Goal: Task Accomplishment & Management: Manage account settings

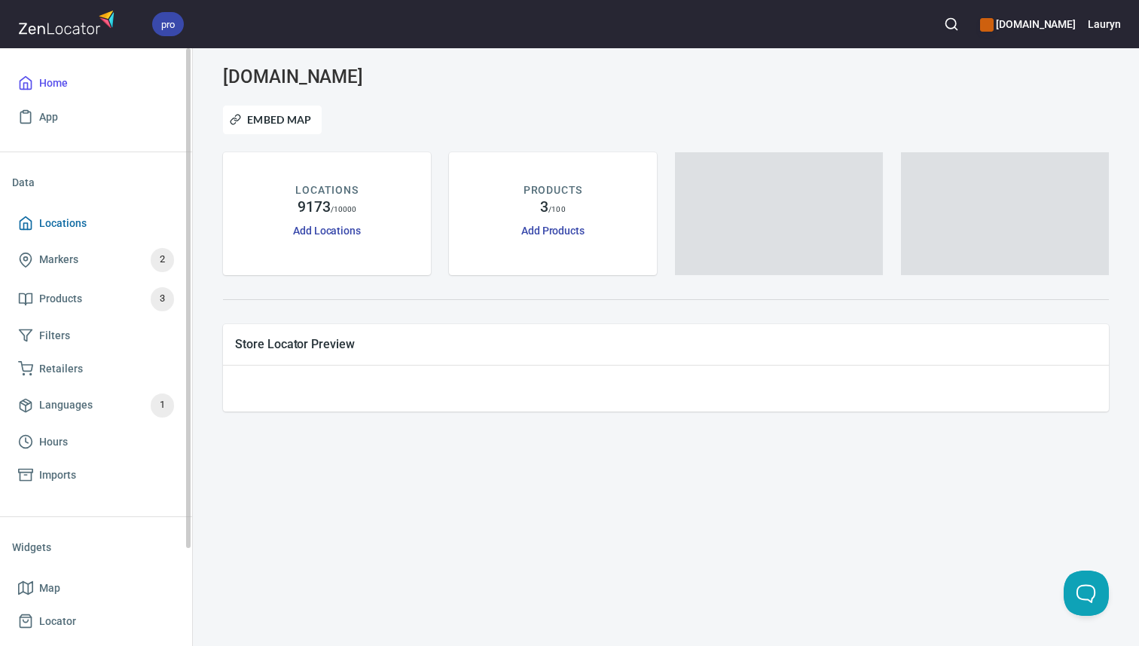
click at [83, 215] on span "Locations" at bounding box center [62, 223] width 47 height 19
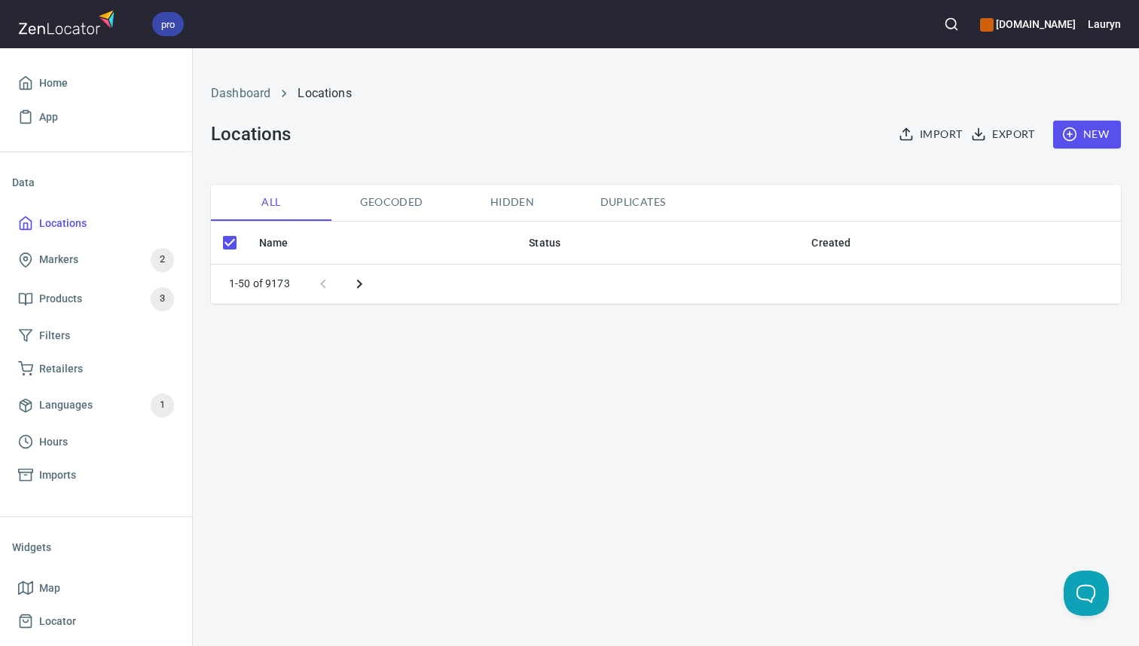
checkbox input "false"
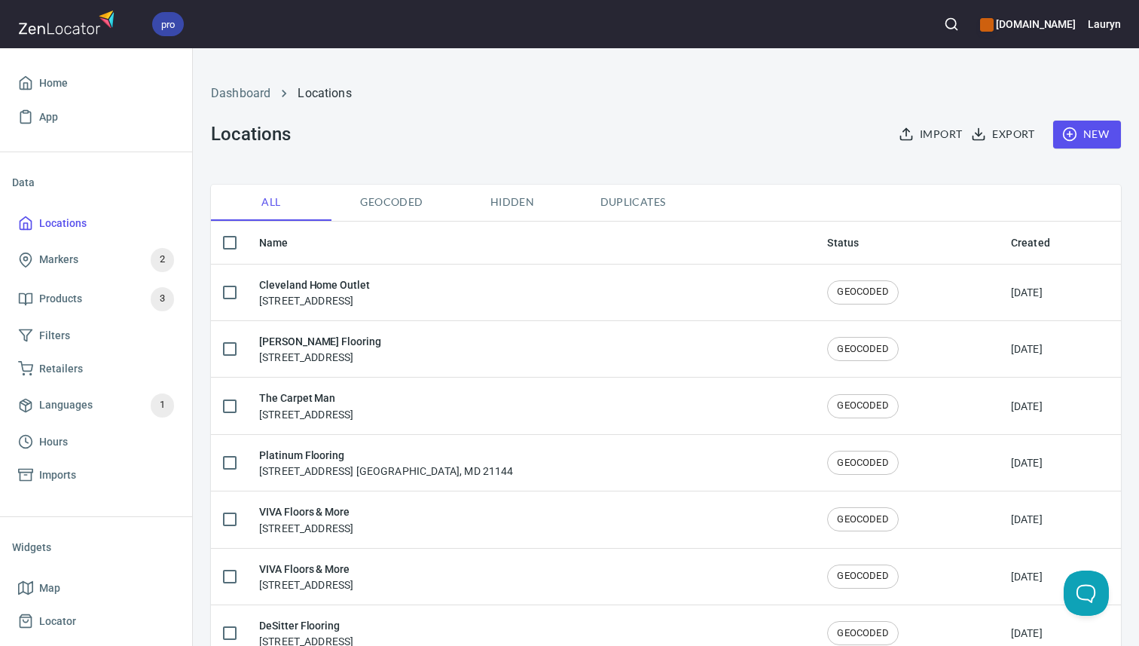
click at [944, 25] on icon "button" at bounding box center [951, 24] width 15 height 15
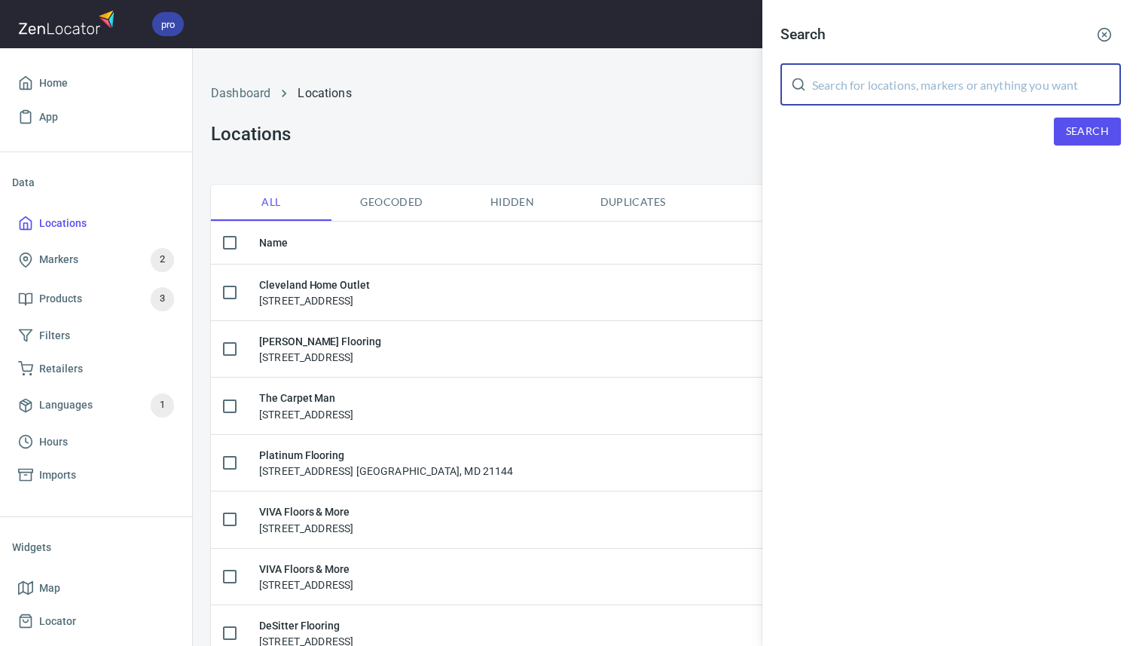
click at [915, 75] on input "text" at bounding box center [966, 84] width 309 height 42
paste input "37129"
type input "37129"
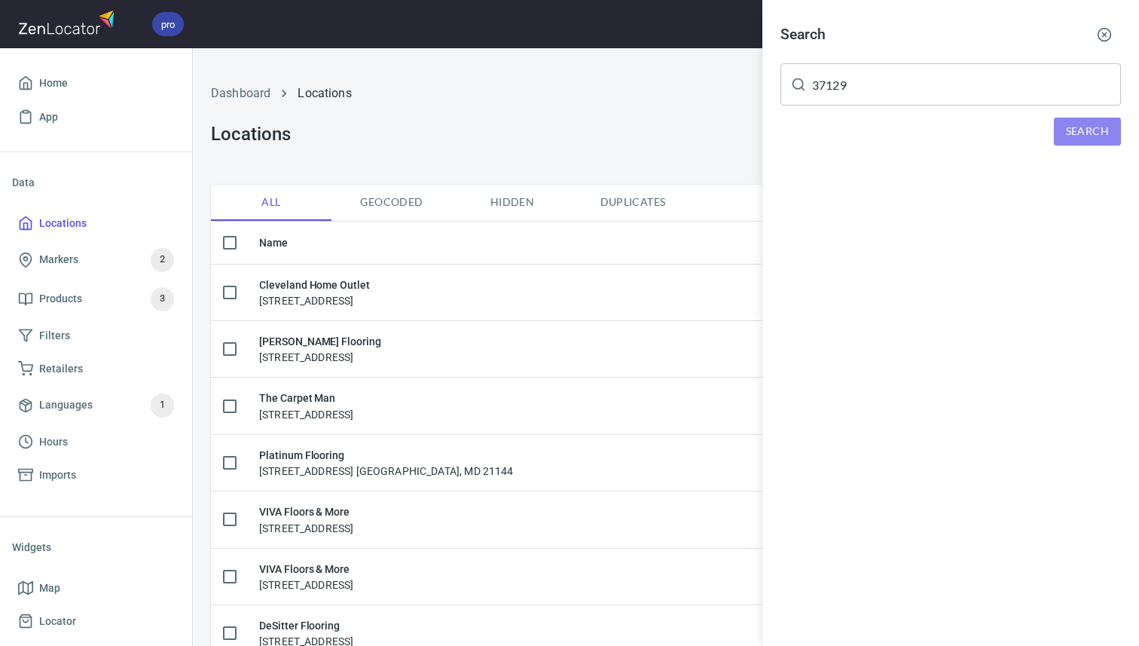
click at [1073, 142] on button "Search" at bounding box center [1087, 132] width 67 height 28
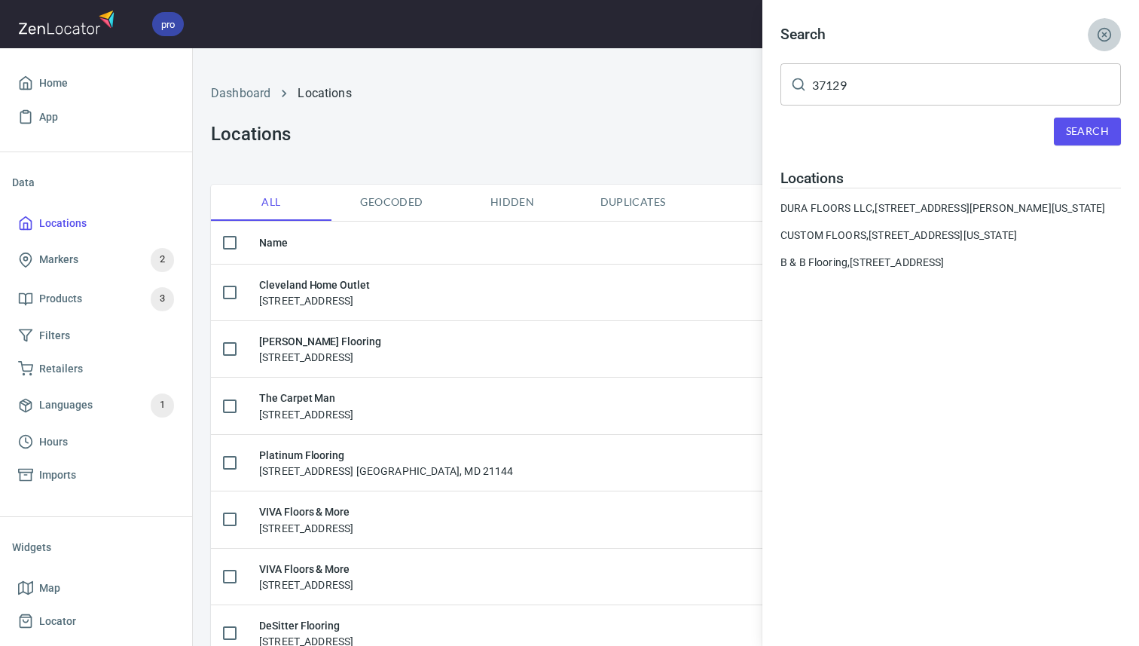
click at [1102, 42] on button "button" at bounding box center [1104, 34] width 33 height 33
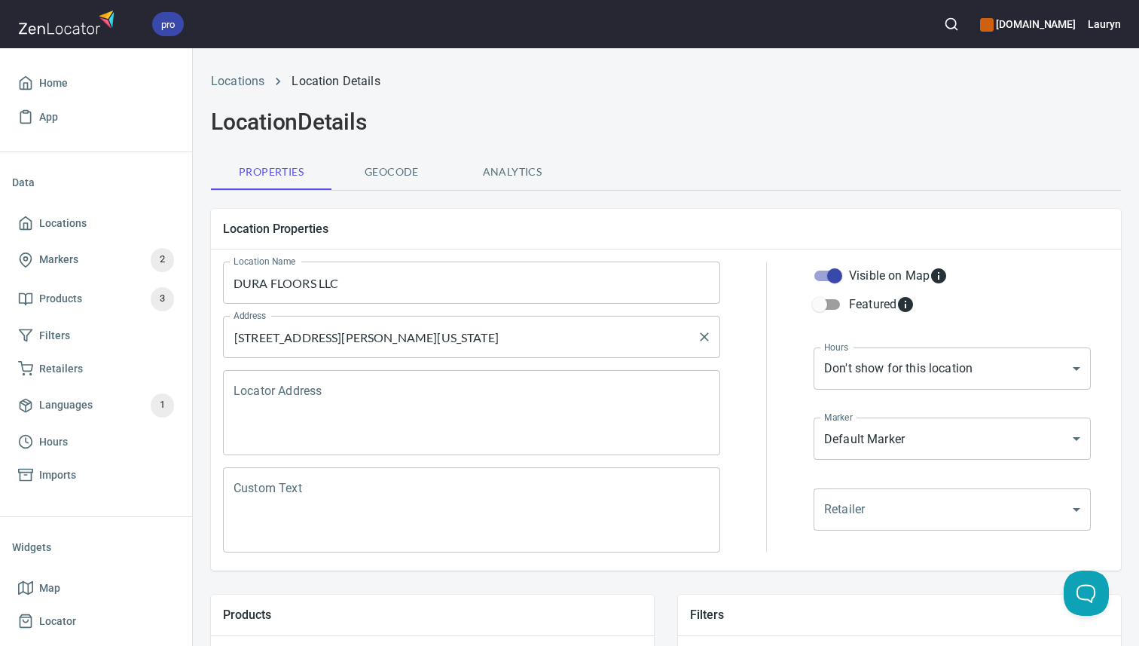
click at [542, 338] on input "1511 Sarah Ct, Murfreesboro, Tennessee 37129, United States" at bounding box center [460, 336] width 461 height 29
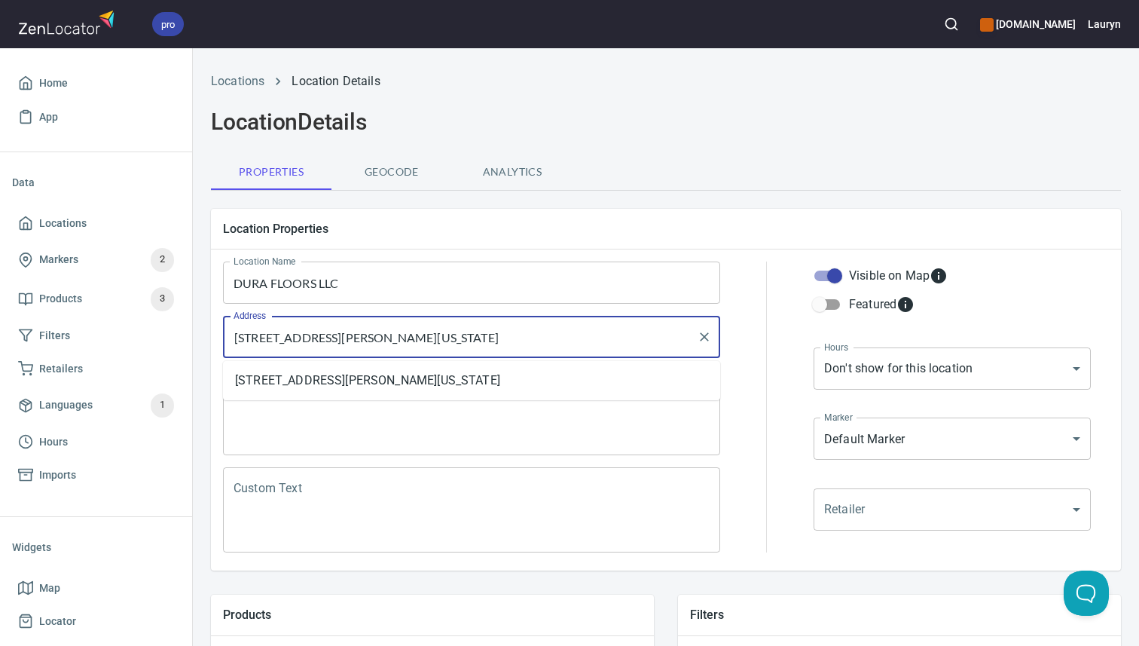
click at [542, 338] on input "1511 Sarah Ct, Murfreesboro, Tennessee 37129, United States" at bounding box center [460, 336] width 461 height 29
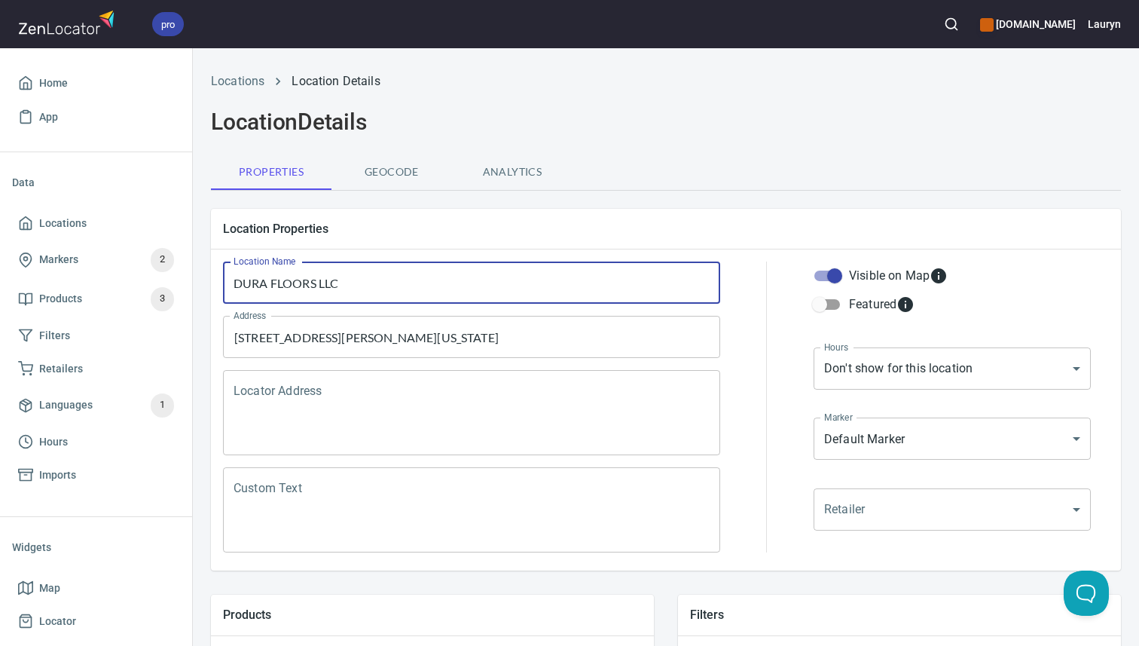
drag, startPoint x: 362, startPoint y: 286, endPoint x: 219, endPoint y: 286, distance: 143.1
click at [219, 286] on div "Location Name DURA FLOORS LLC Location Name" at bounding box center [471, 282] width 509 height 54
paste input "Innovation Flooring, Inc."
type input "Innovation Flooring, Inc."
click at [453, 334] on input "1511 Sarah Ct, Murfreesboro, Tennessee 37129, United States" at bounding box center [460, 336] width 461 height 29
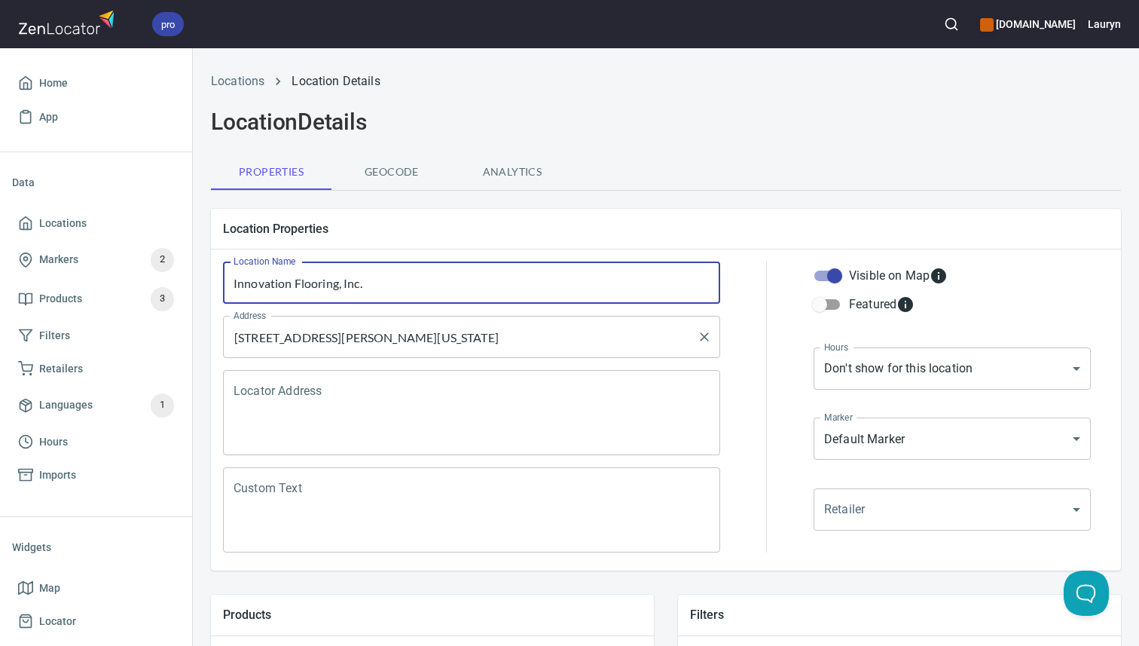
click at [453, 334] on input "1511 Sarah Ct, Murfreesboro, Tennessee 37129, United States" at bounding box center [460, 336] width 461 height 29
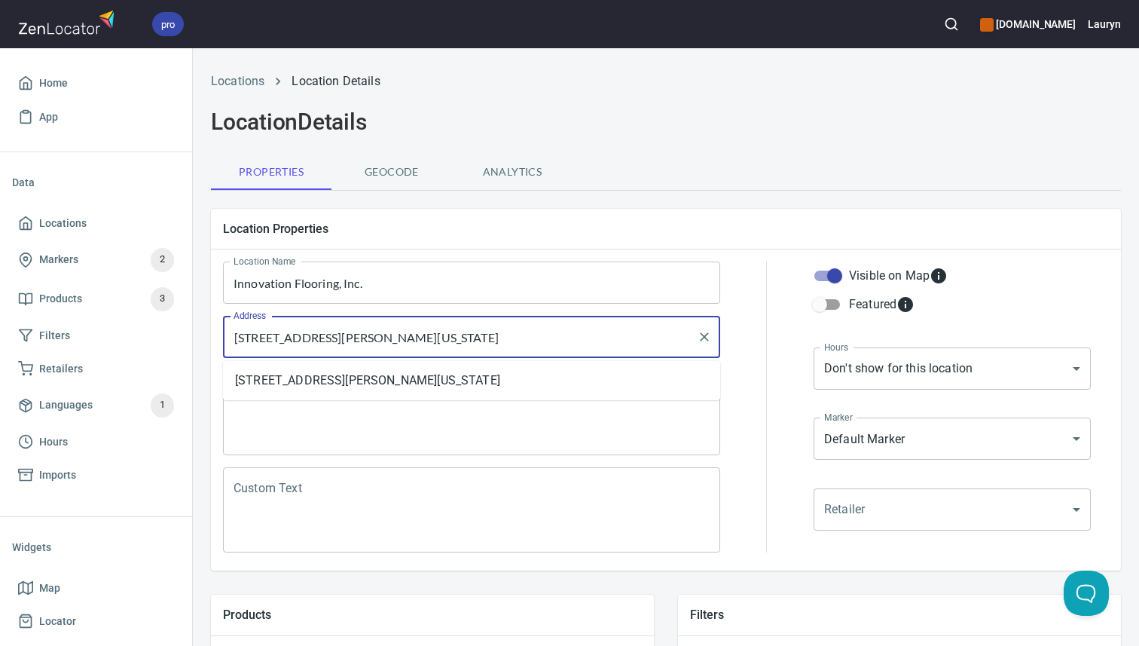
click at [453, 334] on input "1511 Sarah Ct, Murfreesboro, Tennessee 37129, United States" at bounding box center [460, 336] width 461 height 29
paste input "N 37129"
type input "1511 Sarah Ct, Murfreesboro, TN 37129"
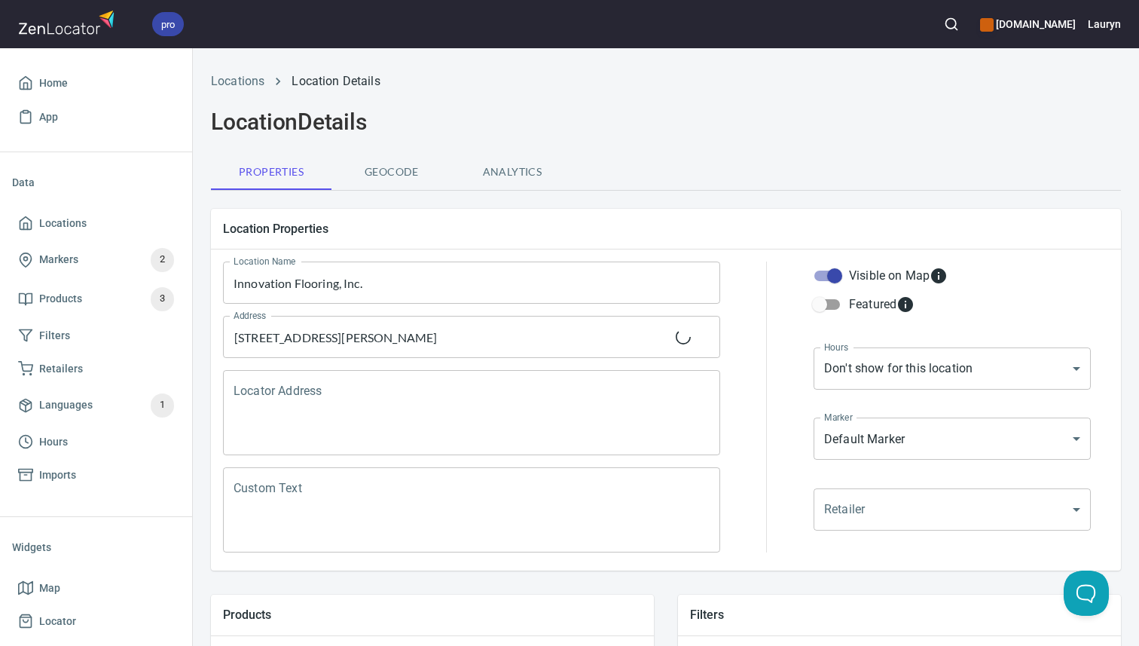
click at [712, 186] on div "Properties Geocode Analytics" at bounding box center [666, 172] width 910 height 36
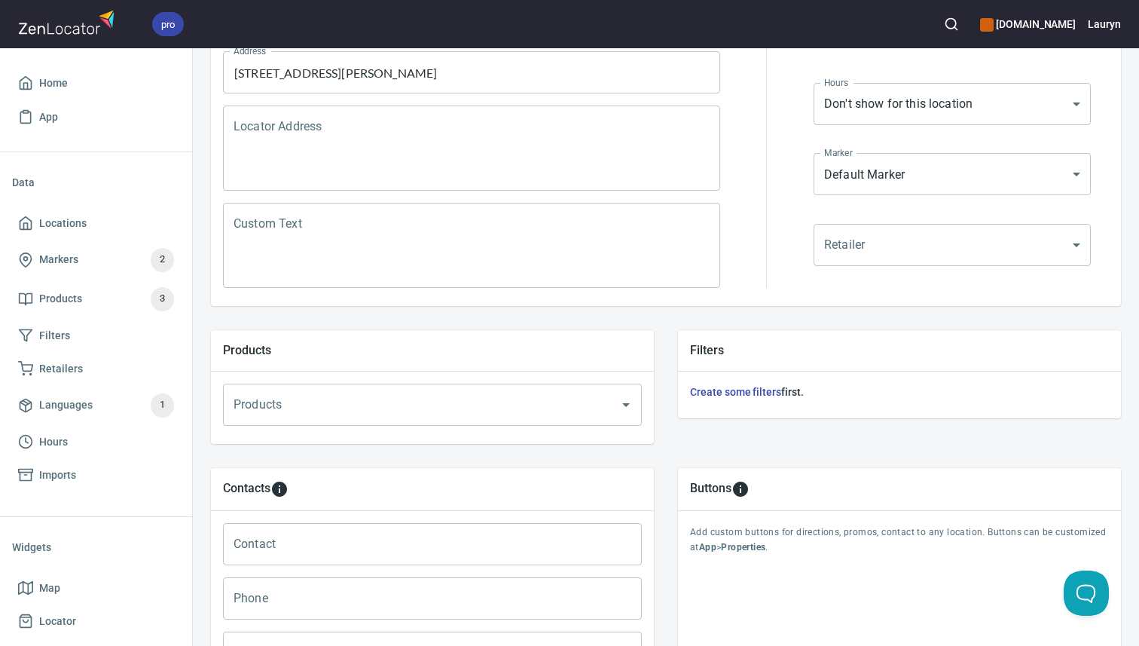
scroll to position [500, 0]
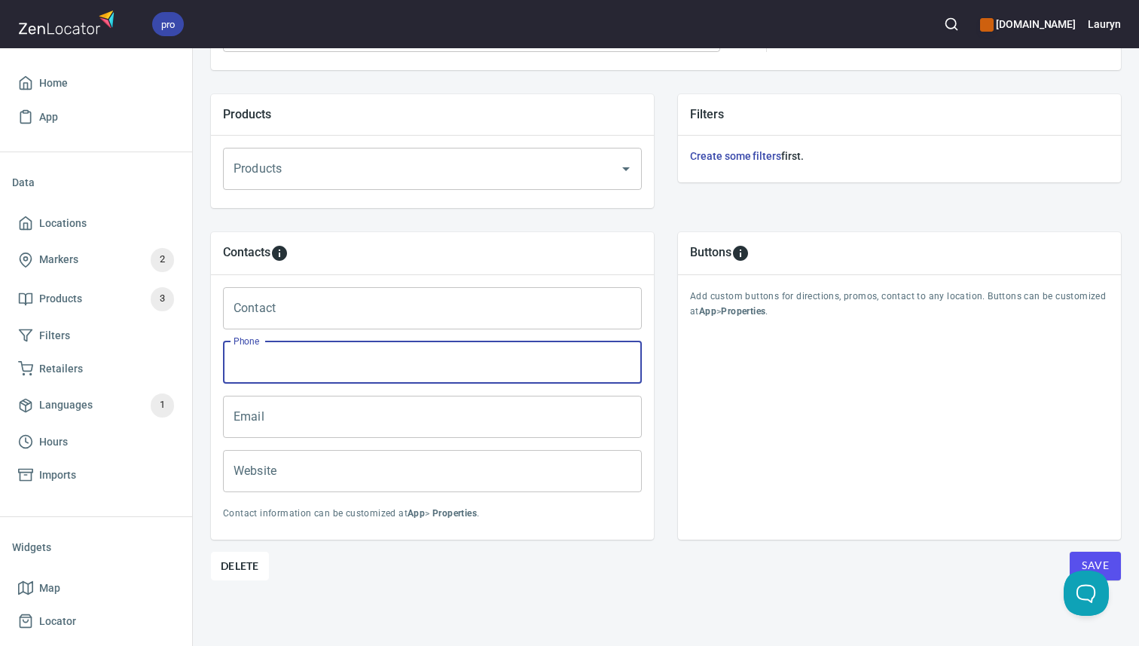
click at [344, 368] on input "Phone" at bounding box center [432, 362] width 419 height 42
paste input "(615) 675-3896"
type input "(615) 675-3896"
click at [472, 454] on input "Website" at bounding box center [432, 471] width 419 height 42
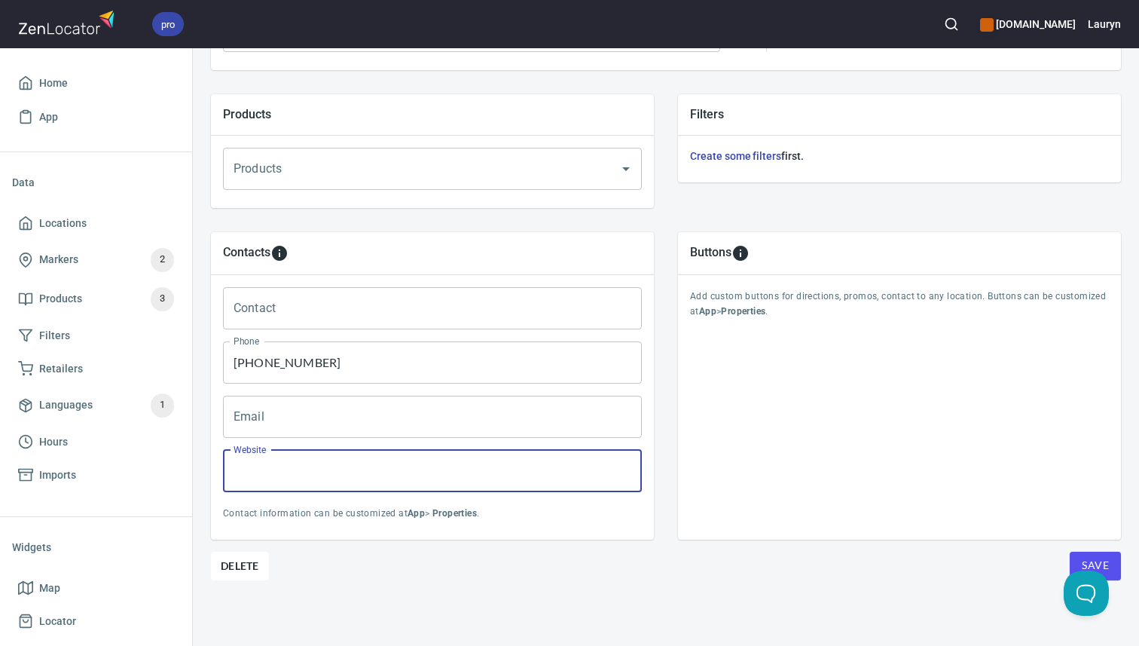
paste input "https://www.innovationflooringinc.com/"
type input "https://www.innovationflooringinc.com/"
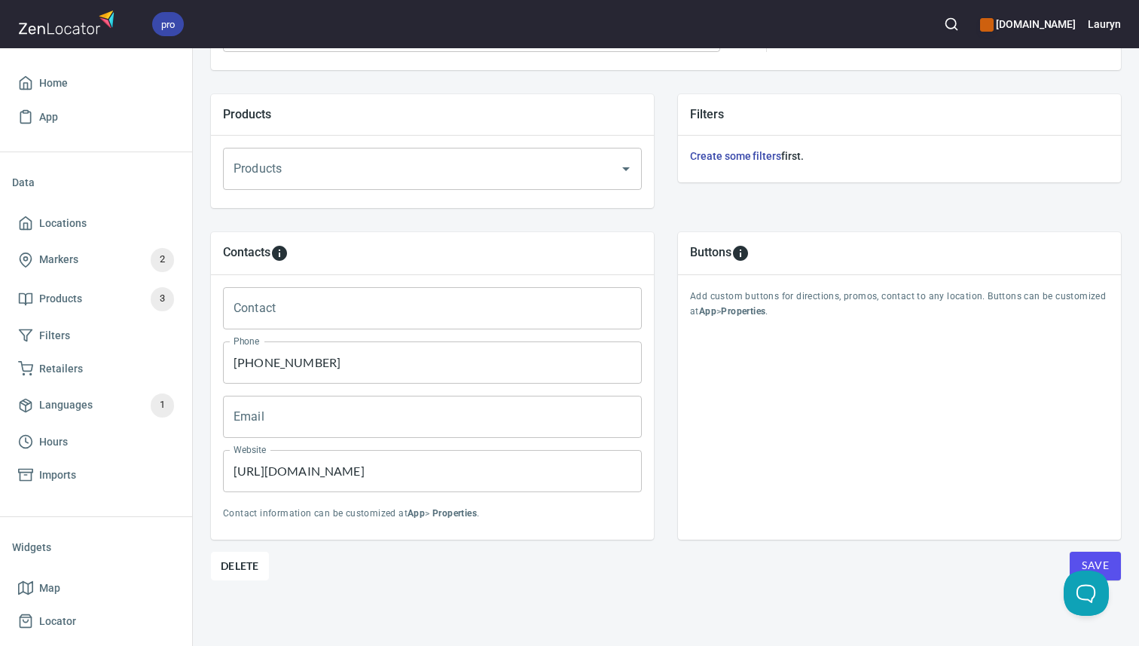
click at [695, 531] on div "Buttons Add custom buttons for directions, promos, contact to any location. But…" at bounding box center [899, 385] width 443 height 307
click at [1117, 564] on button "Save" at bounding box center [1095, 565] width 51 height 29
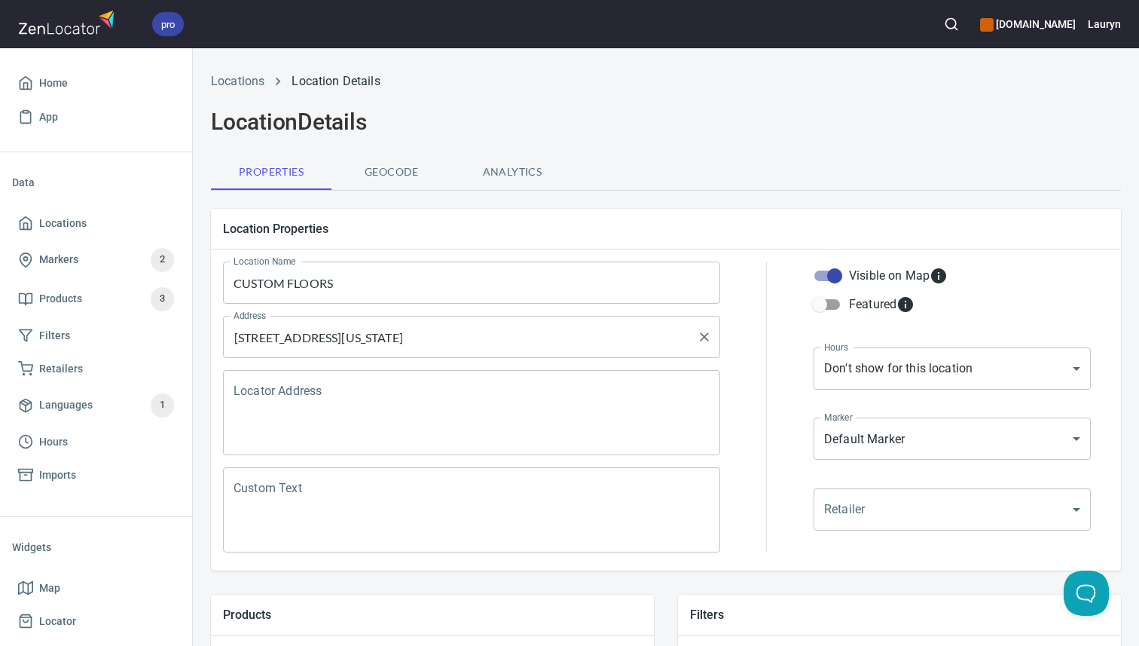
click at [493, 340] on input "1370 Gateway Blvd #230, Murfreesboro, Tennessee 37129, United States" at bounding box center [460, 336] width 461 height 29
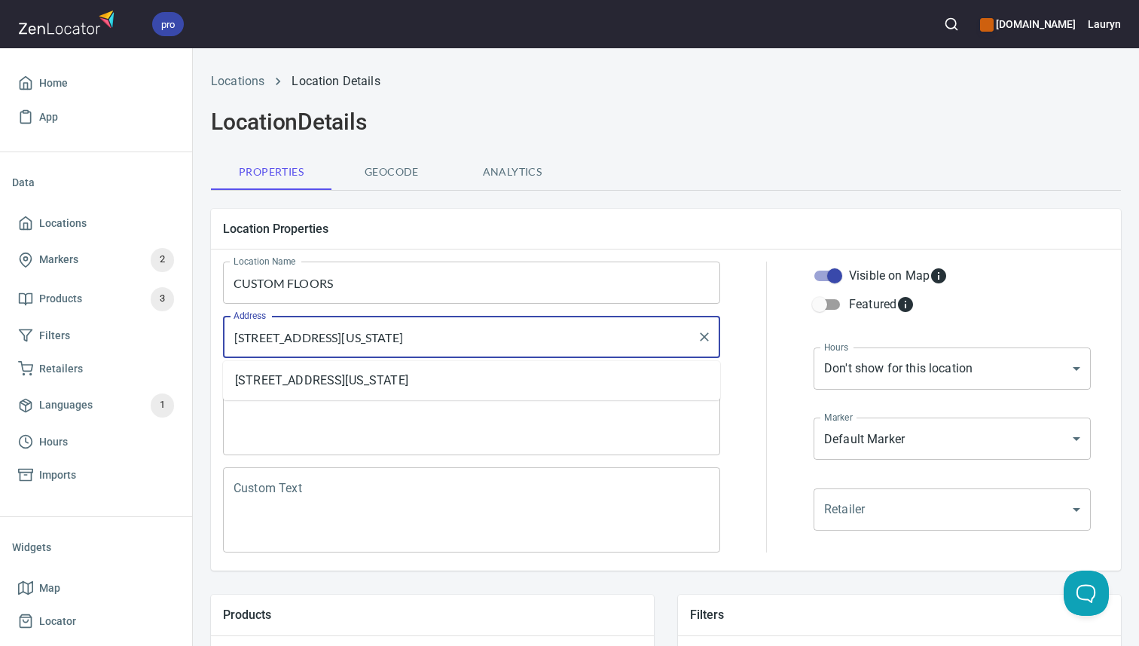
click at [493, 340] on input "1370 Gateway Blvd #230, Murfreesboro, Tennessee 37129, United States" at bounding box center [460, 336] width 461 height 29
click at [369, 286] on input "CUSTOM FLOORS" at bounding box center [471, 282] width 497 height 42
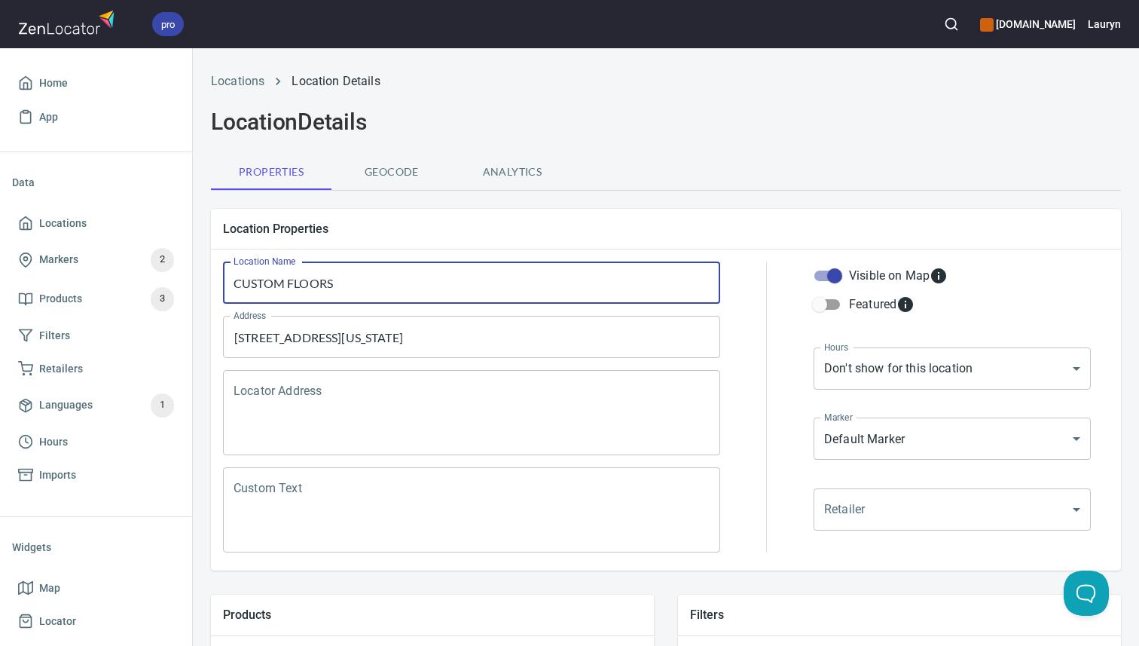
click at [369, 286] on input "CUSTOM FLOORS" at bounding box center [471, 282] width 497 height 42
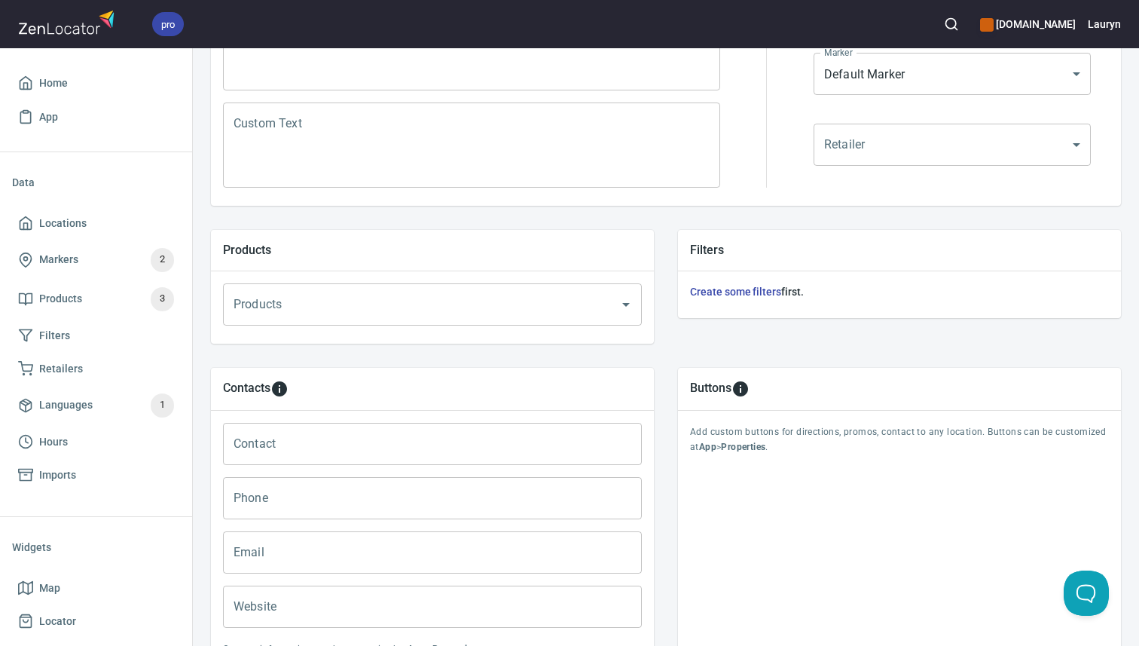
scroll to position [500, 0]
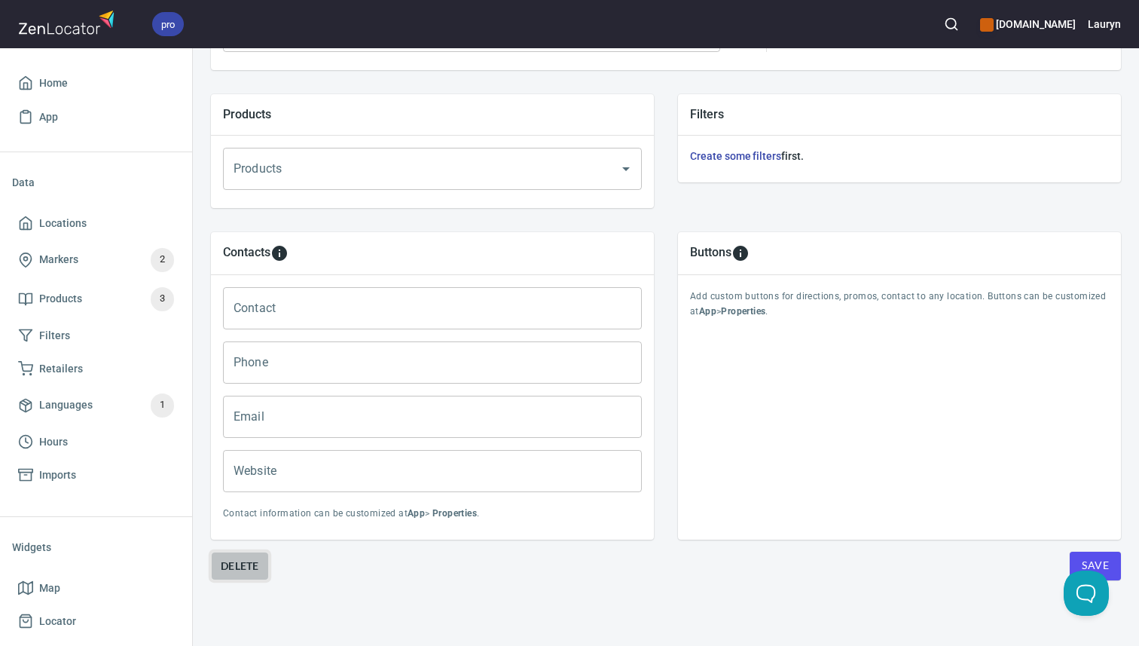
click at [246, 564] on span "Delete" at bounding box center [240, 566] width 38 height 18
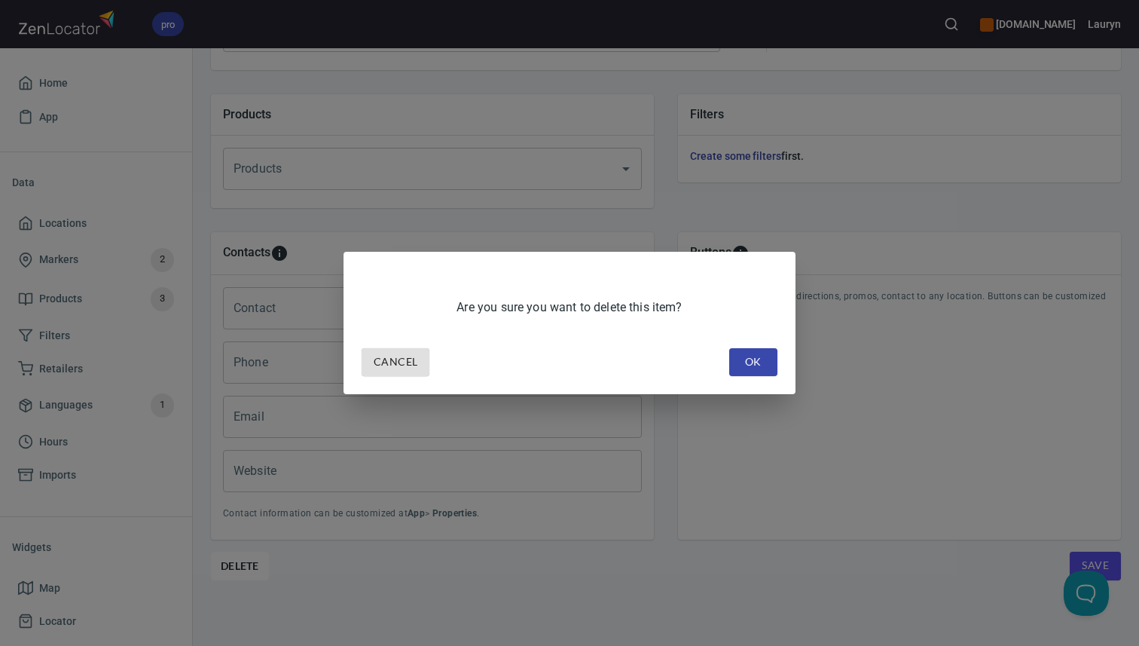
click at [756, 363] on span "OK" at bounding box center [753, 362] width 24 height 19
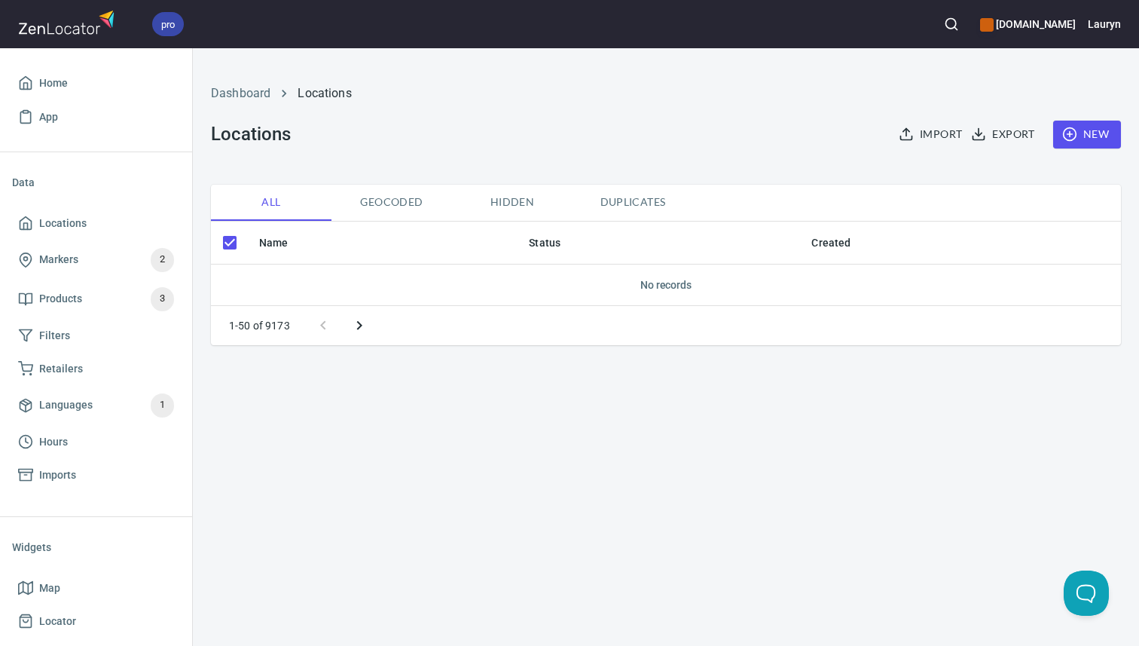
checkbox input "false"
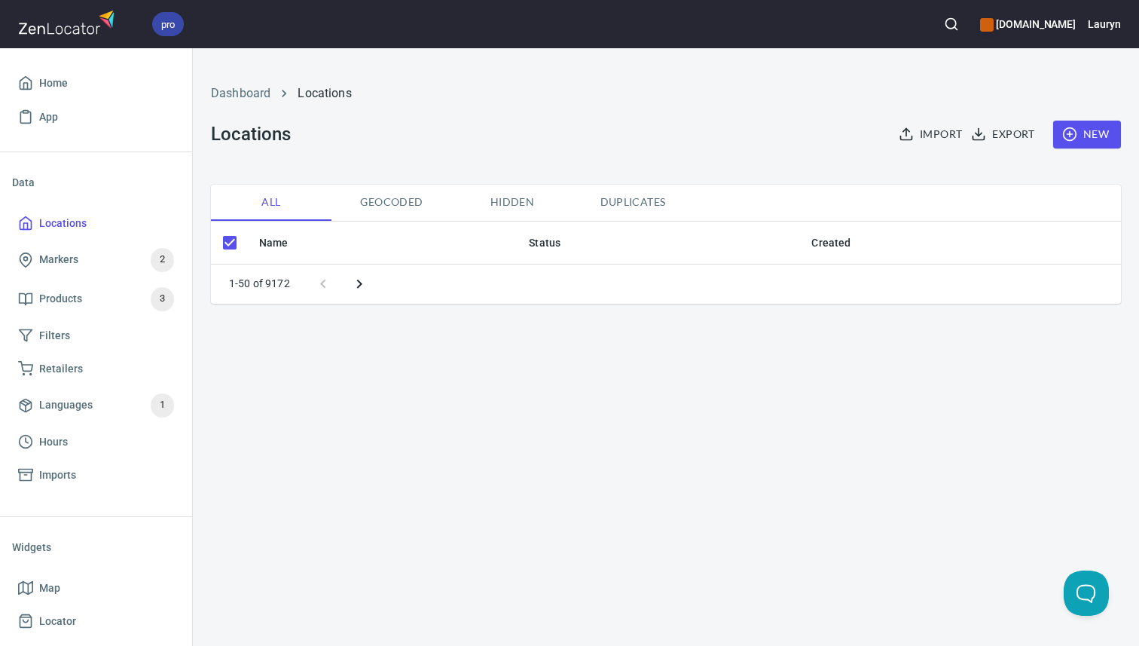
checkbox input "false"
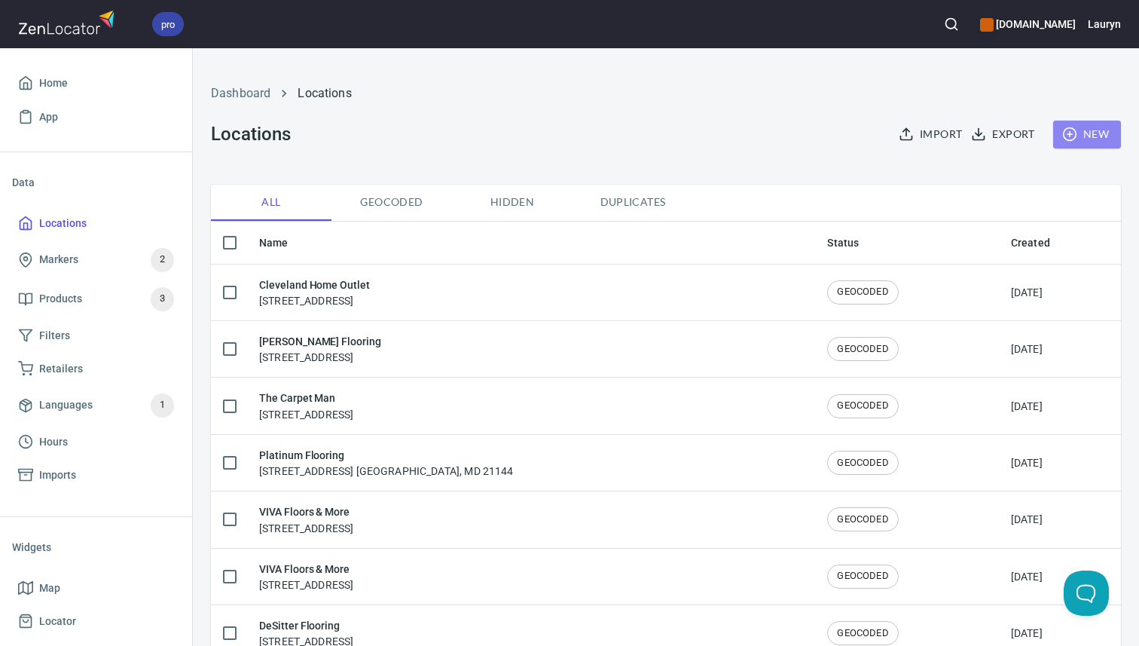
click at [1079, 139] on span "New" at bounding box center [1087, 134] width 44 height 19
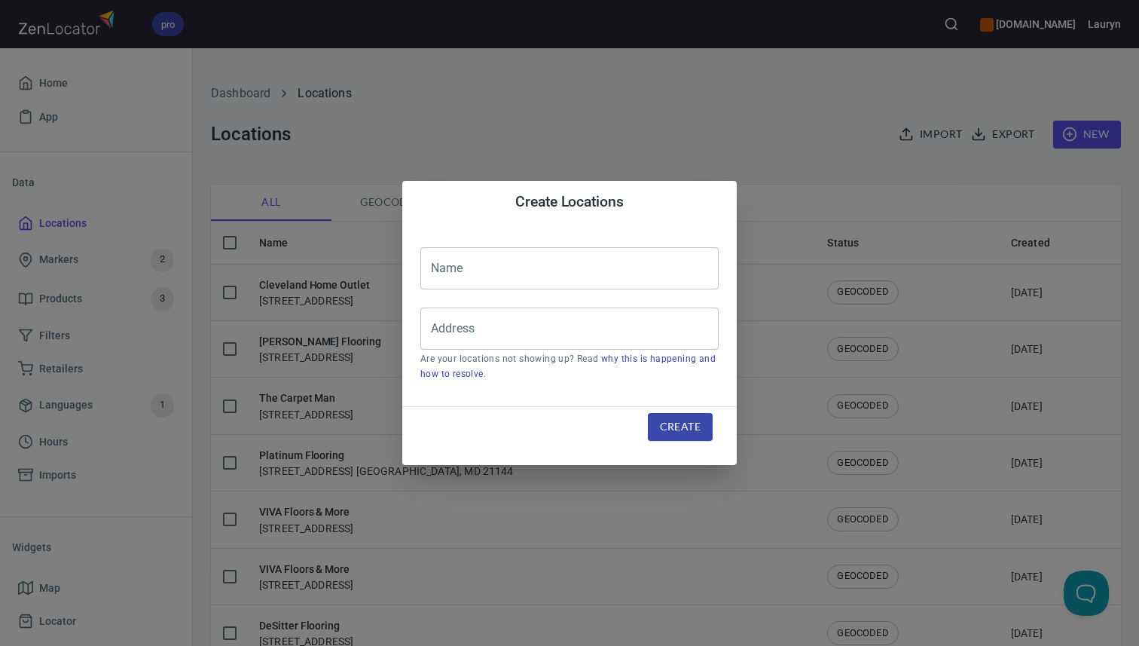
click at [621, 286] on input "text" at bounding box center [569, 268] width 298 height 42
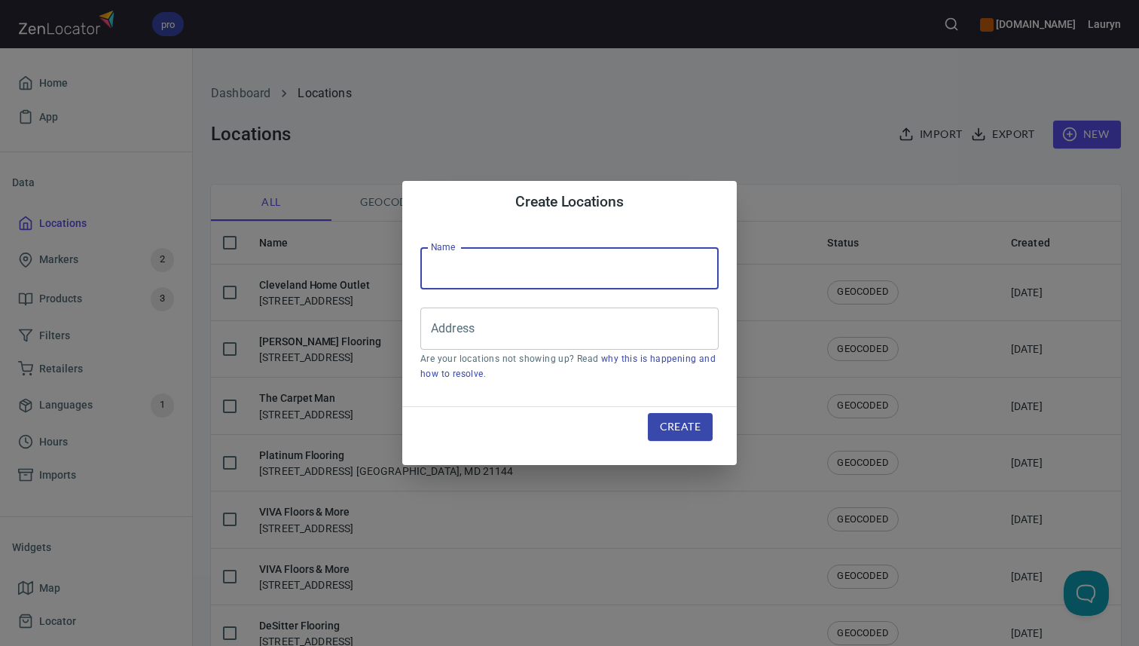
paste input "Faith and Grace Flooring, LLC"
type input "Faith and Grace Flooring, LLC"
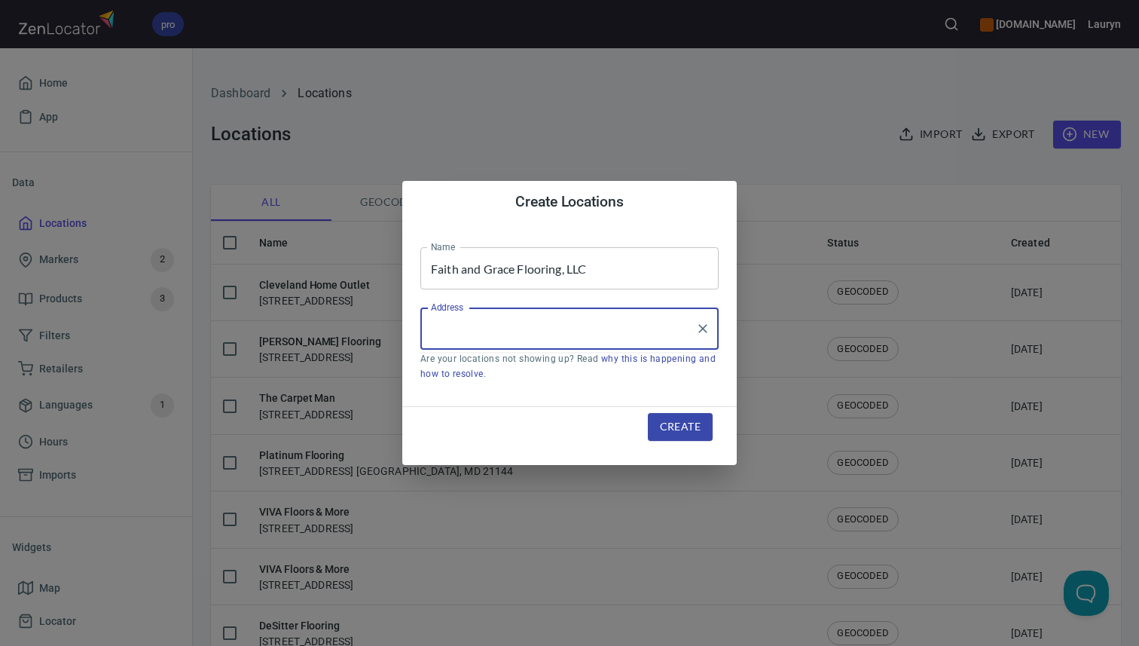
click at [508, 334] on input "Address" at bounding box center [558, 328] width 262 height 29
paste input "[STREET_ADDRESS]"
type input "[STREET_ADDRESS]"
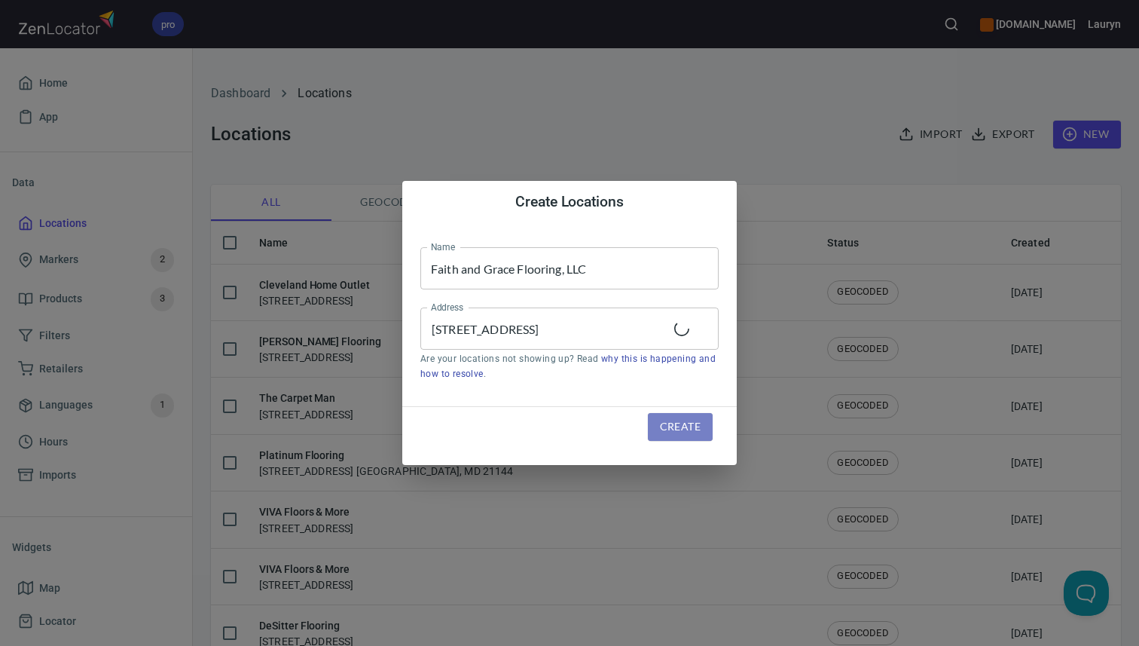
click at [692, 418] on span "Create" at bounding box center [680, 426] width 41 height 19
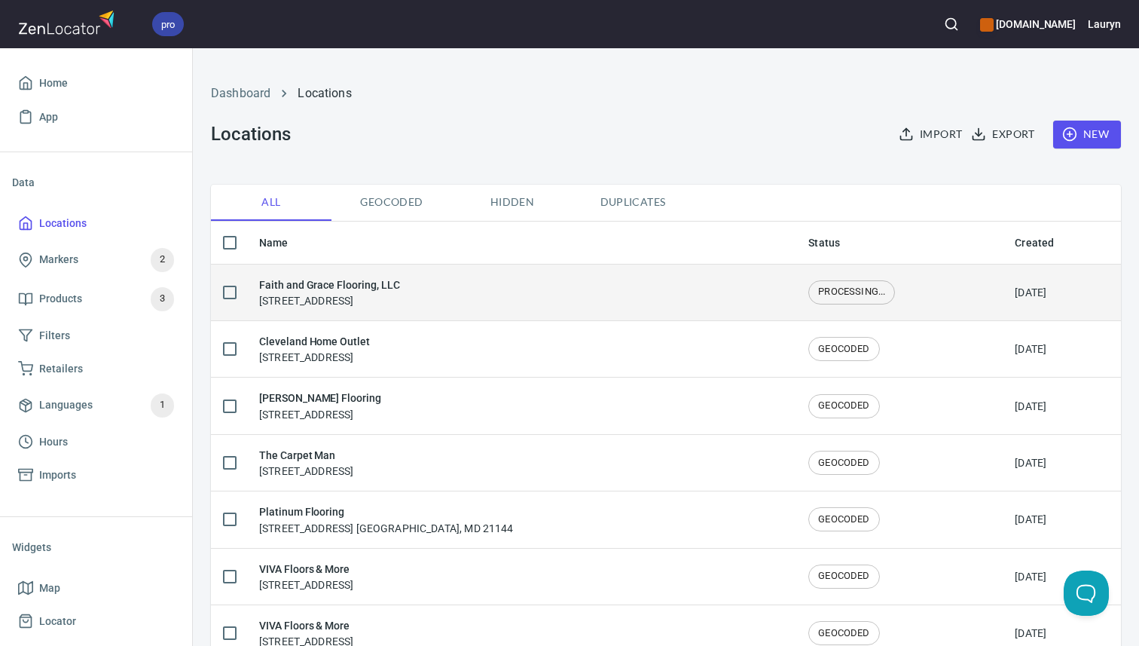
click at [645, 295] on div "Faith and Grace Flooring, LLC 902 Dashiel St, Murfreesboro, TN 37129" at bounding box center [521, 292] width 525 height 32
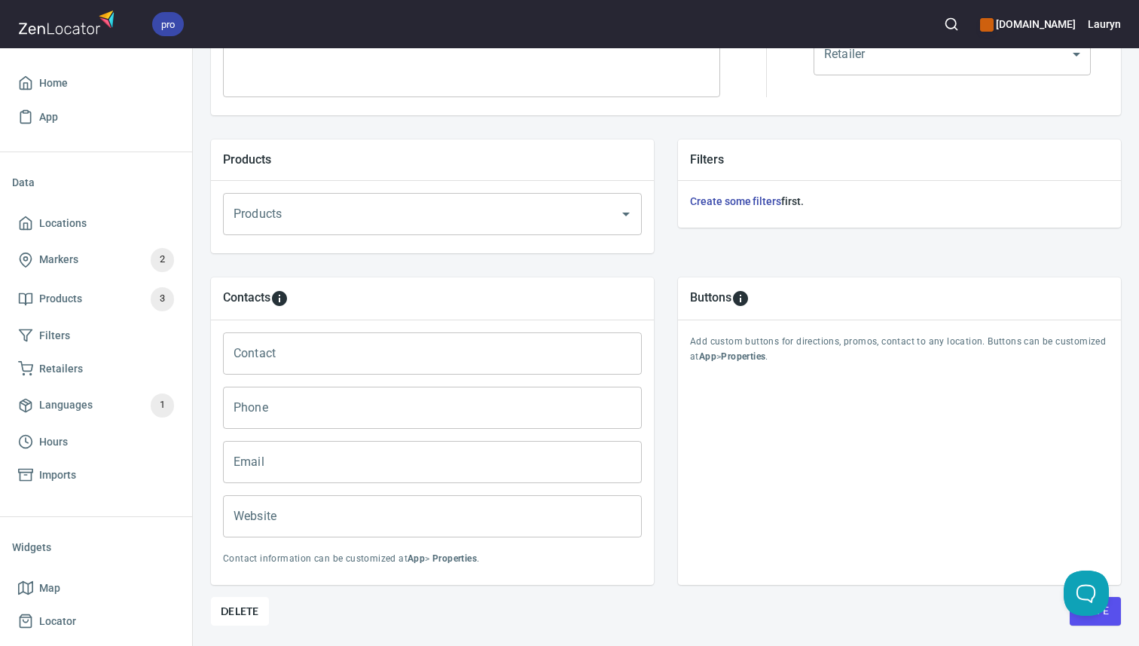
scroll to position [467, 0]
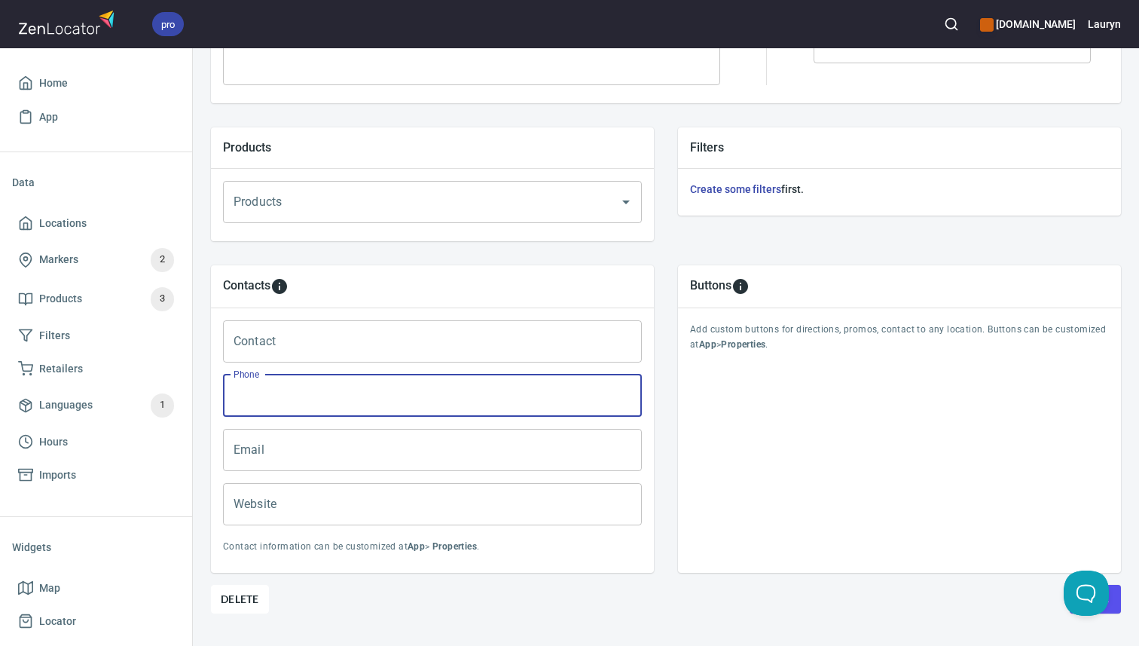
click at [359, 391] on input "Phone" at bounding box center [432, 395] width 419 height 42
paste input "[PHONE_NUMBER]"
type input "(615) 890-9136"
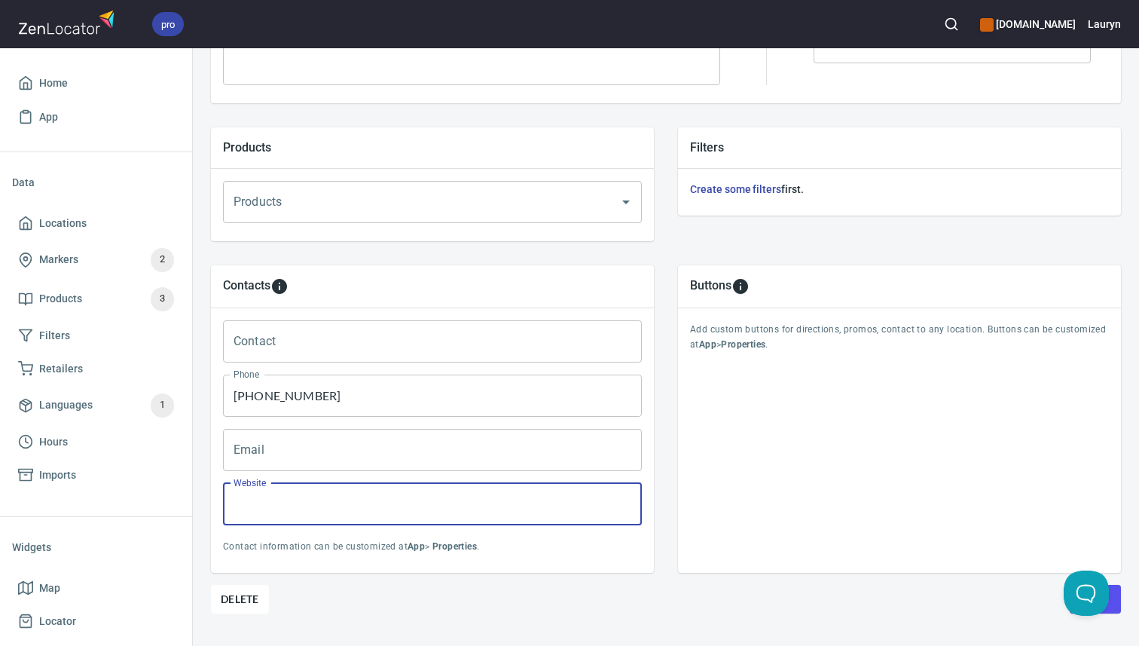
click at [469, 518] on input "Website" at bounding box center [432, 504] width 419 height 42
paste input "https://www.faithandgraceflooring.com/"
type input "https://www.faithandgraceflooring.com/"
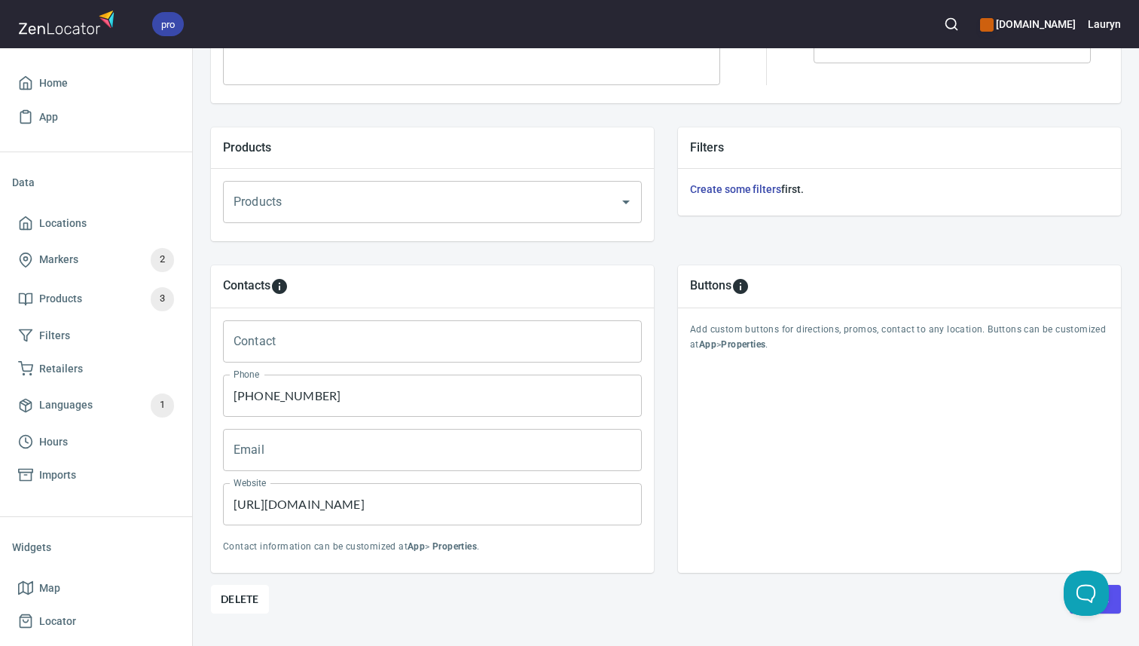
click at [532, 630] on div "Location Properties Location Name Faith and Grace Flooring, LLC Location Name A…" at bounding box center [666, 205] width 910 height 950
click at [1113, 607] on button "Save" at bounding box center [1095, 599] width 51 height 29
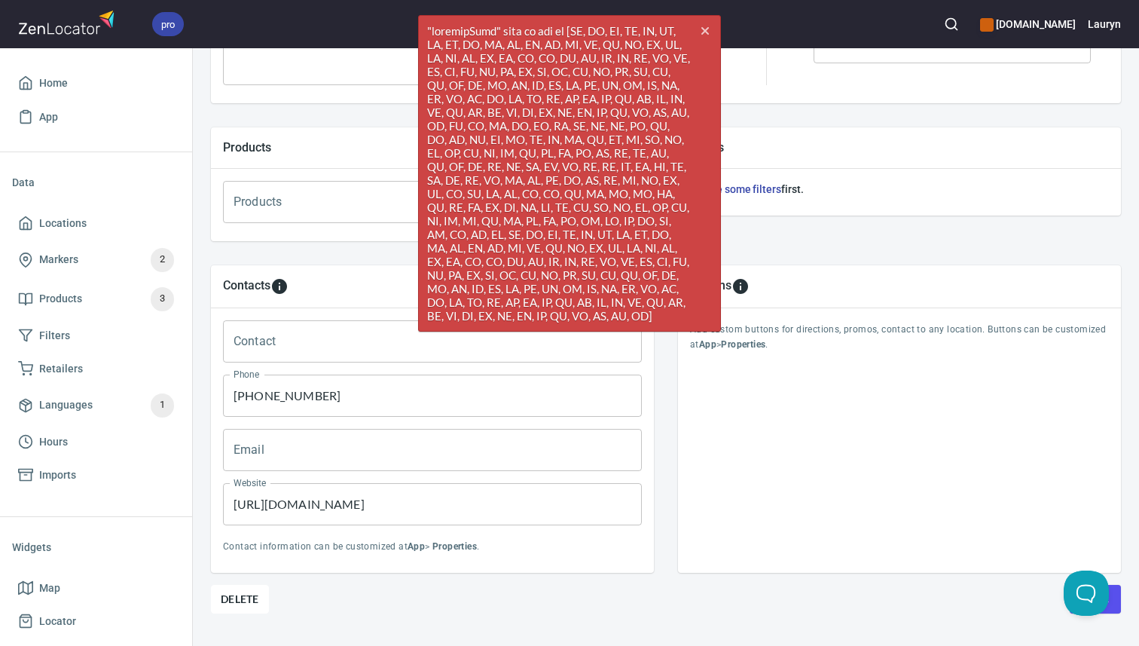
click at [704, 18] on div "cross" at bounding box center [707, 31] width 26 height 30
click at [704, 29] on icon "button" at bounding box center [705, 31] width 8 height 8
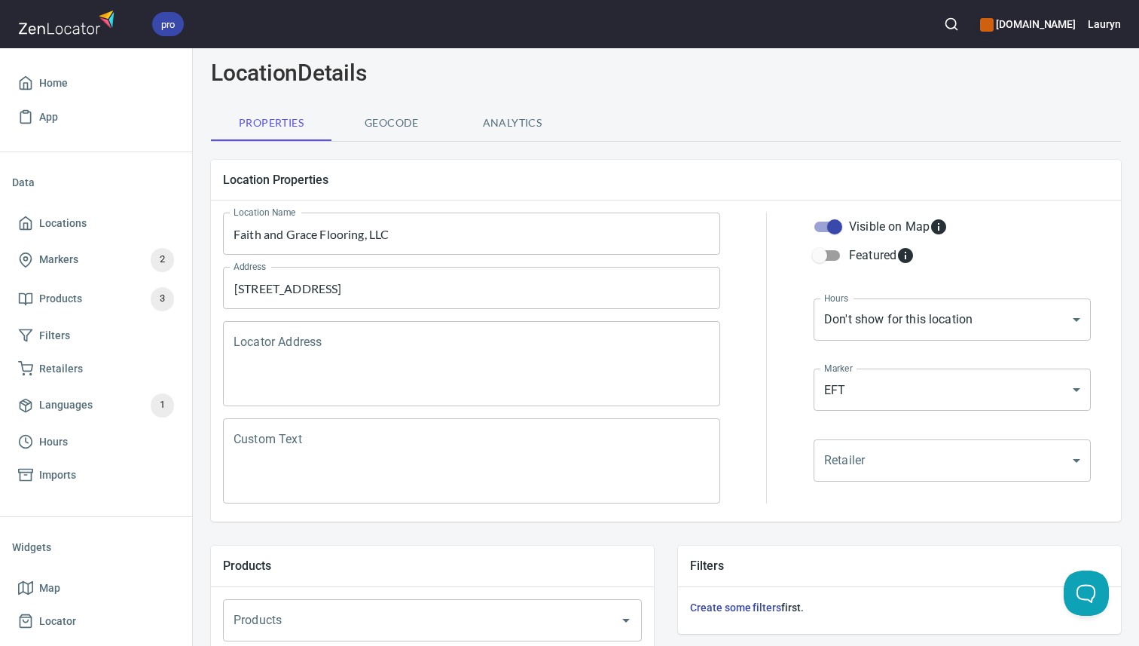
scroll to position [28, 0]
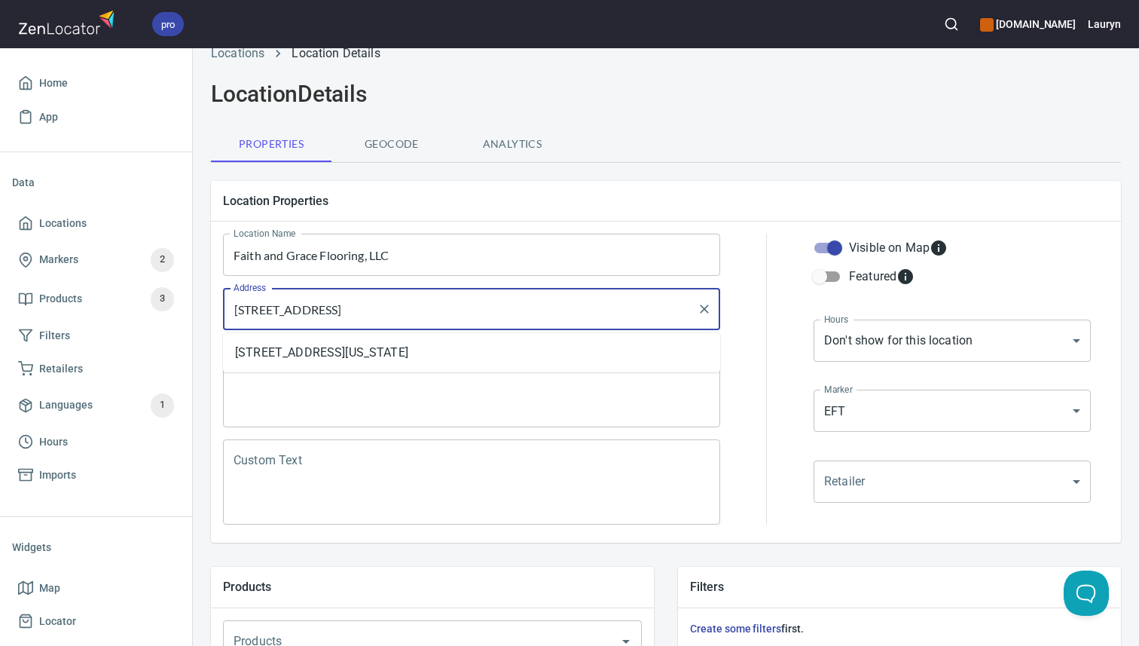
click at [470, 310] on input "[STREET_ADDRESS]" at bounding box center [460, 309] width 461 height 29
drag, startPoint x: 470, startPoint y: 310, endPoint x: 417, endPoint y: 312, distance: 52.8
click at [417, 312] on input "[STREET_ADDRESS]" at bounding box center [460, 309] width 461 height 29
click at [417, 359] on li "902 Dashiel Street, Murfreesboro, Tennessee, United States" at bounding box center [471, 352] width 497 height 27
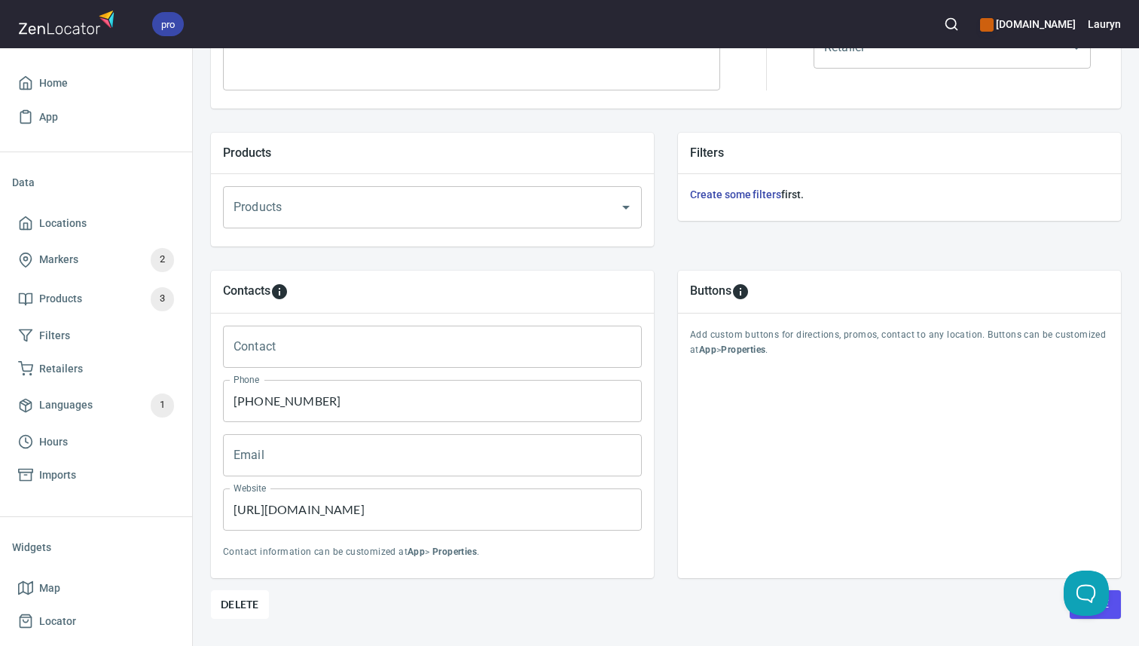
scroll to position [500, 0]
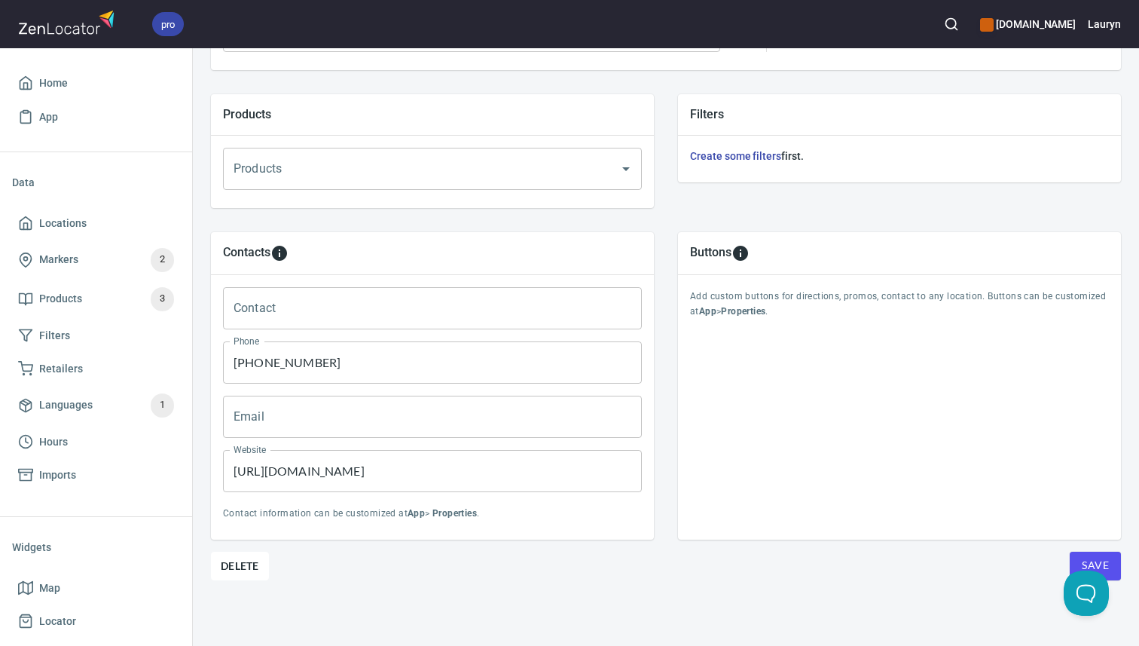
click at [1076, 554] on button "Save" at bounding box center [1095, 565] width 51 height 29
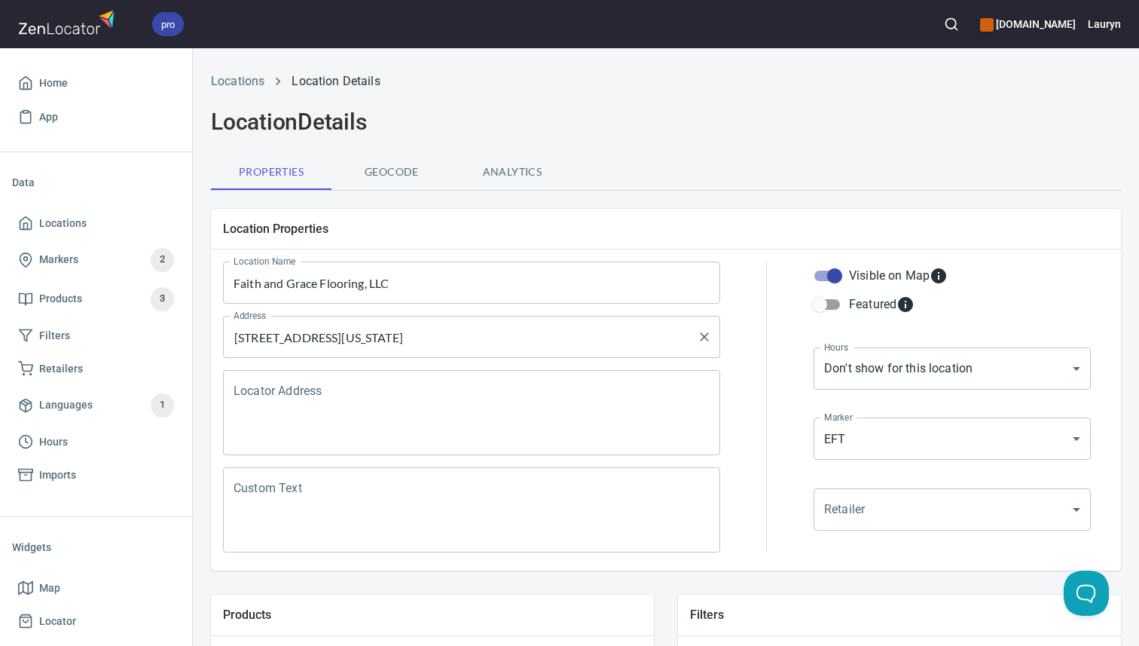
click at [341, 335] on input "902 Dashiel Street, Murfreesboro, Tennessee, United States" at bounding box center [460, 336] width 461 height 29
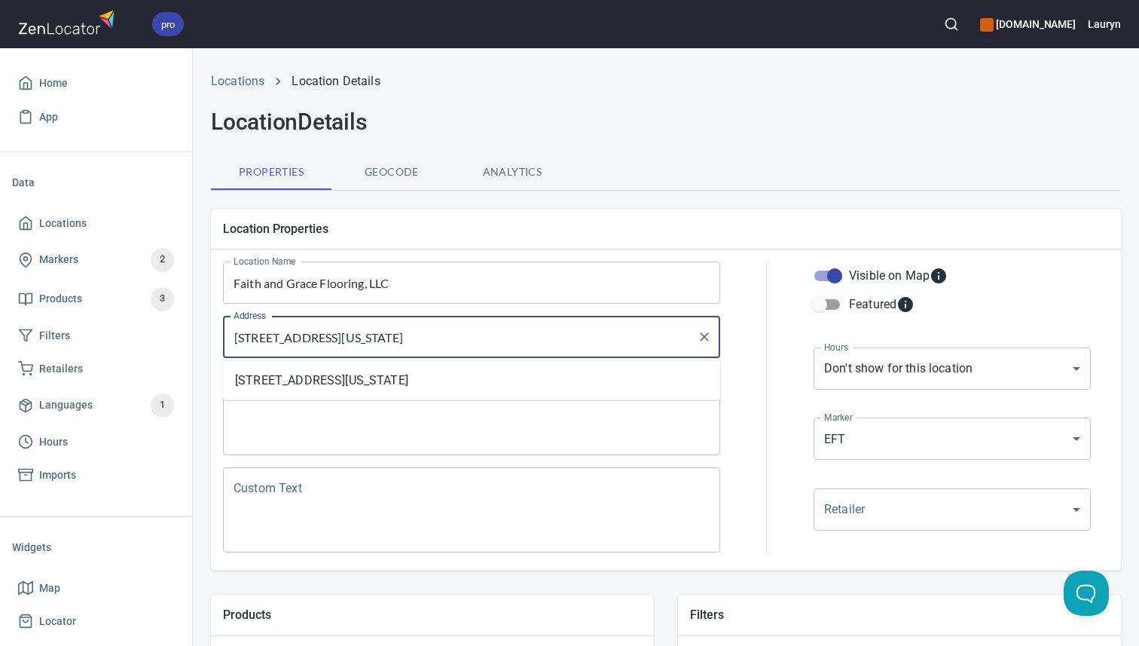
click at [341, 335] on input "902 Dashiel Street, Murfreesboro, Tennessee, United States" at bounding box center [460, 336] width 461 height 29
paste input ", Murfreesboro, TN 37129"
type input "[STREET_ADDRESS]"
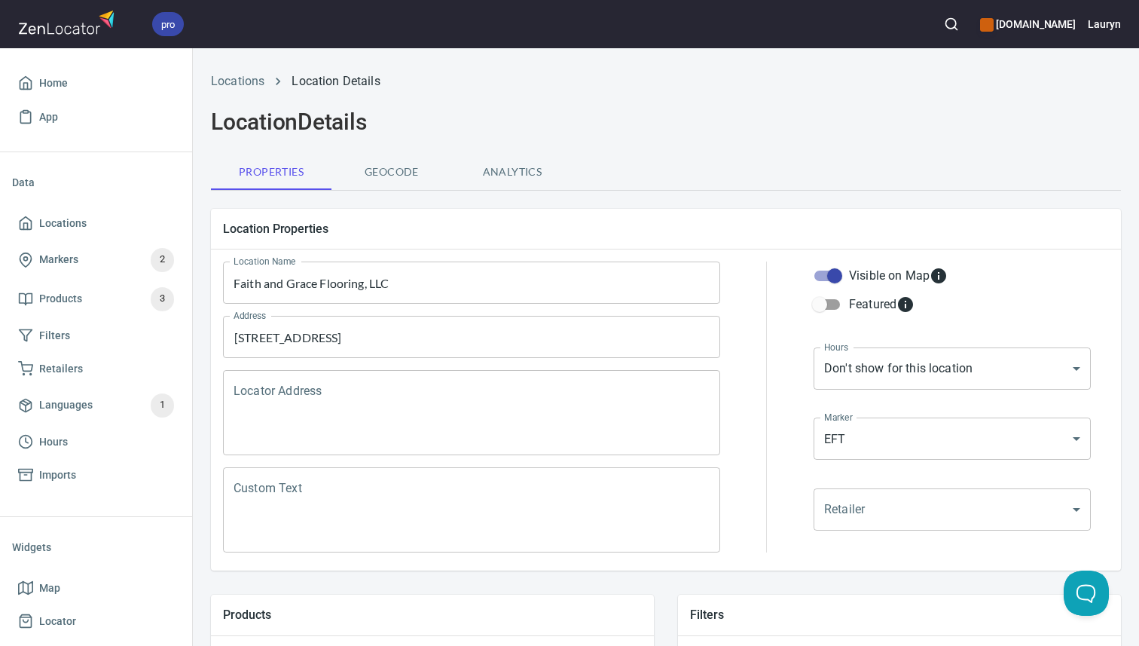
click at [735, 191] on div "Locations Location Details Location Details Properties Geocode Analytics Locati…" at bounding box center [666, 604] width 946 height 1083
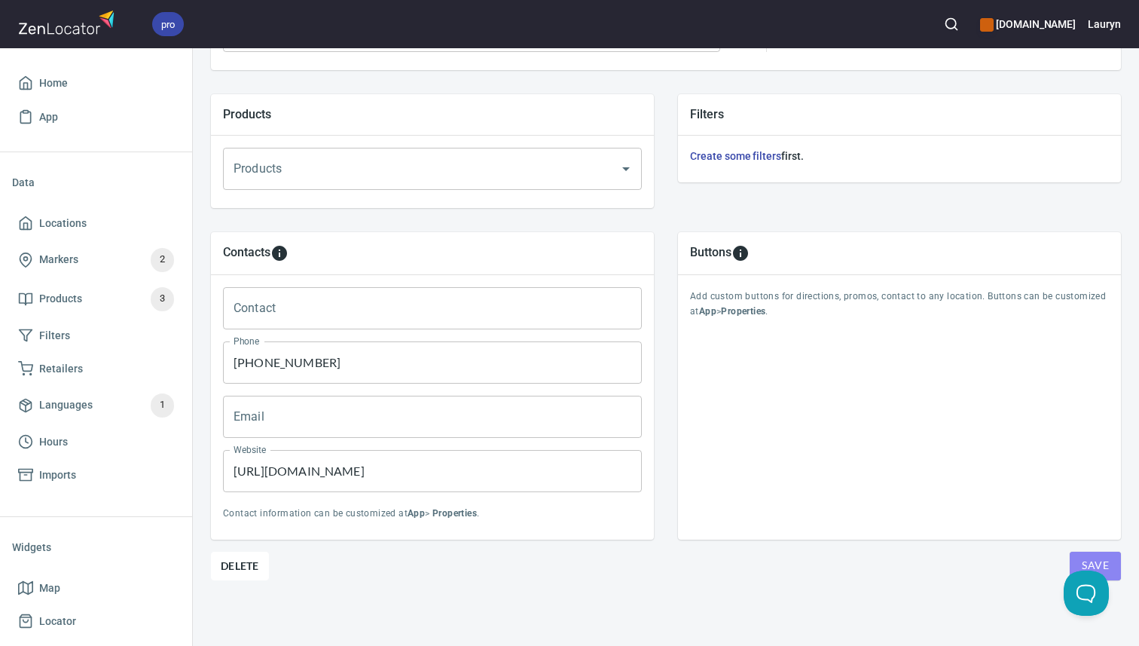
click at [1114, 567] on button "Save" at bounding box center [1095, 565] width 51 height 29
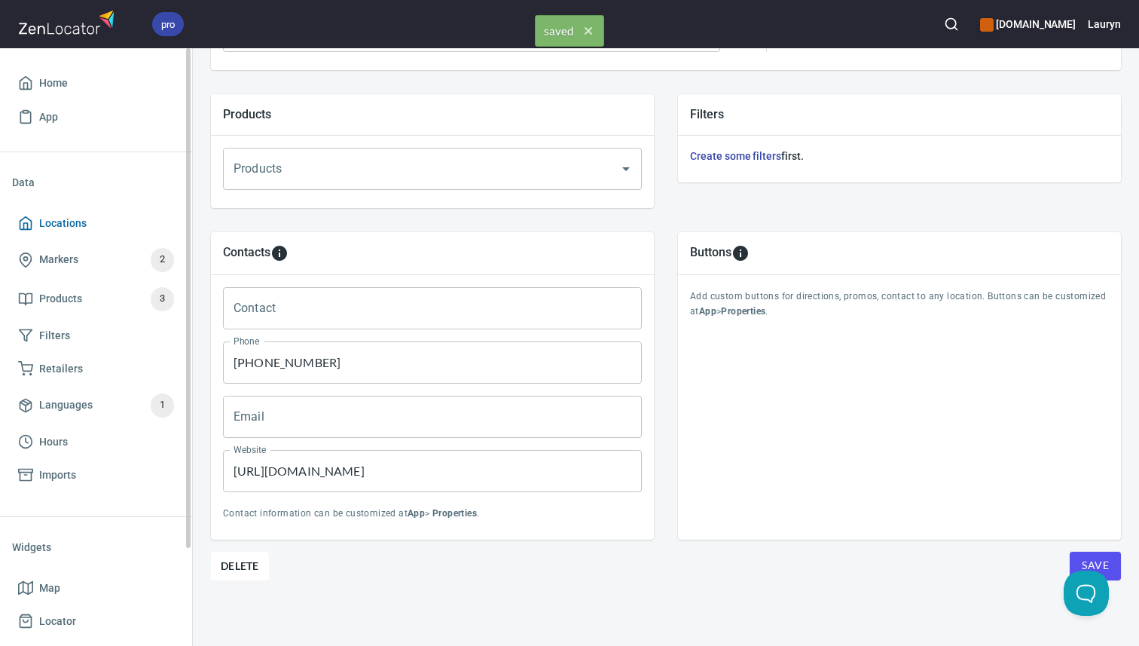
click at [134, 210] on link "Locations" at bounding box center [96, 223] width 168 height 34
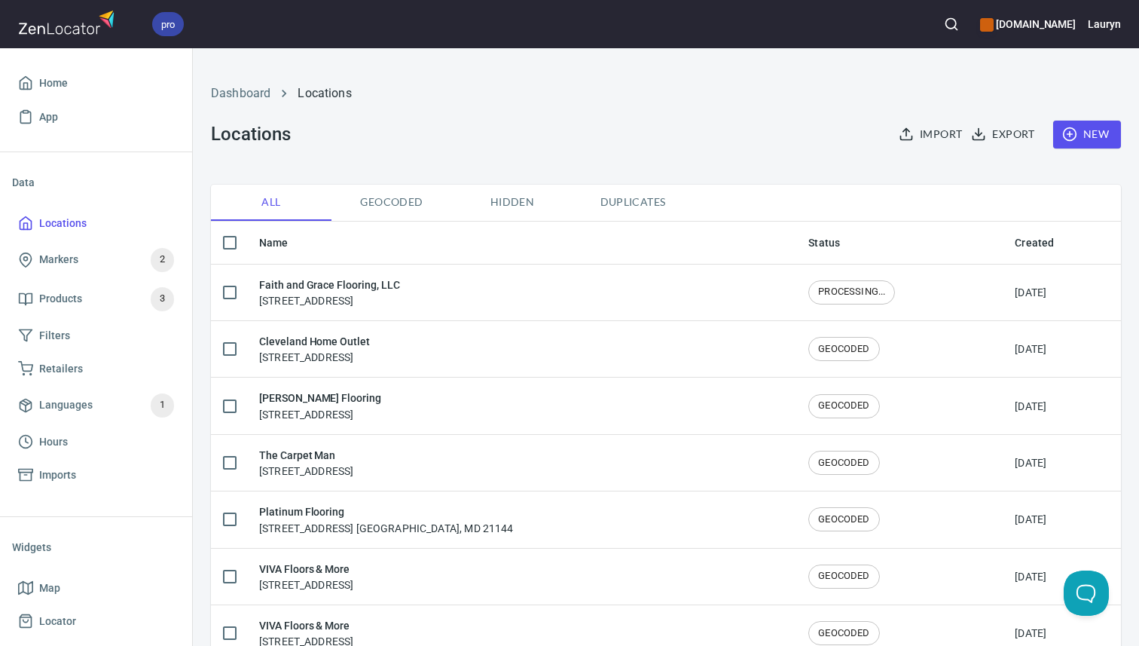
click at [613, 123] on div "Dashboard Locations Locations Import Export New" at bounding box center [666, 116] width 928 height 118
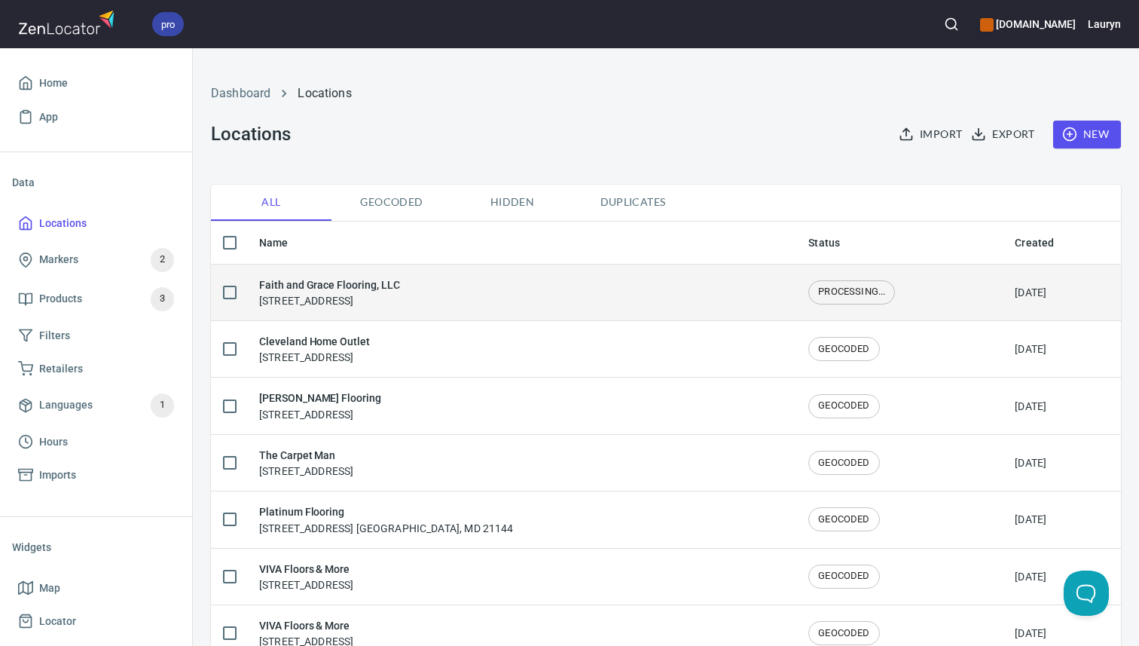
click at [760, 293] on div "Faith and Grace Flooring, LLC 902 Dashiel St, Murfreesboro, TN 37129" at bounding box center [521, 292] width 525 height 32
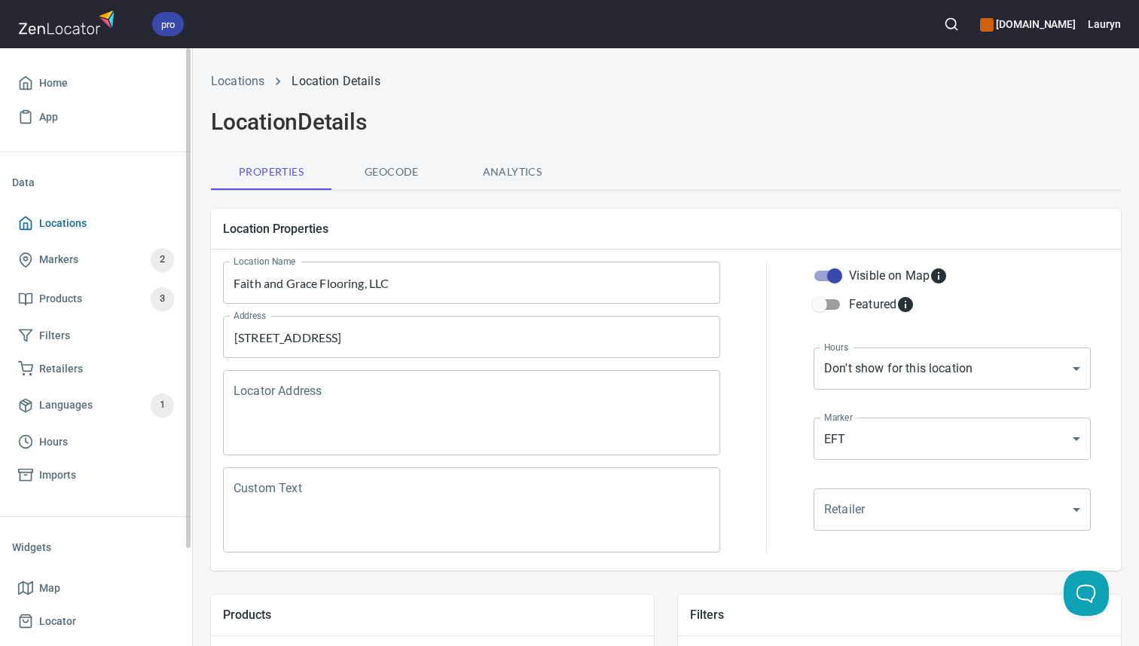
click at [74, 217] on span "Locations" at bounding box center [62, 223] width 47 height 19
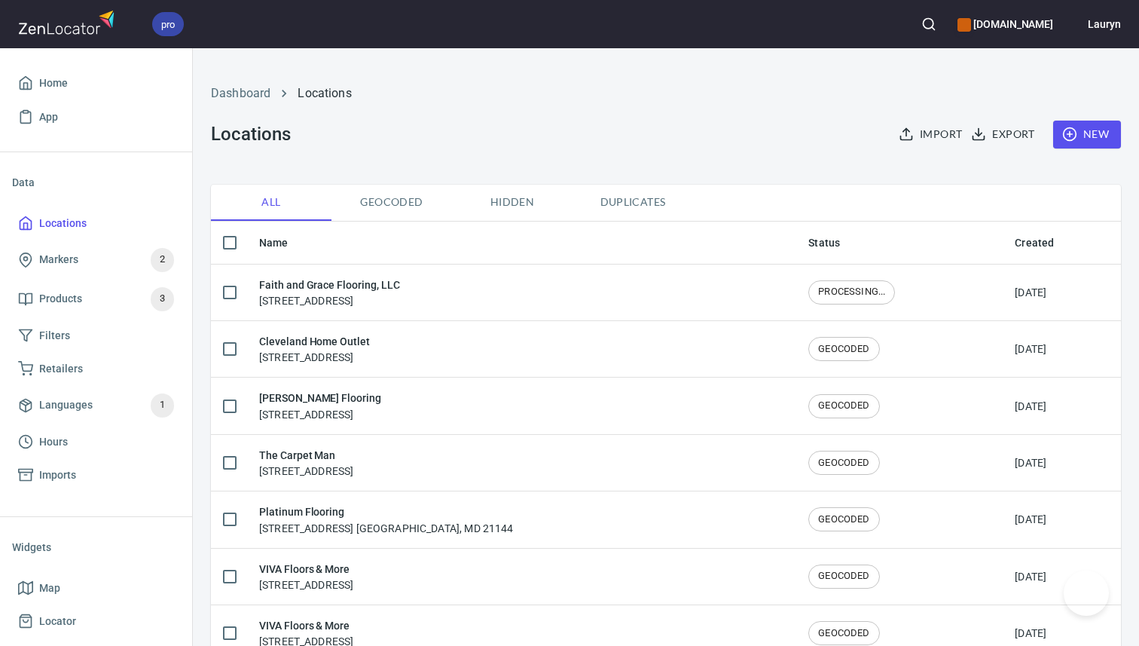
checkbox input "false"
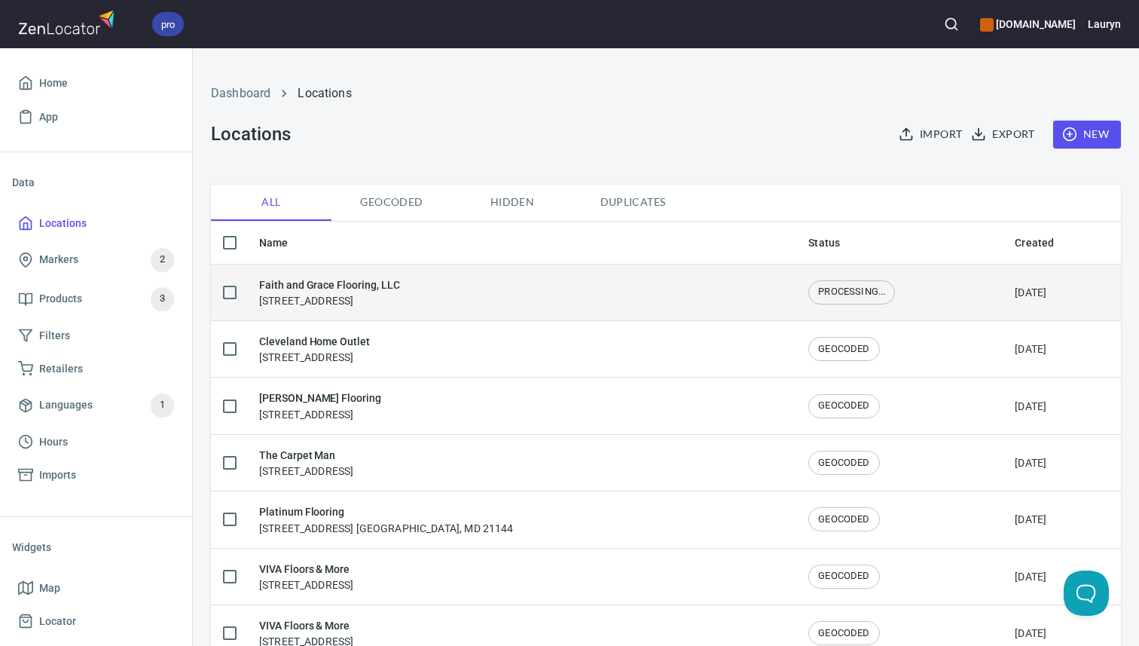
click at [840, 298] on span "PROCESSING..." at bounding box center [851, 292] width 85 height 14
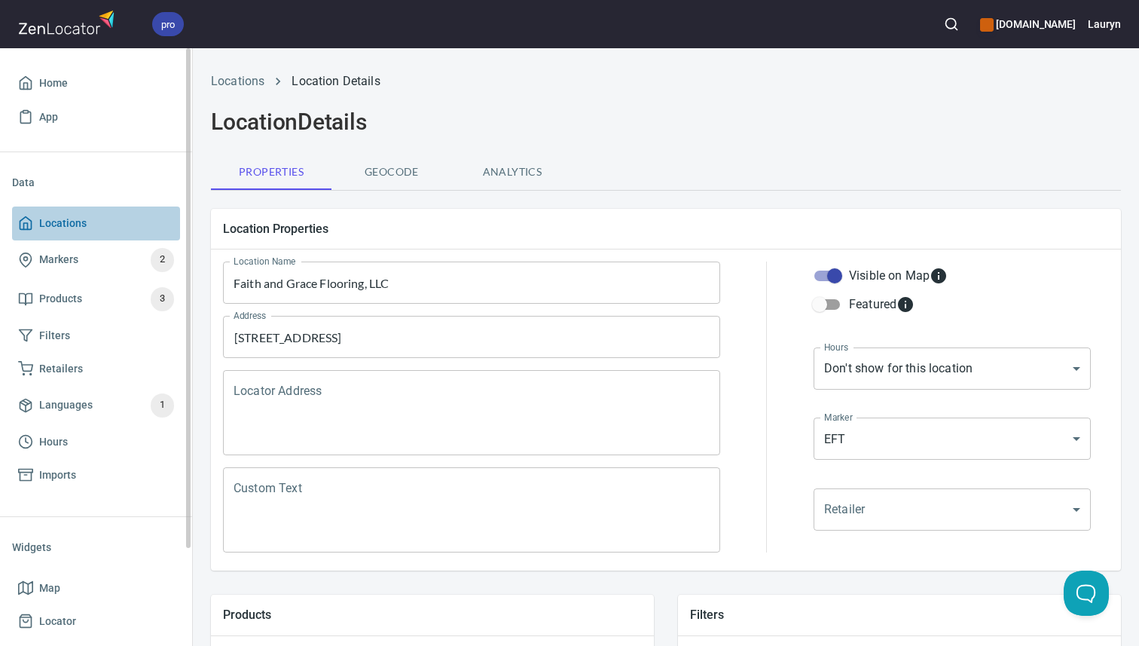
click at [105, 228] on span "Locations" at bounding box center [96, 223] width 156 height 19
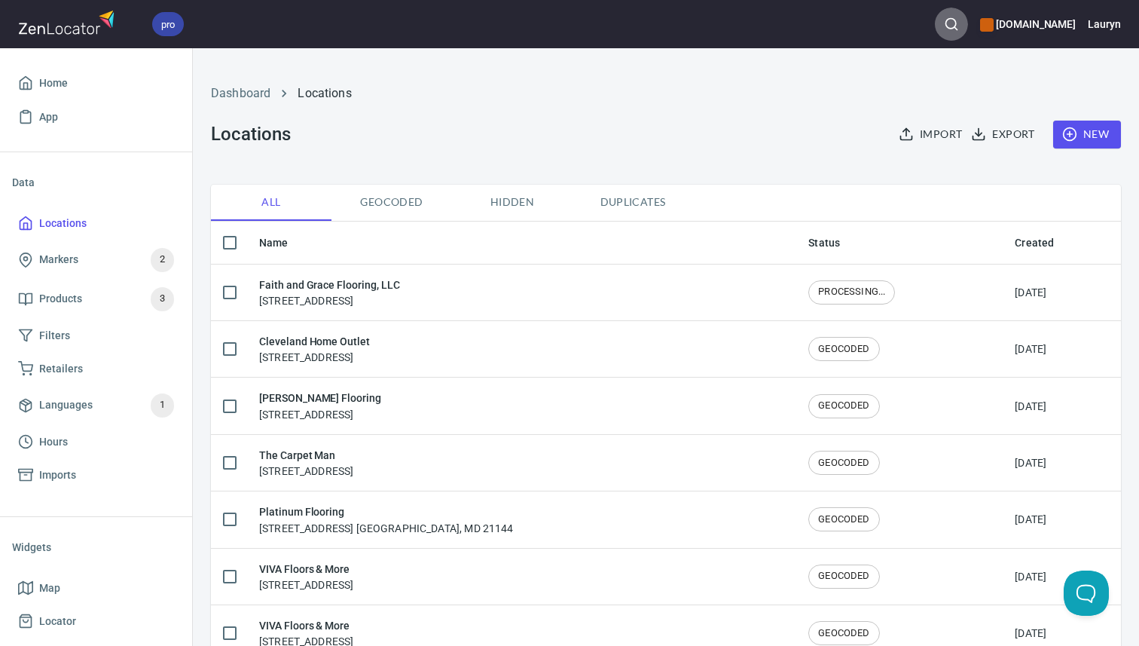
click at [944, 30] on icon "button" at bounding box center [951, 24] width 15 height 15
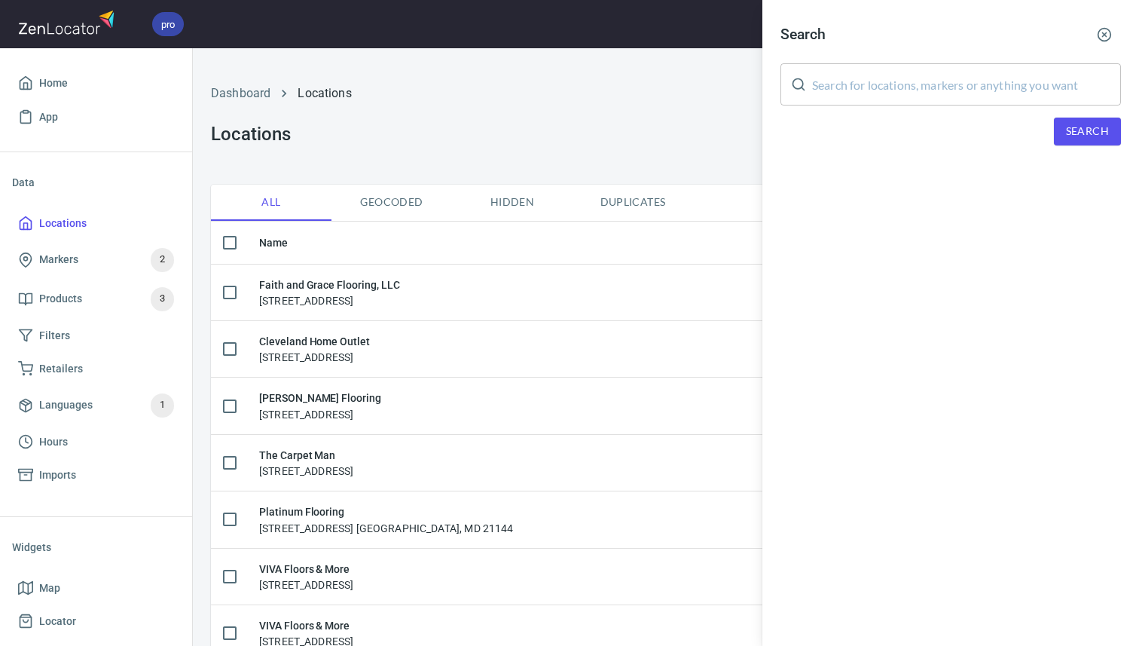
click at [919, 66] on input "text" at bounding box center [966, 84] width 309 height 42
paste input "[PERSON_NAME] PAINT & DECORATING [STREET_ADDRESS]"
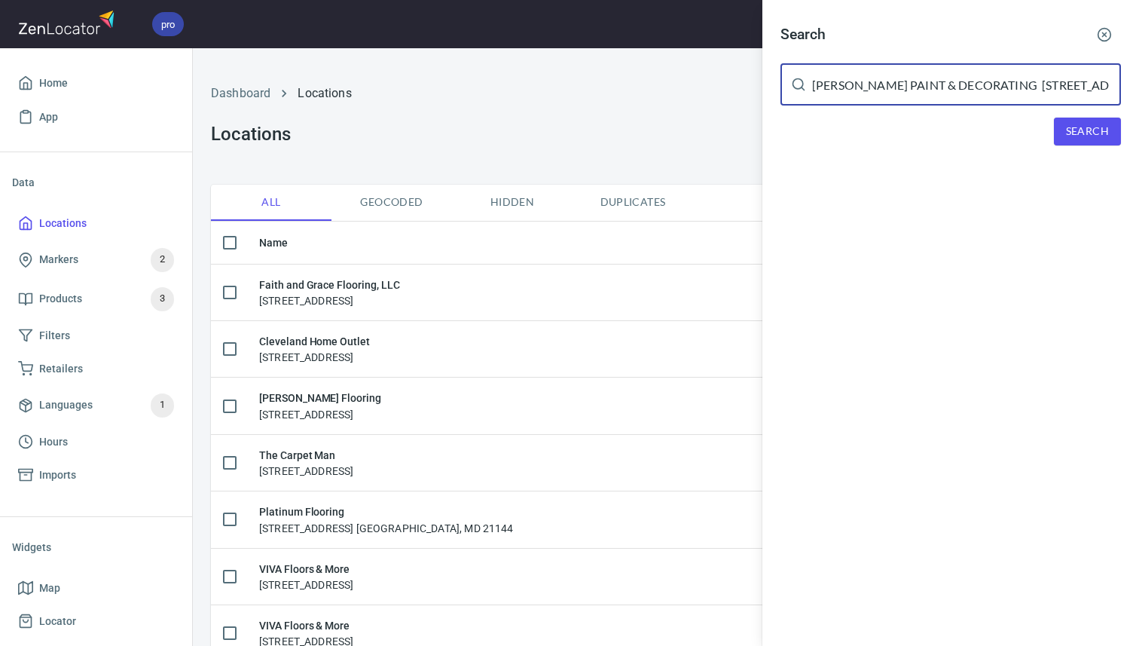
scroll to position [0, 84]
click at [1092, 141] on button "Search" at bounding box center [1087, 132] width 67 height 28
drag, startPoint x: 987, startPoint y: 87, endPoint x: 1138, endPoint y: 90, distance: 151.5
click at [1138, 90] on div "Search MAYO'S PAINT & DECORATING 223 S SPRING ST MURFREESBOR TN ​ Search We did…" at bounding box center [950, 109] width 377 height 218
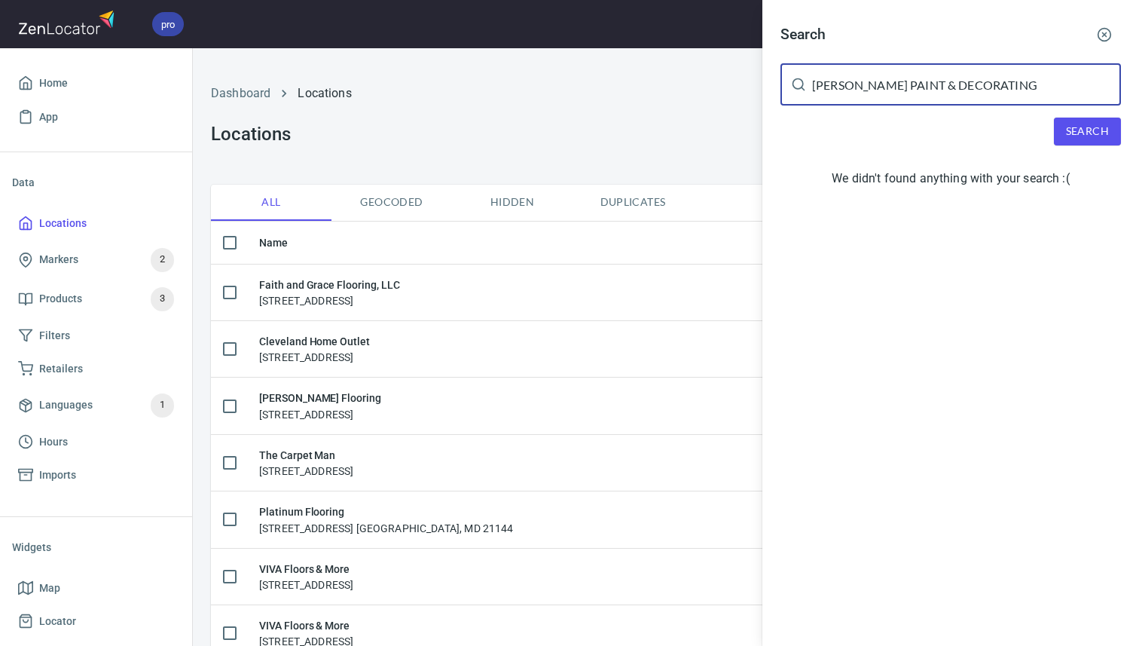
type input "MAYO'S PAINT & DECORATING"
click at [1095, 133] on span "Search" at bounding box center [1087, 131] width 43 height 19
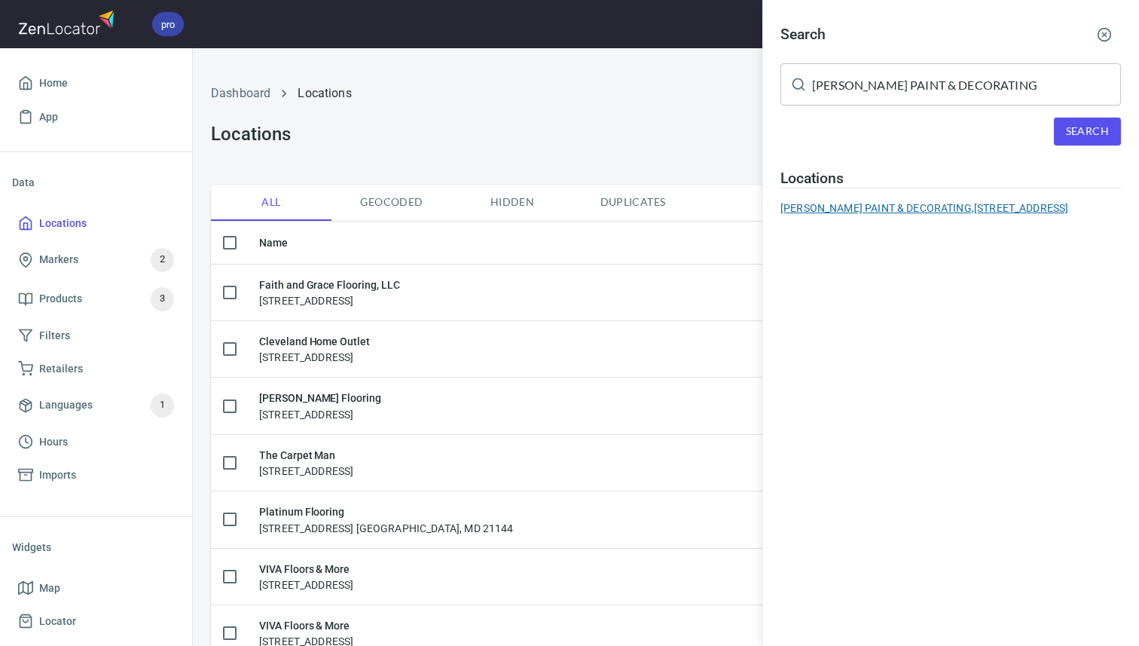
click at [956, 206] on div "MAYO'S PAINT & DECORATING, 223 S SPRING ST MURFREESBOR TN" at bounding box center [950, 207] width 341 height 15
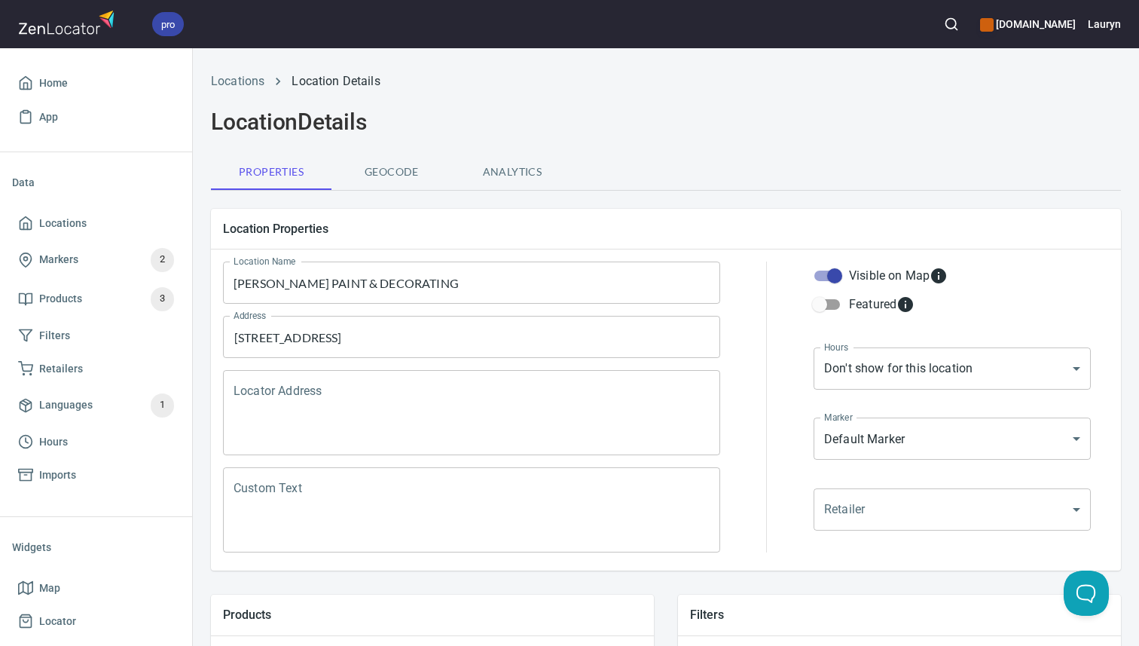
click at [466, 279] on input "MAYO'S PAINT & DECORATING" at bounding box center [471, 282] width 497 height 42
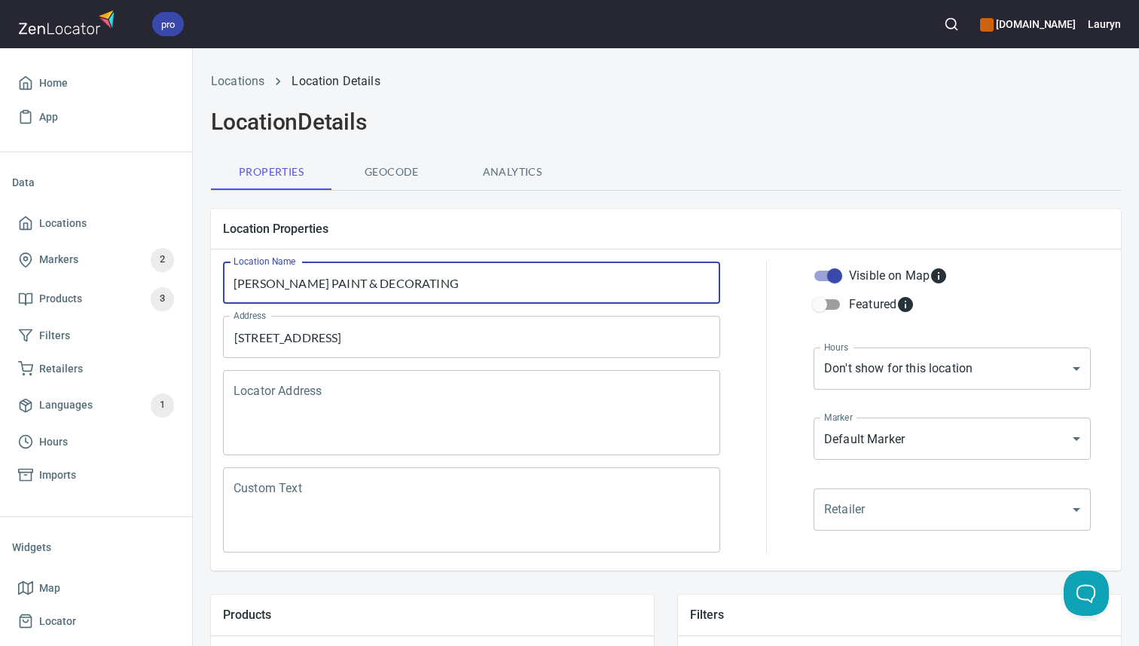
click at [466, 279] on input "MAYO'S PAINT & DECORATING" at bounding box center [471, 282] width 497 height 42
paste input "ayo's Paint and Decorating Store, Inc."
type input "Mayo's Paint and Decorating Store, Inc."
click at [599, 350] on input "223 S SPRING ST MURFREESBOR TN" at bounding box center [460, 336] width 461 height 29
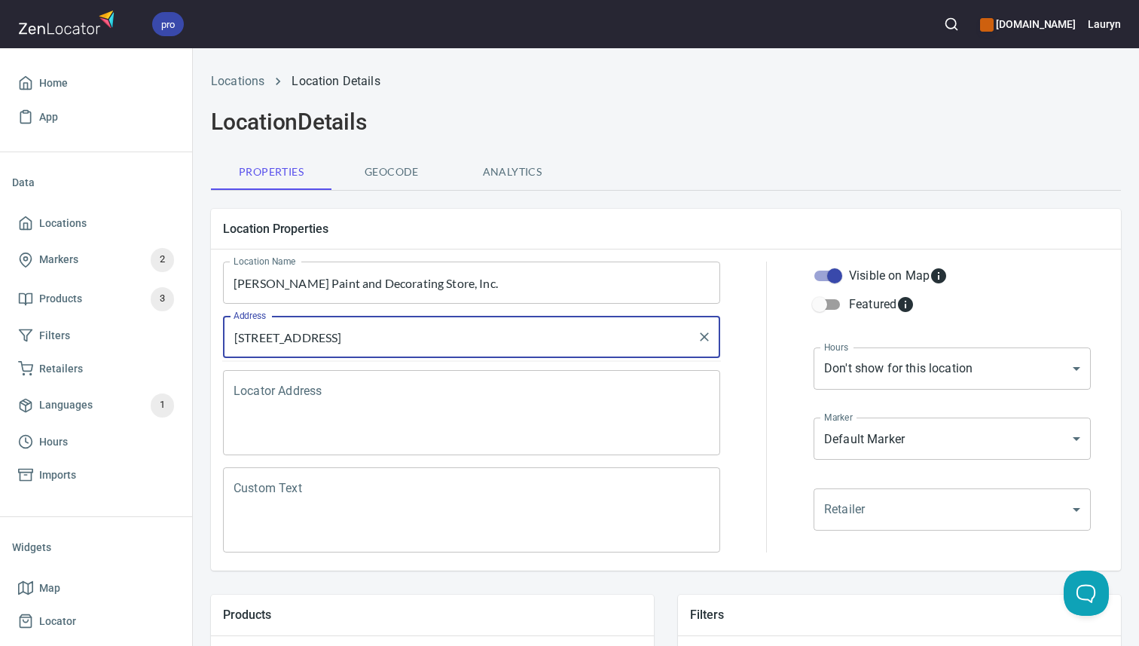
click at [599, 350] on input "223 S SPRING ST MURFREESBOR TN" at bounding box center [460, 336] width 461 height 29
paste input "710 Park Ave, Murfreesboro, TN 37129"
type input "710 Park Ave, Murfreesboro, TN 37129"
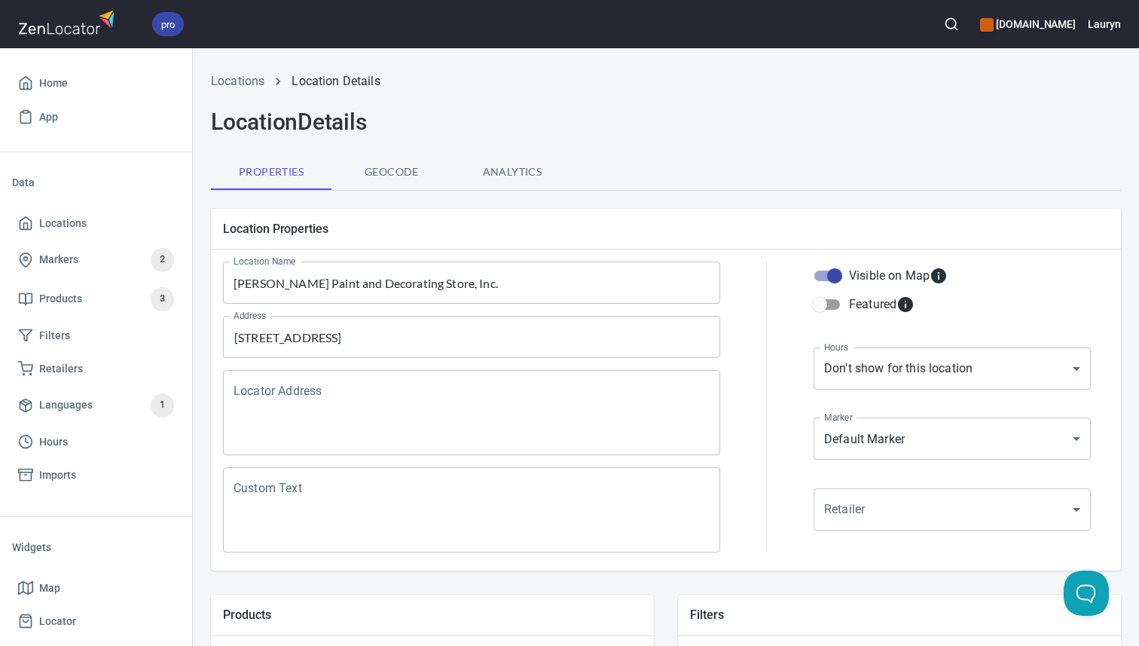
click at [778, 110] on h2 "Location Details" at bounding box center [666, 121] width 910 height 27
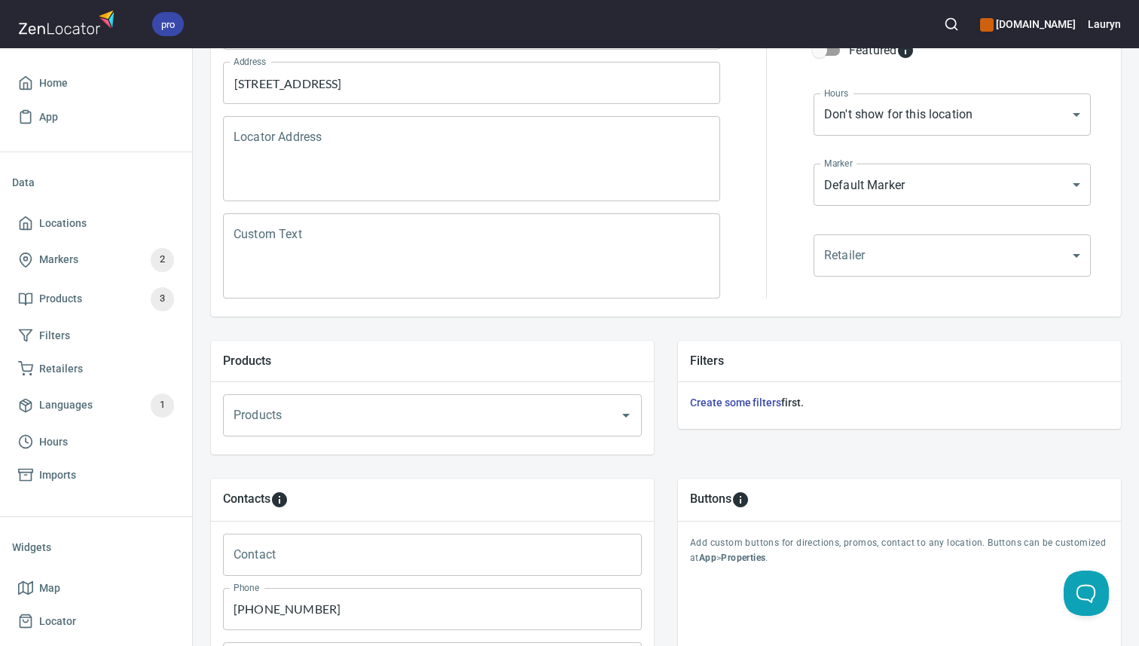
scroll to position [500, 0]
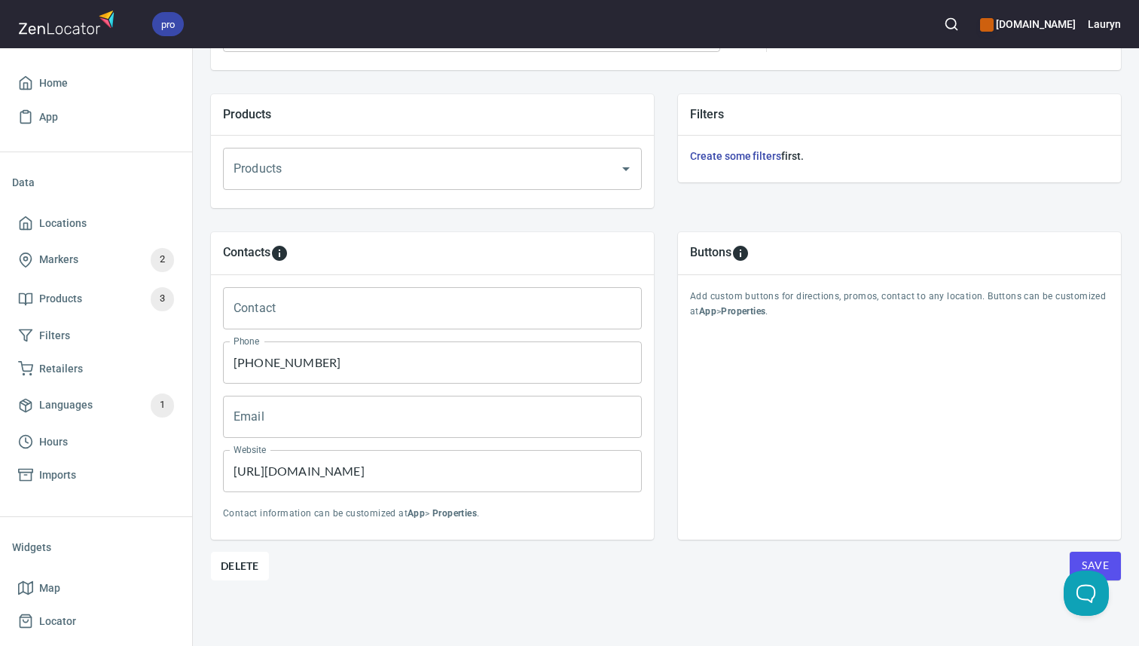
click at [489, 457] on input "https://www.faithandgraceflooring.com/" at bounding box center [432, 471] width 419 height 42
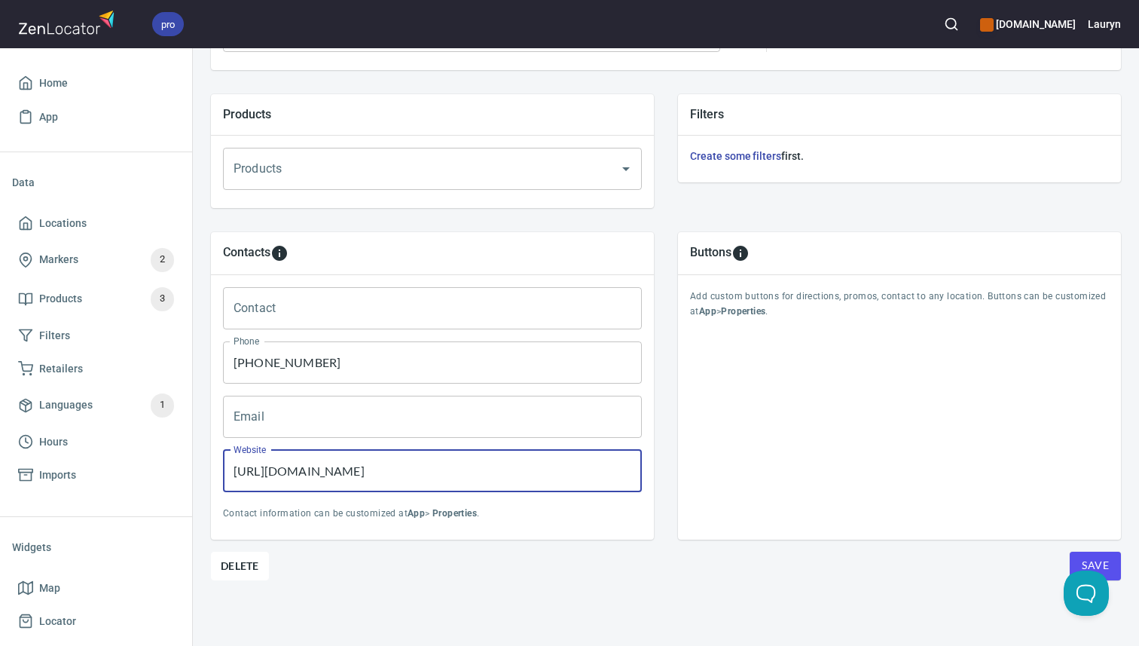
click at [489, 457] on input "https://www.faithandgraceflooring.com/" at bounding box center [432, 471] width 419 height 42
paste input "mayospaintanddeco"
type input "https://www.mayospaintanddeco.com/"
click at [381, 369] on input "(615) 890-9136" at bounding box center [432, 362] width 419 height 42
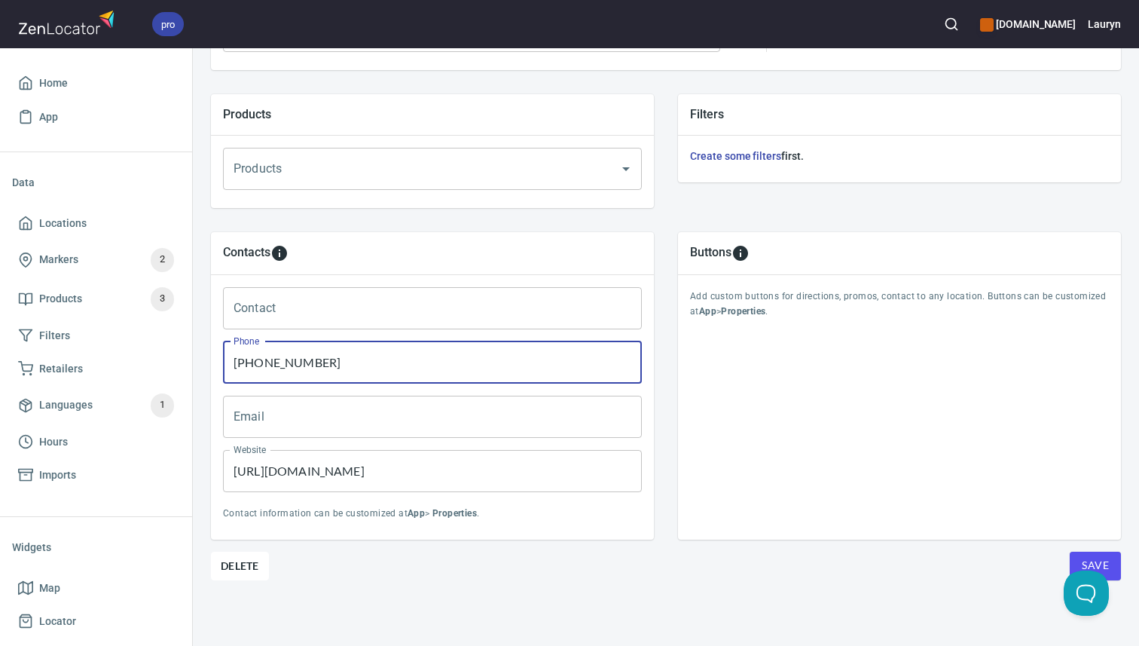
click at [381, 369] on input "(615) 890-9136" at bounding box center [432, 362] width 419 height 42
paste input "7694"
type input "(615) 890-7694"
click at [646, 593] on div "Location Properties Location Name Mayo's Paint and Decorating Store, Inc. Locat…" at bounding box center [666, 171] width 910 height 950
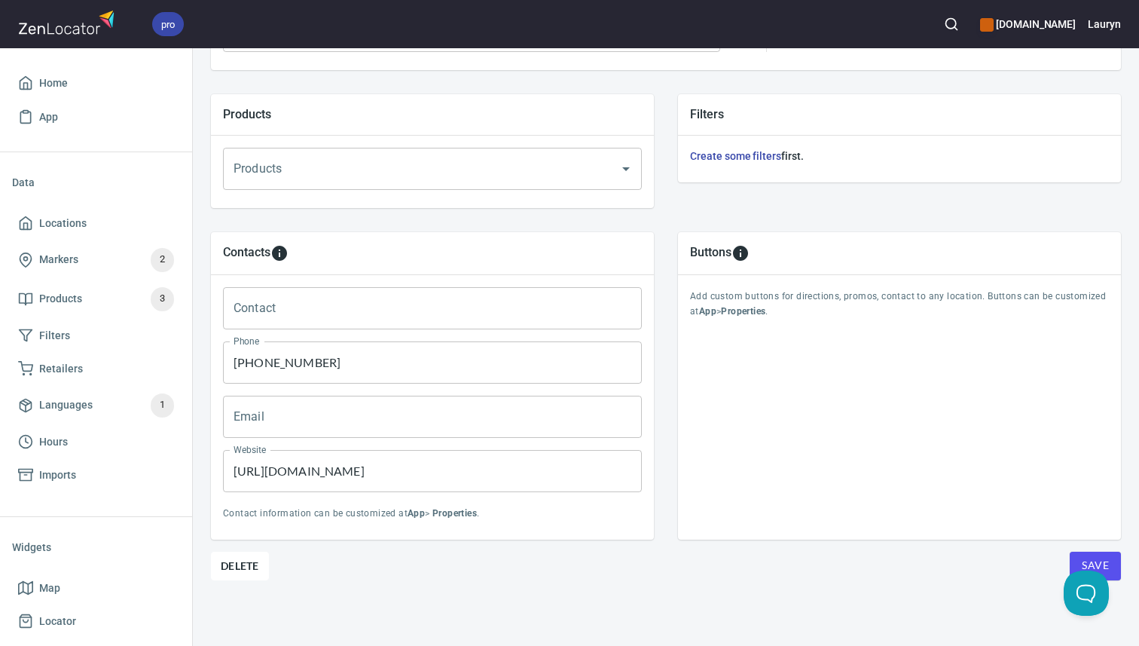
click at [1091, 564] on span "Save" at bounding box center [1095, 565] width 27 height 19
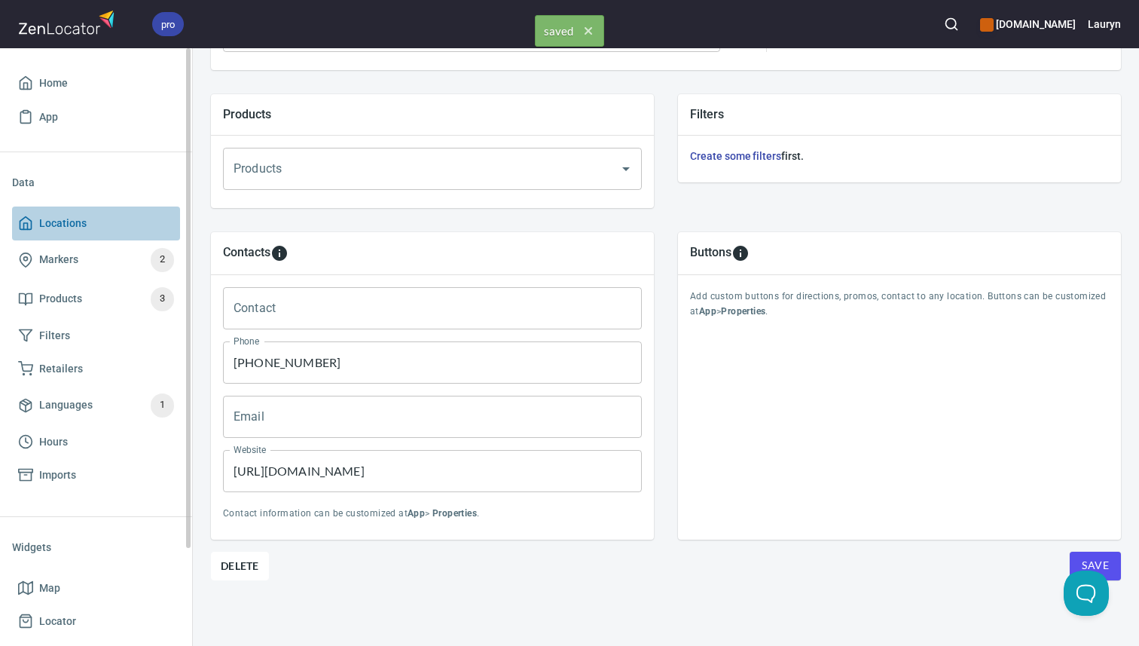
click at [90, 228] on span "Locations" at bounding box center [96, 223] width 156 height 19
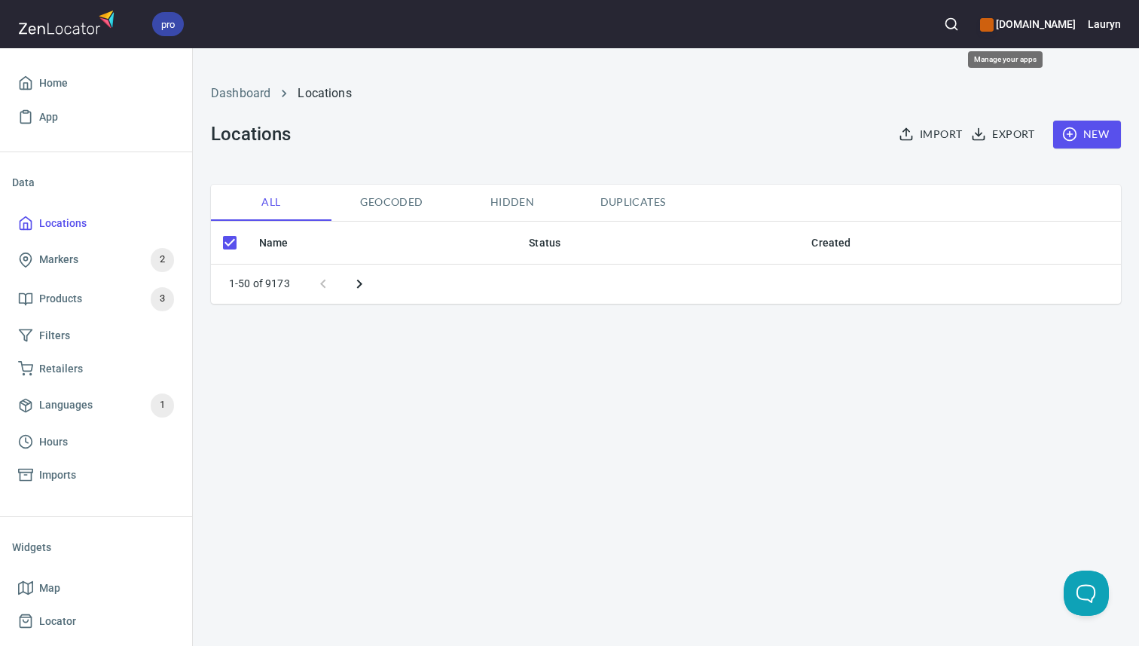
checkbox input "false"
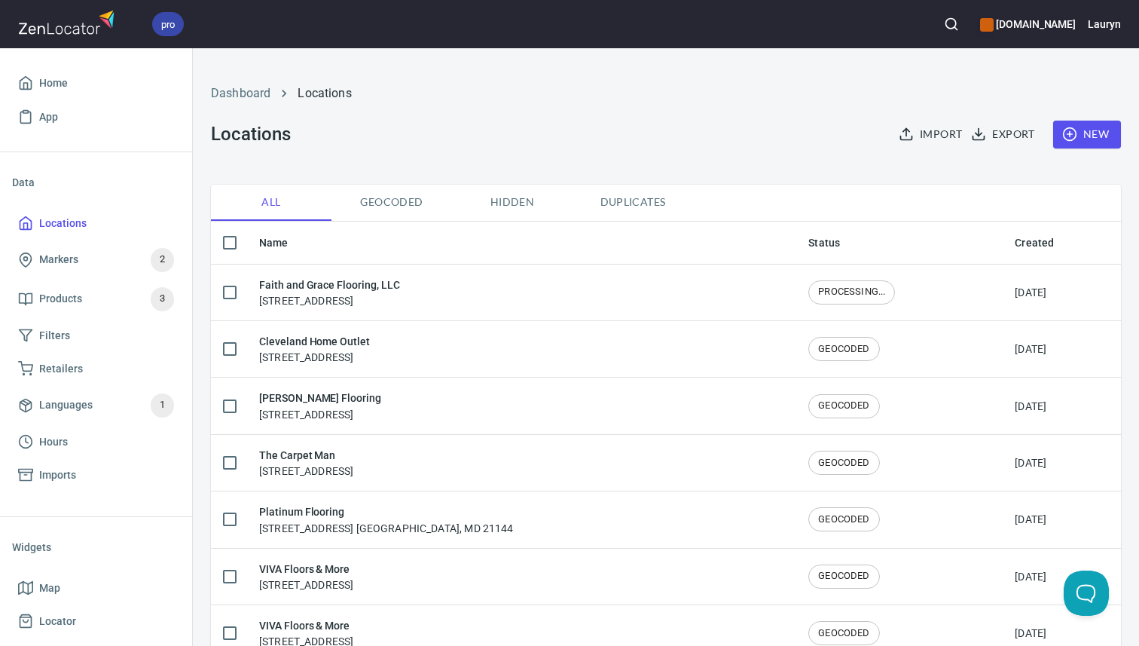
click at [935, 33] on button "button" at bounding box center [951, 24] width 33 height 33
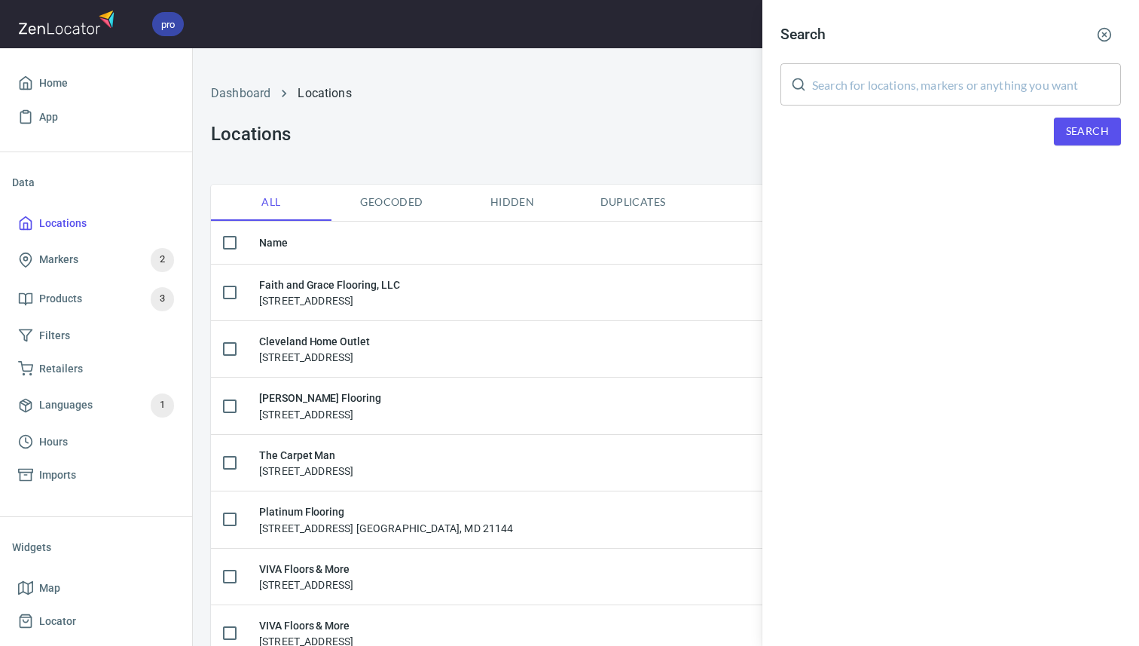
click at [915, 78] on input "text" at bounding box center [966, 84] width 309 height 42
paste input "B & B FLOORING [STREET_ADDRESS][PERSON_NAME][US_STATE]"
click at [1102, 135] on span "Search" at bounding box center [1087, 131] width 43 height 19
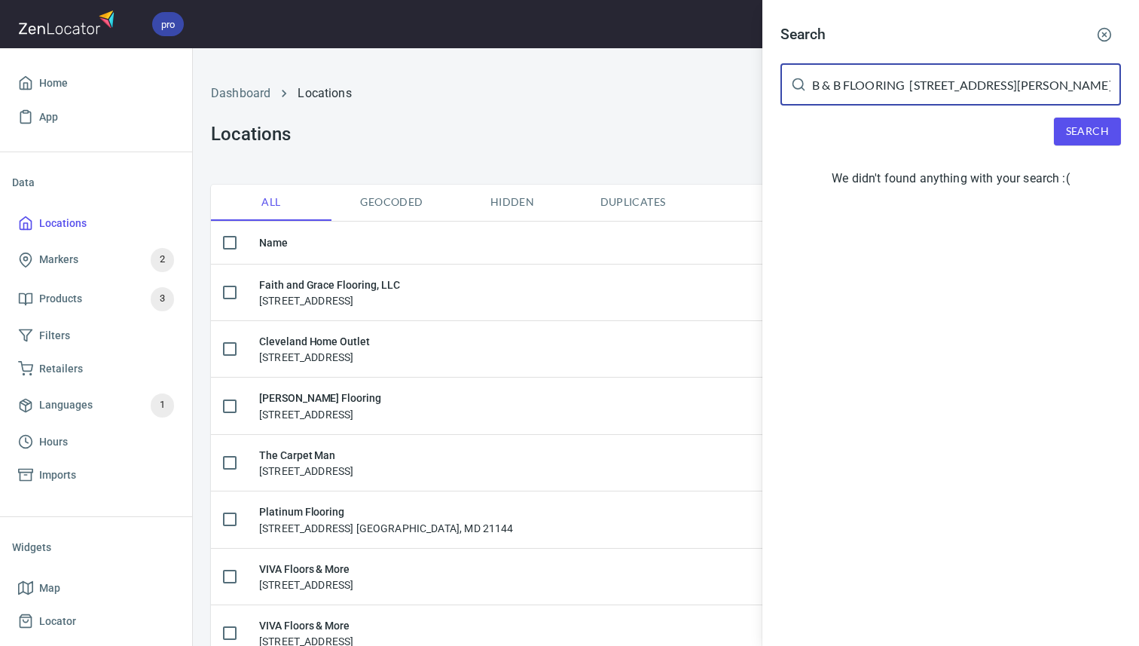
click at [960, 87] on input "B & B FLOORING 128 N Lowry St, Smyrna, Tennessee 37167, United States" at bounding box center [966, 84] width 309 height 42
drag, startPoint x: 906, startPoint y: 86, endPoint x: 1136, endPoint y: 81, distance: 229.8
click at [1137, 82] on div "Search B & B FLOORING 128 N Lowry St, Smyrna, Tennessee 37167, United States ​ …" at bounding box center [950, 109] width 377 height 218
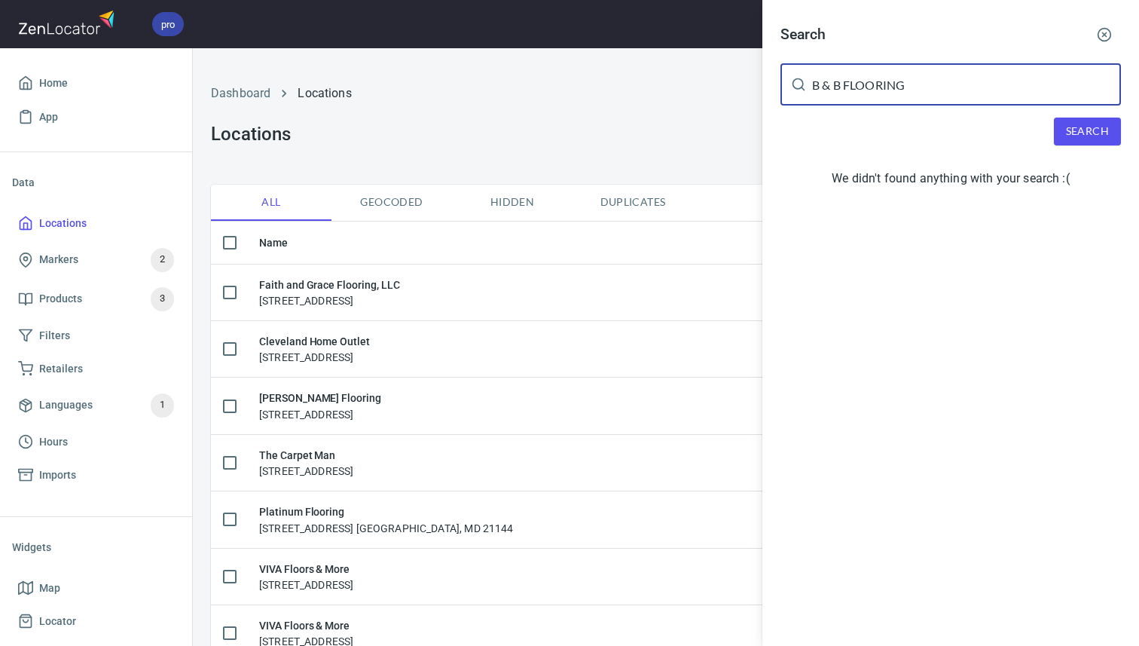
click at [1095, 136] on span "Search" at bounding box center [1087, 131] width 43 height 19
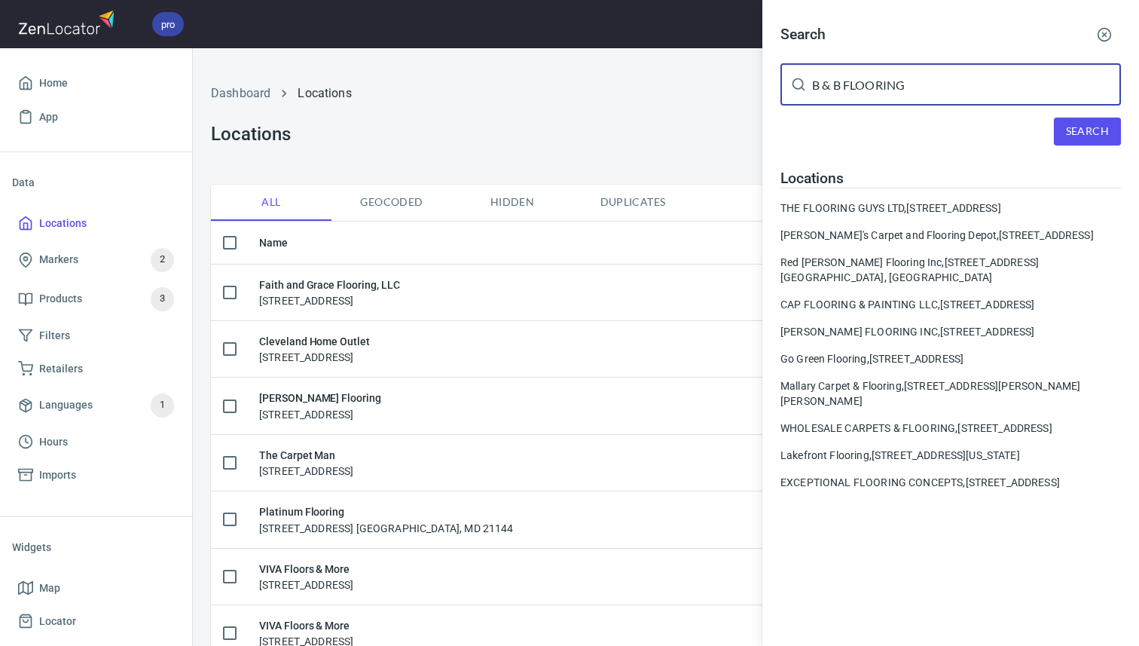
drag, startPoint x: 947, startPoint y: 87, endPoint x: 741, endPoint y: 84, distance: 206.4
click at [741, 84] on div "Search B & B FLOORING ​ Search Locations THE FLOORING GUYS LTD, 3296 NW Prairie…" at bounding box center [569, 323] width 1139 height 646
paste input "128 N Lowry St, Smyrna, Tennessee 37167, United States"
drag, startPoint x: 1031, startPoint y: 89, endPoint x: 1138, endPoint y: 76, distance: 108.5
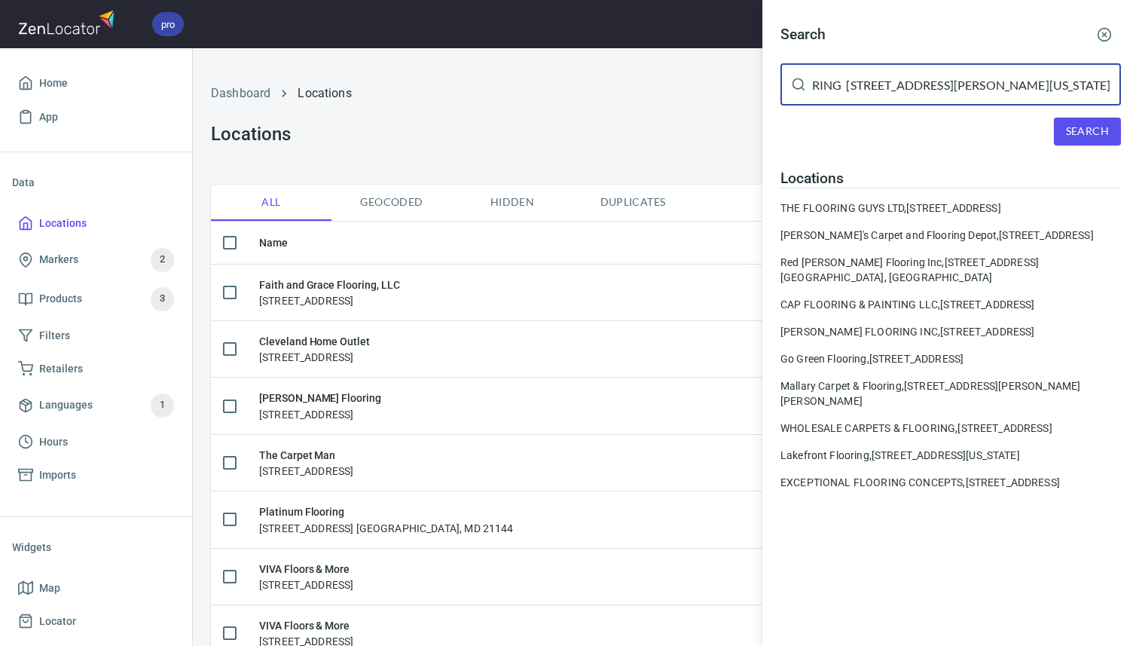
click at [1138, 76] on div "Search B & B FLOORING 128 N Lowry St, Smyrna, Tennessee 37167, United States ​ …" at bounding box center [950, 260] width 377 height 520
click at [1041, 93] on input "B & B FLOORING 128 N Lowry St, Smyrna, Tennessee 37167, United States" at bounding box center [966, 84] width 309 height 42
drag, startPoint x: 1031, startPoint y: 87, endPoint x: 1138, endPoint y: 87, distance: 107.0
click at [1138, 87] on div "Search B & B FLOORING 128 N Lowry St, Smyrna, Tennessee 37167, United States ​ …" at bounding box center [950, 260] width 377 height 520
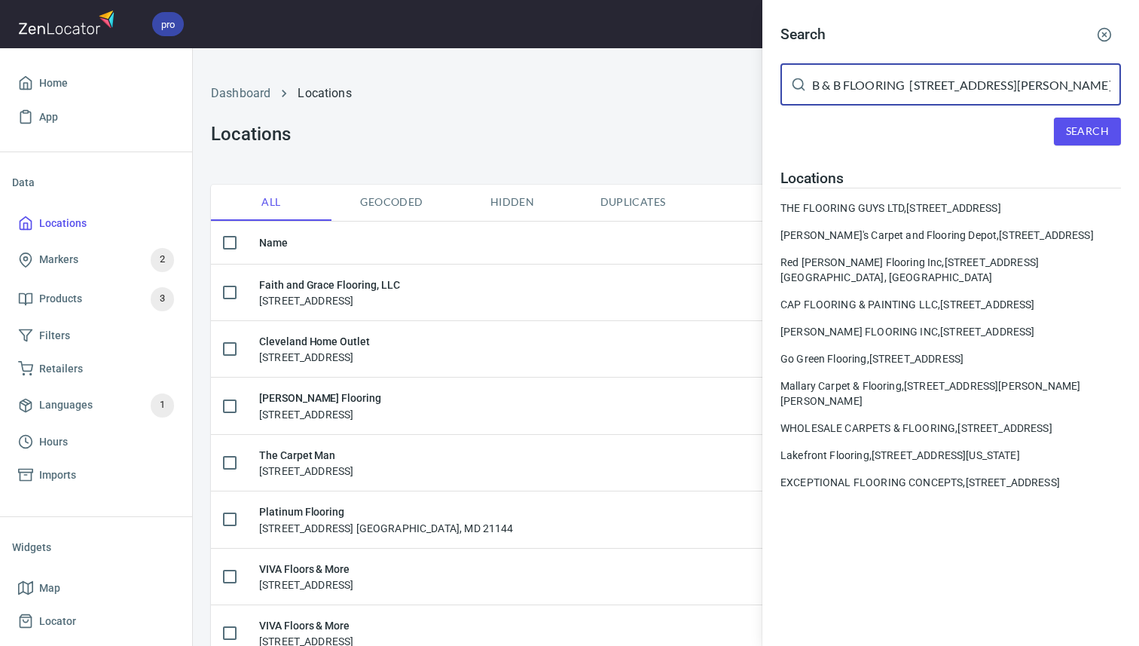
drag, startPoint x: 1018, startPoint y: 85, endPoint x: 795, endPoint y: 86, distance: 223.0
click at [795, 86] on div "B & B FLOORING 128 N Lowry St, Smyrna, Tennessee 37167 ​" at bounding box center [950, 84] width 341 height 42
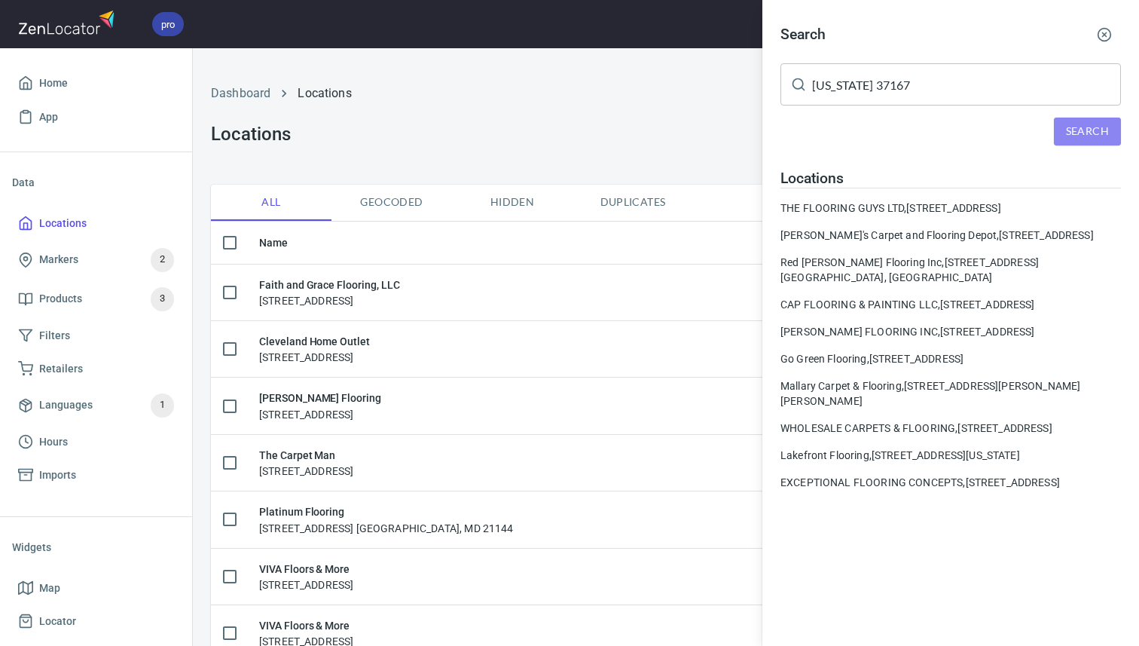
click at [1093, 130] on span "Search" at bounding box center [1087, 131] width 43 height 19
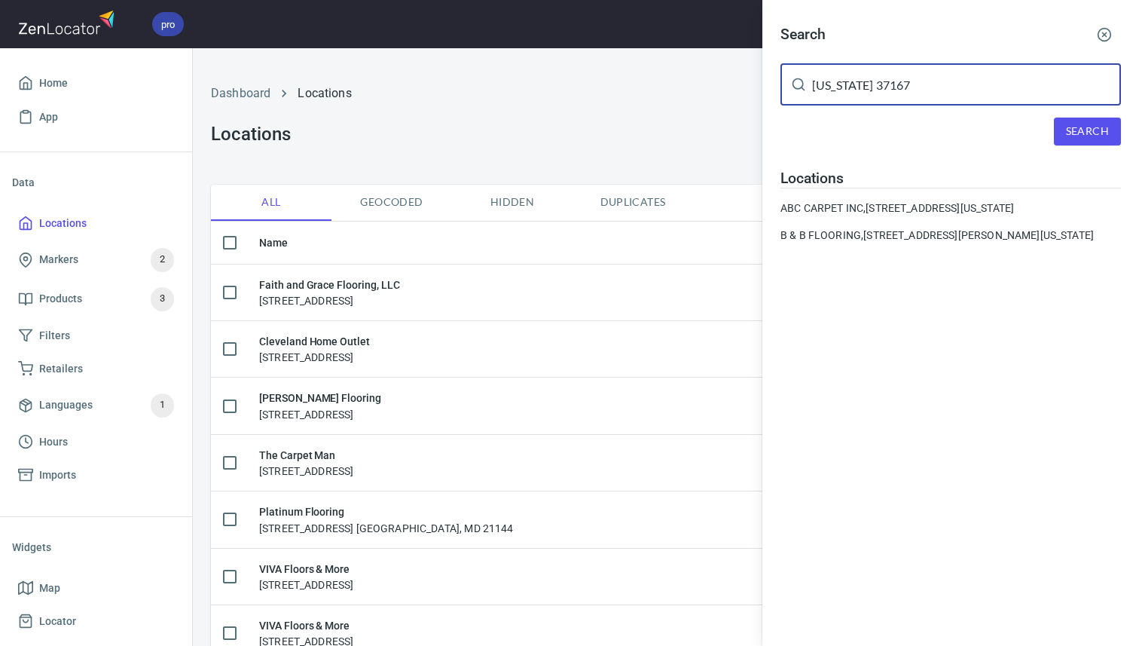
drag, startPoint x: 905, startPoint y: 87, endPoint x: 723, endPoint y: 87, distance: 181.6
click at [723, 87] on div "Search Tennessee 37167 ​ Search Locations ABC CARPET INC, 706 Swan Dr, Smyrna, …" at bounding box center [569, 323] width 1139 height 646
paste input "37932"
type input "37932"
click at [1107, 130] on span "Search" at bounding box center [1087, 131] width 43 height 19
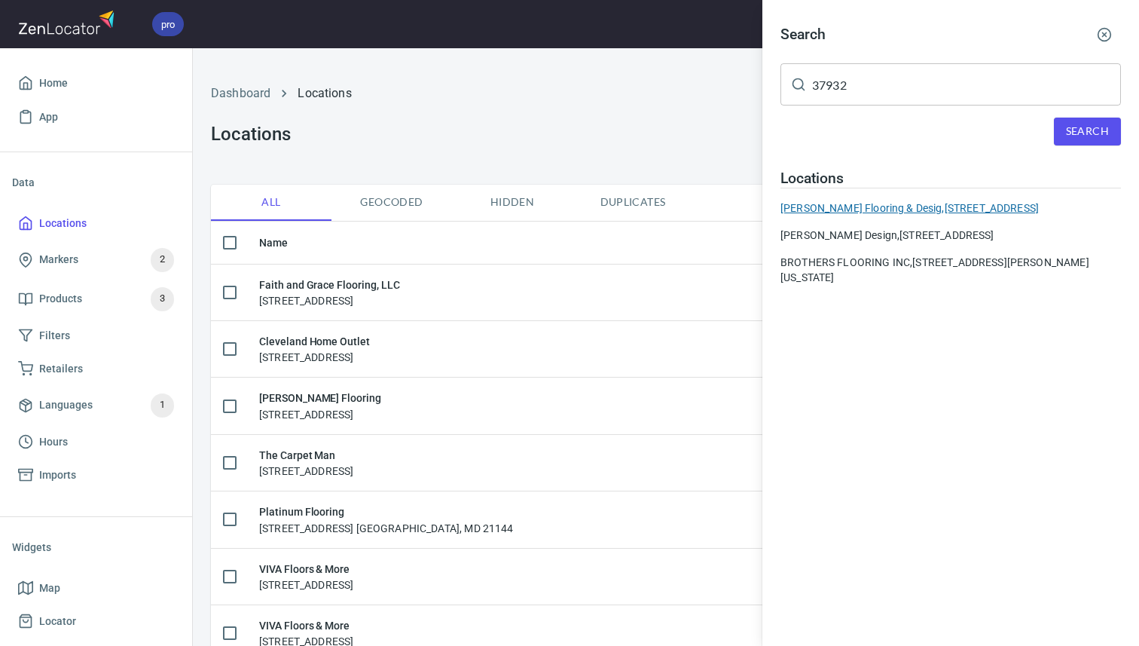
click at [985, 210] on div "Cella Flooring & Desig, 510 Milwaukee Way TN 37932" at bounding box center [950, 207] width 341 height 15
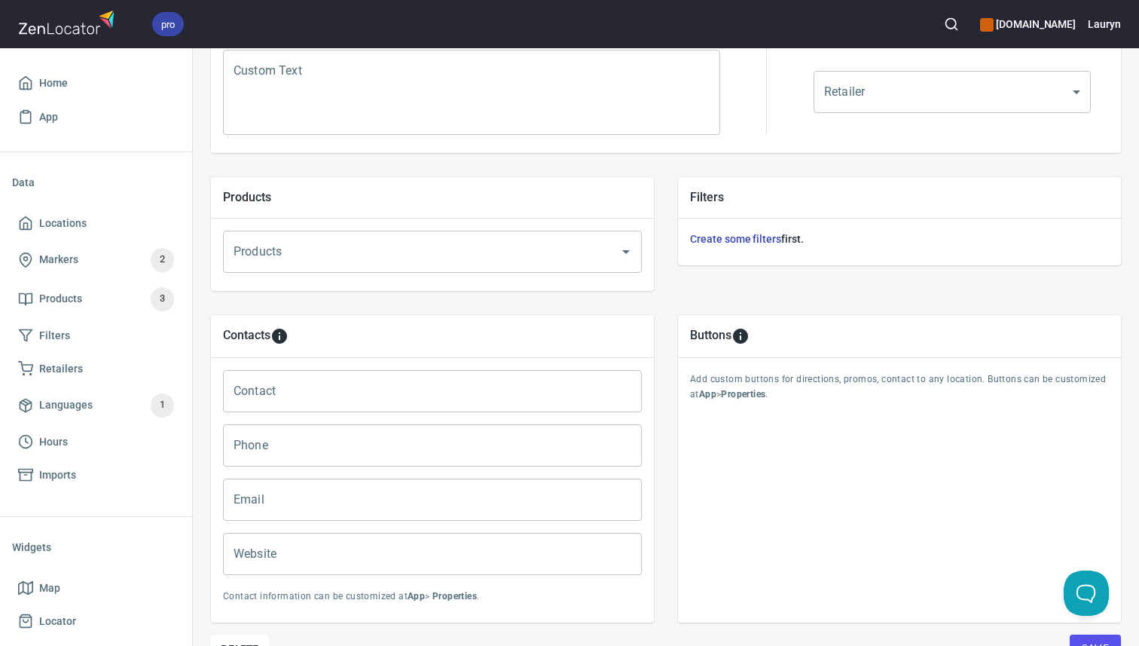
scroll to position [500, 0]
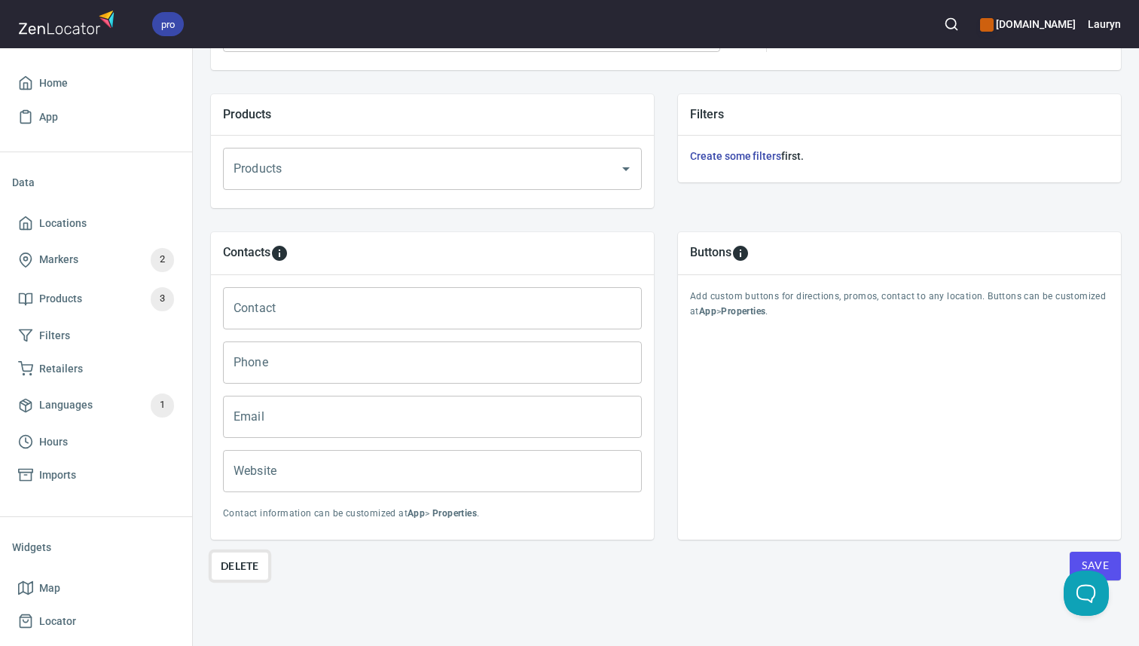
click at [232, 559] on span "Delete" at bounding box center [240, 566] width 38 height 18
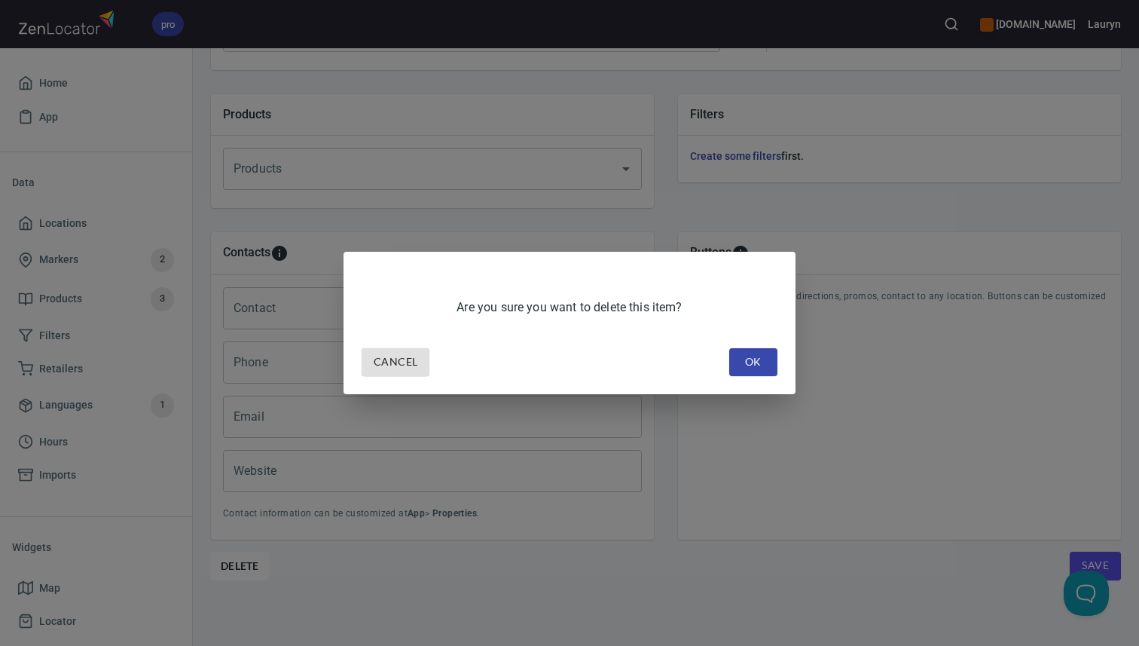
click at [753, 356] on span "OK" at bounding box center [753, 362] width 24 height 19
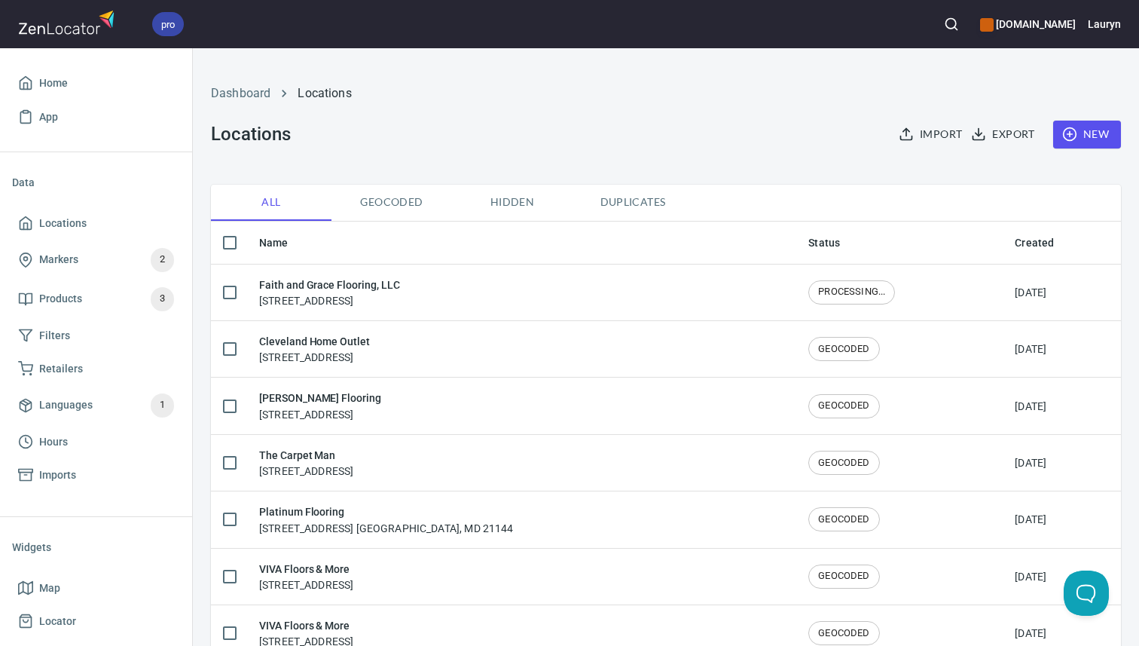
click at [811, 90] on ol "Dashboard Locations" at bounding box center [666, 93] width 910 height 18
click at [939, 66] on div "Dashboard Locations Locations Import Export New" at bounding box center [666, 116] width 928 height 118
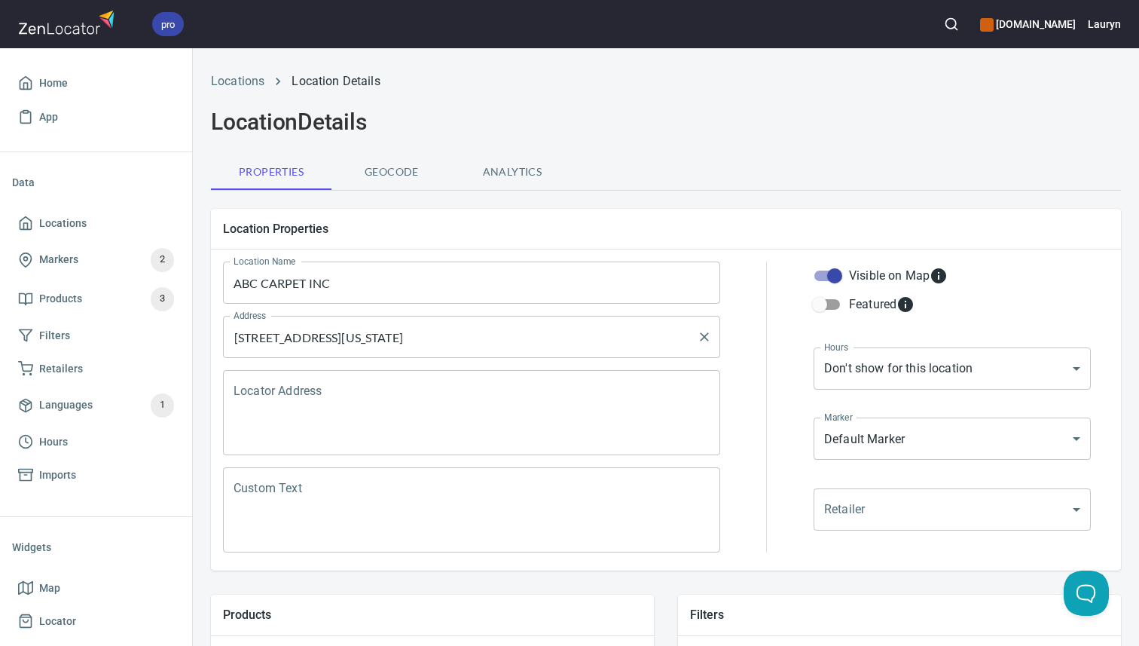
click at [542, 339] on input "[STREET_ADDRESS][US_STATE]" at bounding box center [460, 336] width 461 height 29
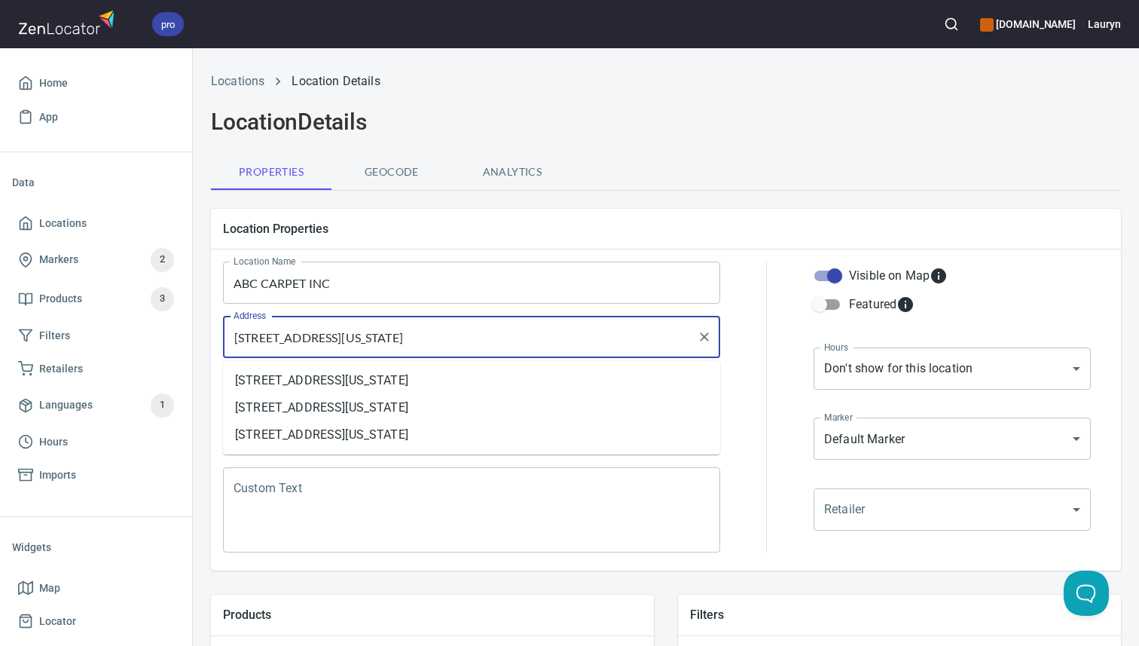
click at [542, 339] on input "[STREET_ADDRESS][US_STATE]" at bounding box center [460, 336] width 461 height 29
click at [542, 339] on input "706 Swan Dr, Smyrna, Tennessee 37167, United States" at bounding box center [460, 336] width 461 height 29
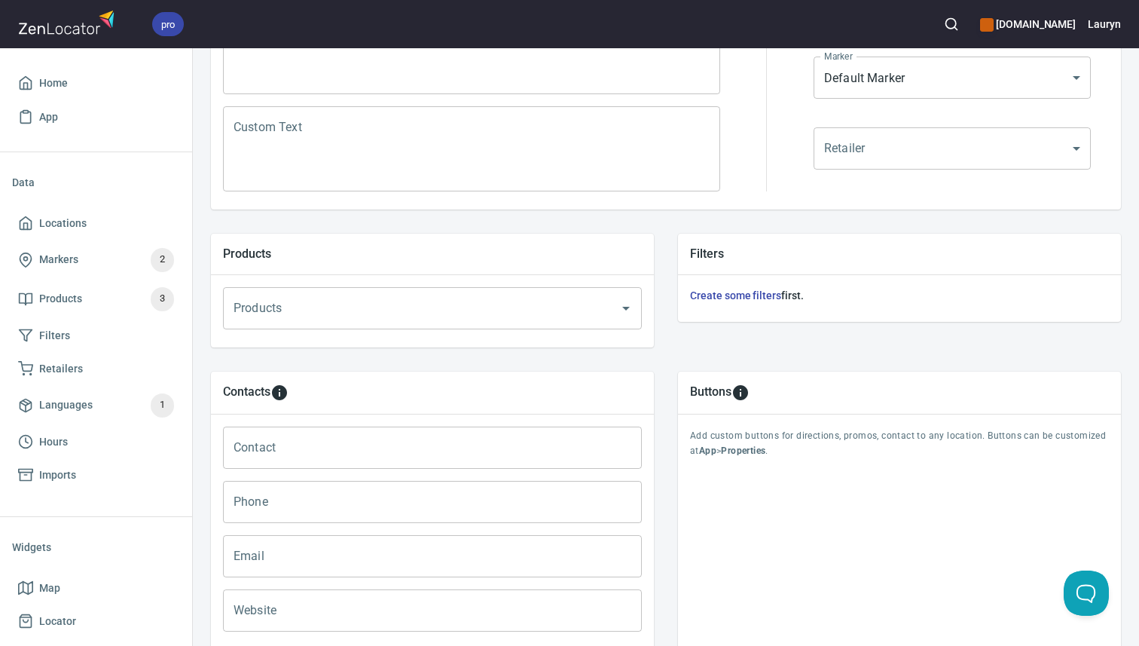
scroll to position [500, 0]
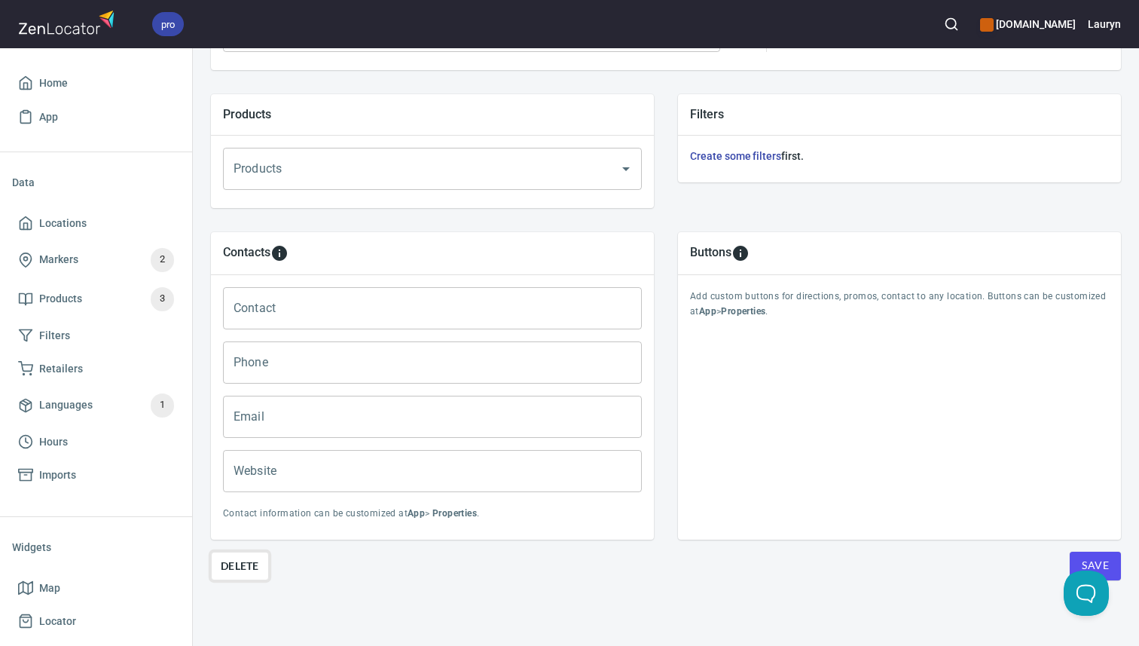
click at [228, 573] on span "Delete" at bounding box center [240, 566] width 38 height 18
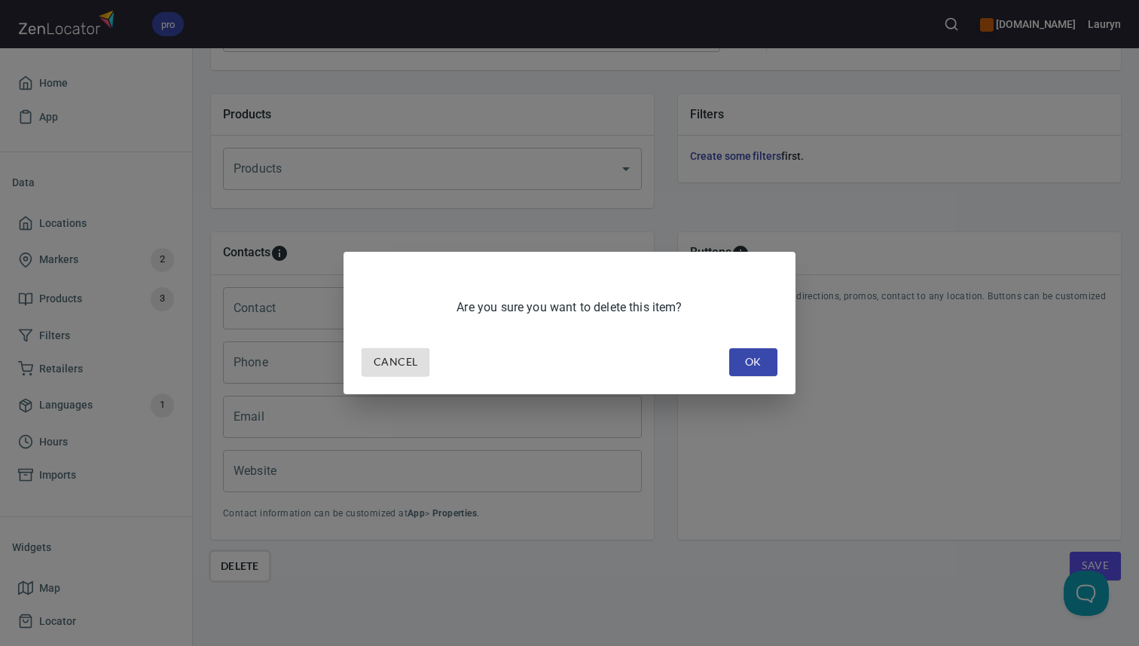
click at [459, 488] on div "Are you sure you want to delete this item? Cancel OK" at bounding box center [569, 323] width 1139 height 646
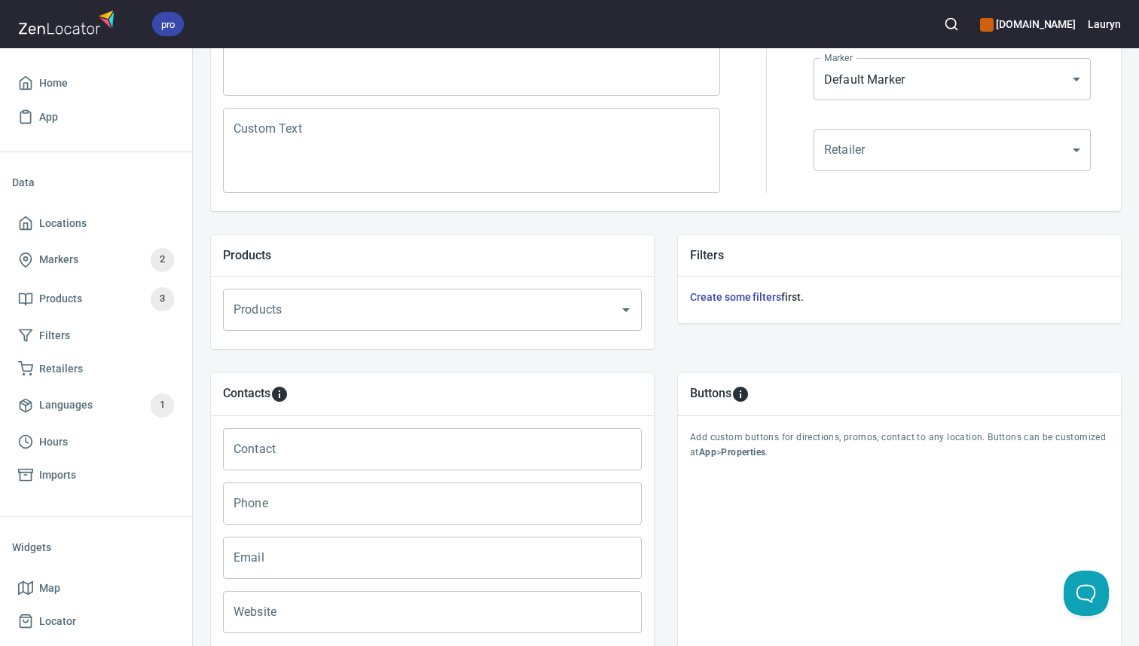
scroll to position [0, 0]
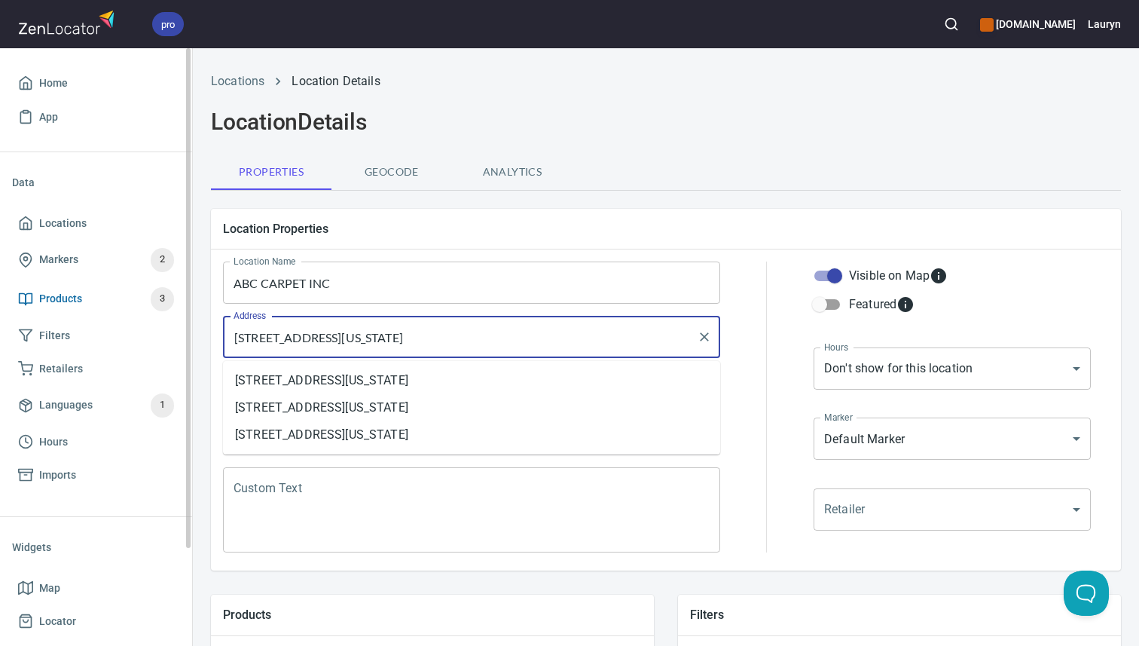
drag, startPoint x: 573, startPoint y: 333, endPoint x: 161, endPoint y: 314, distance: 411.8
click at [161, 314] on div "pro www.engineeredfloors.com Lauryn Home App Data Locations Markers 2 Products …" at bounding box center [569, 323] width 1139 height 646
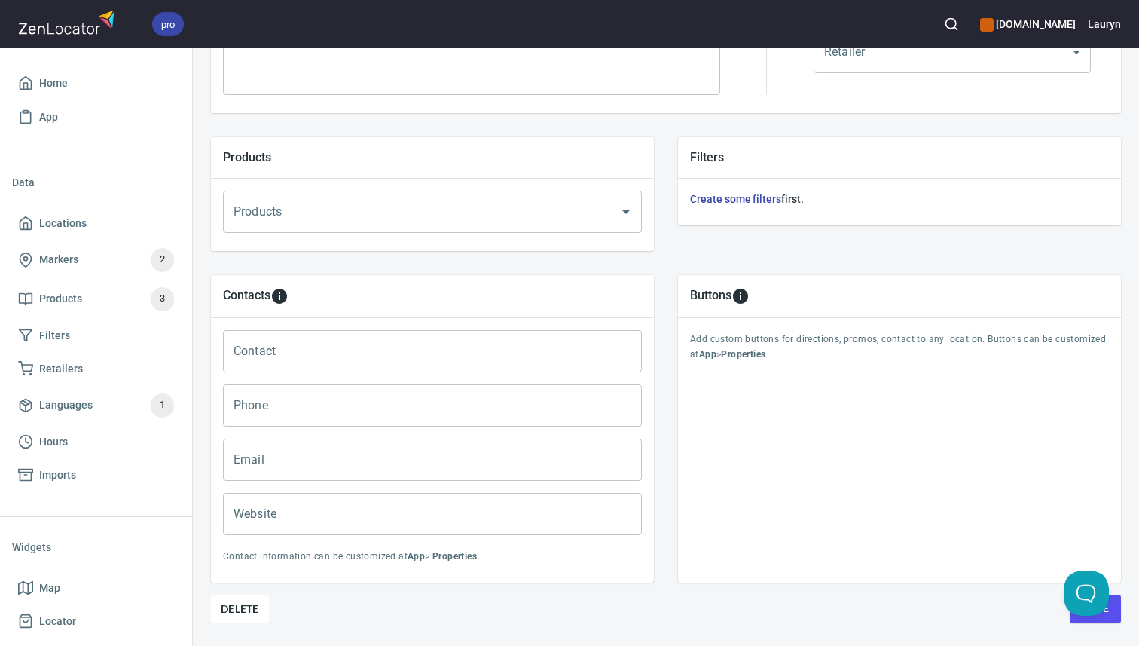
scroll to position [500, 0]
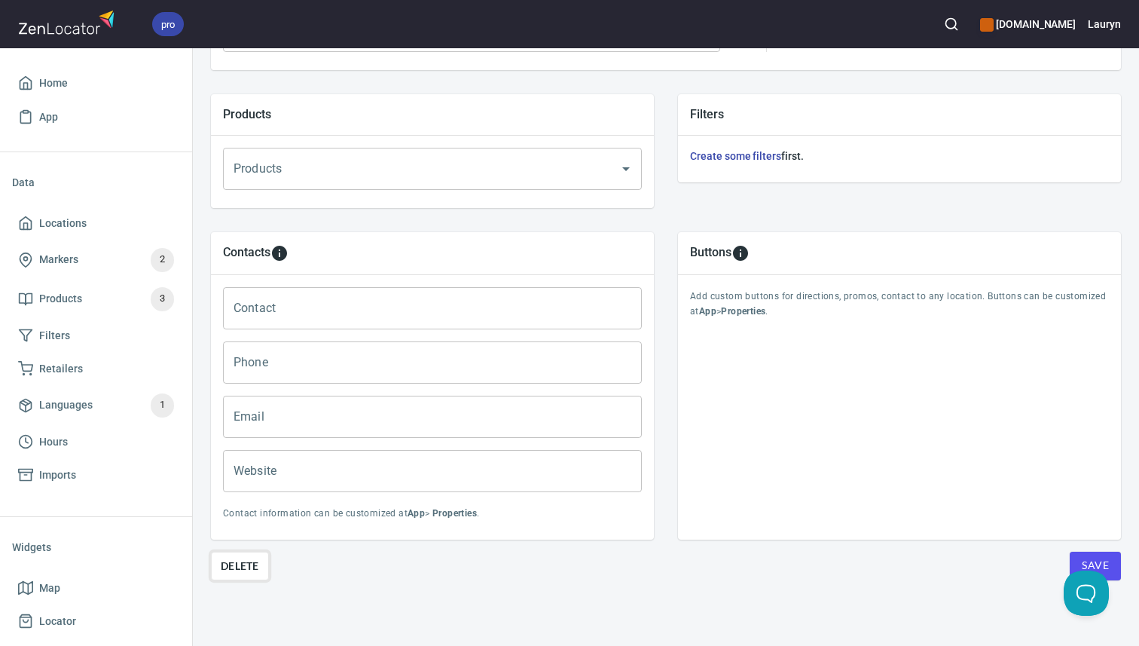
click at [227, 579] on button "Delete" at bounding box center [240, 565] width 58 height 29
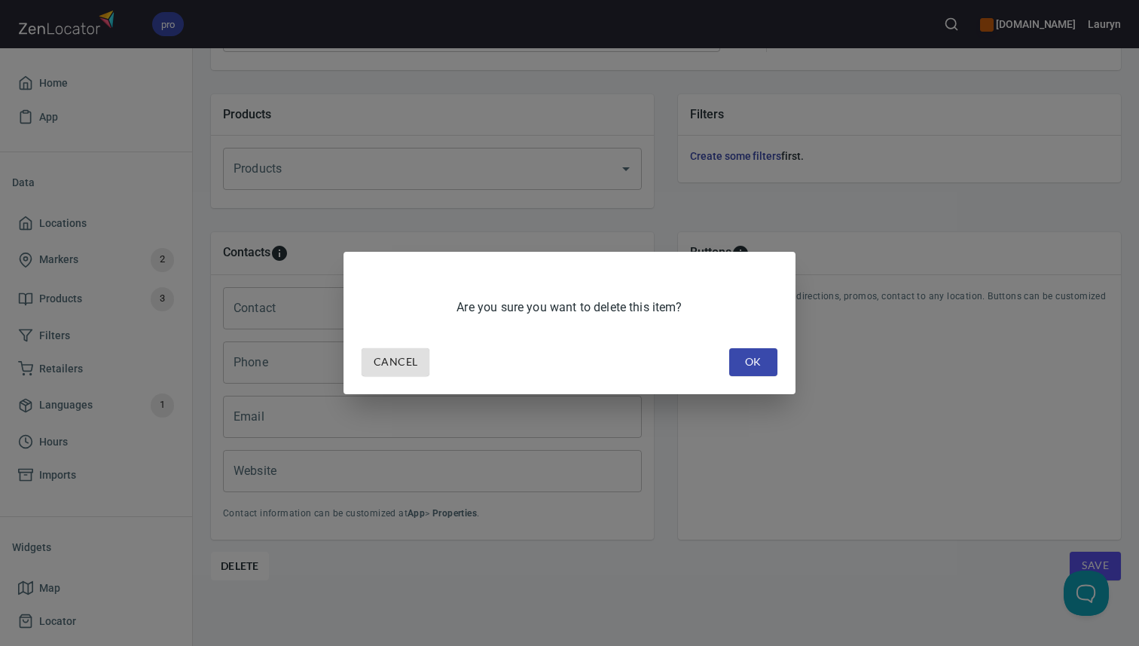
click at [754, 370] on span "OK" at bounding box center [753, 362] width 24 height 19
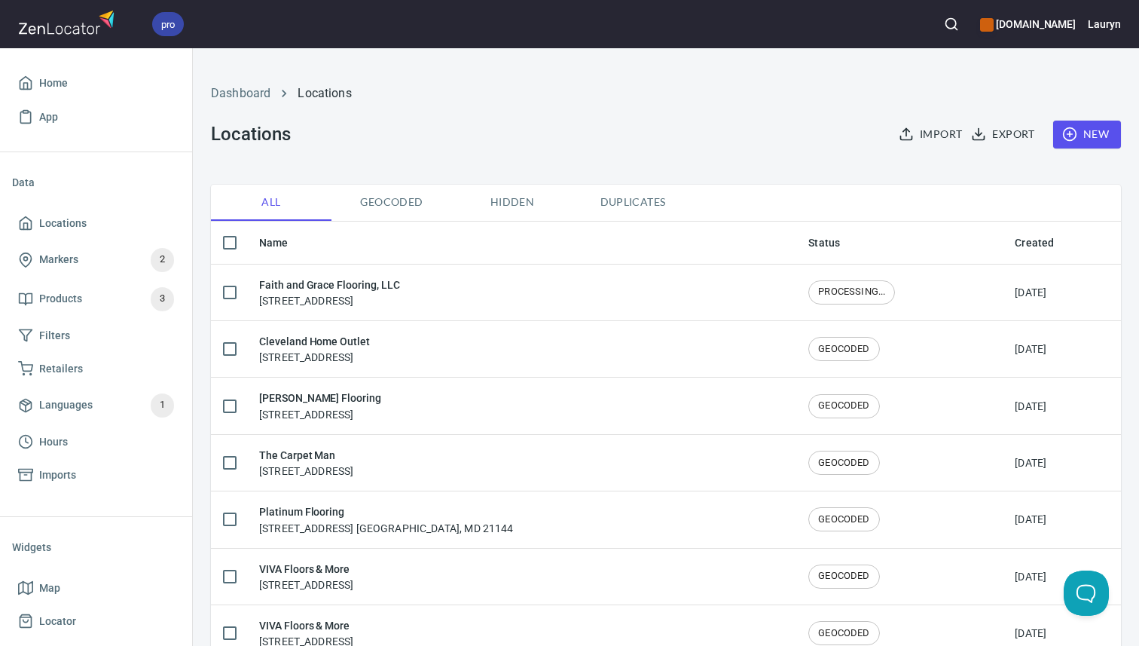
checkbox input "false"
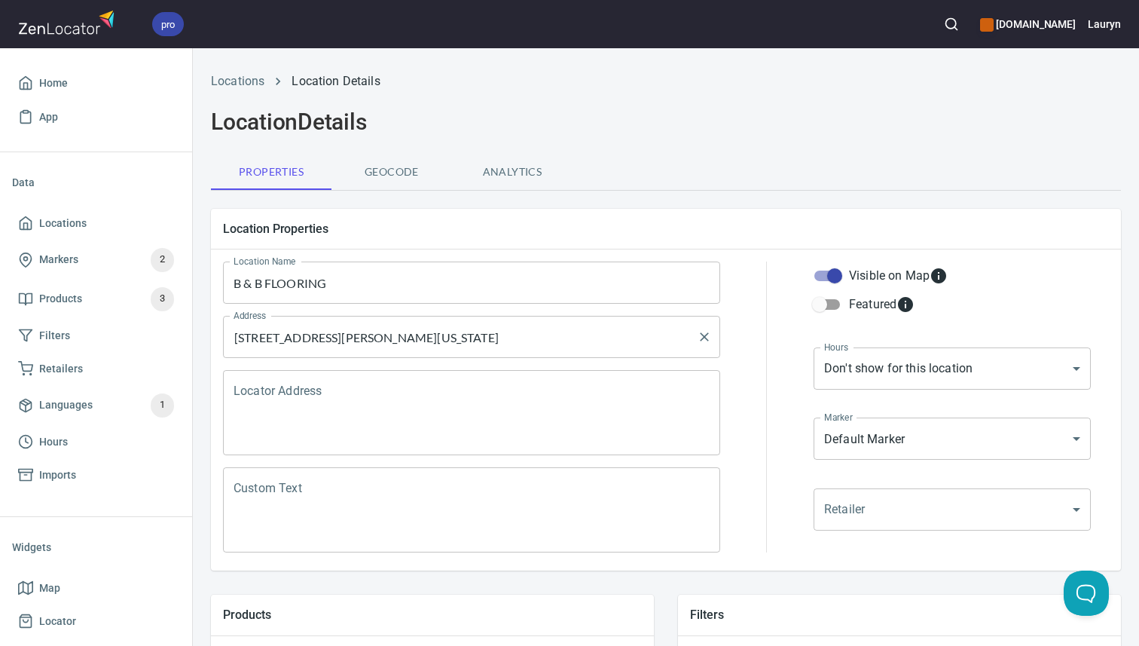
click at [613, 333] on input "128 N Lowry St, Smyrna, Tennessee 37167, United States" at bounding box center [460, 336] width 461 height 29
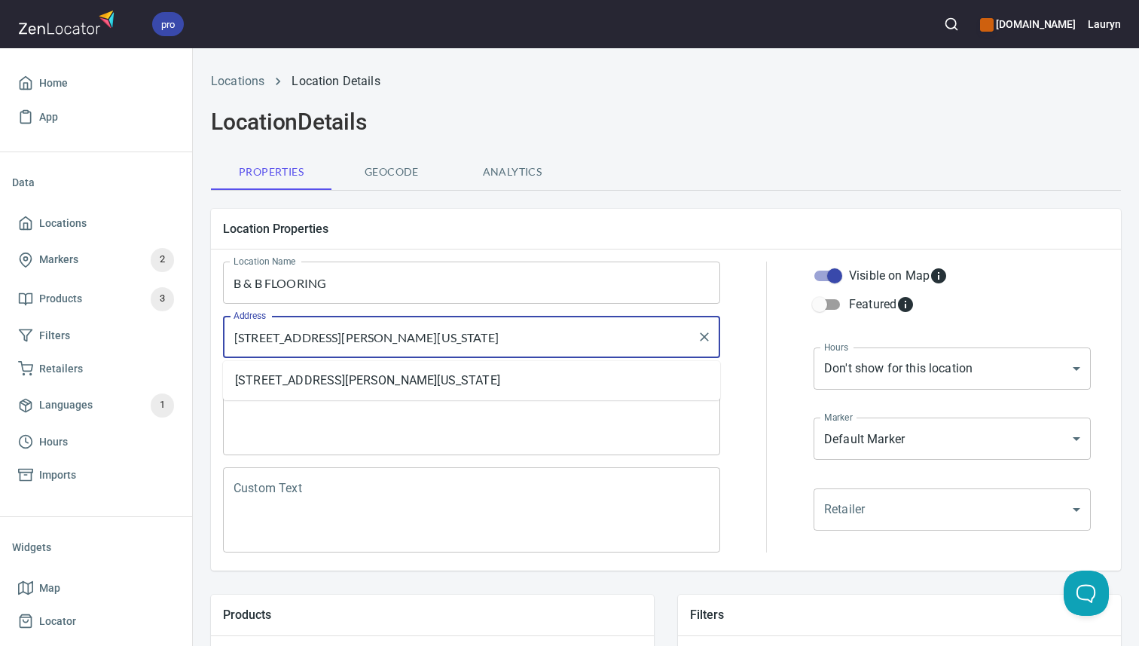
click at [613, 333] on input "128 N Lowry St, Smyrna, Tennessee 37167, United States" at bounding box center [460, 336] width 461 height 29
paste input "2204 NW Broad St, Murfreesboro, TN 37129"
type input "2204 NW Broad St, Murfreesboro, TN 37129"
click at [823, 94] on div "Locations Location Details" at bounding box center [666, 81] width 928 height 36
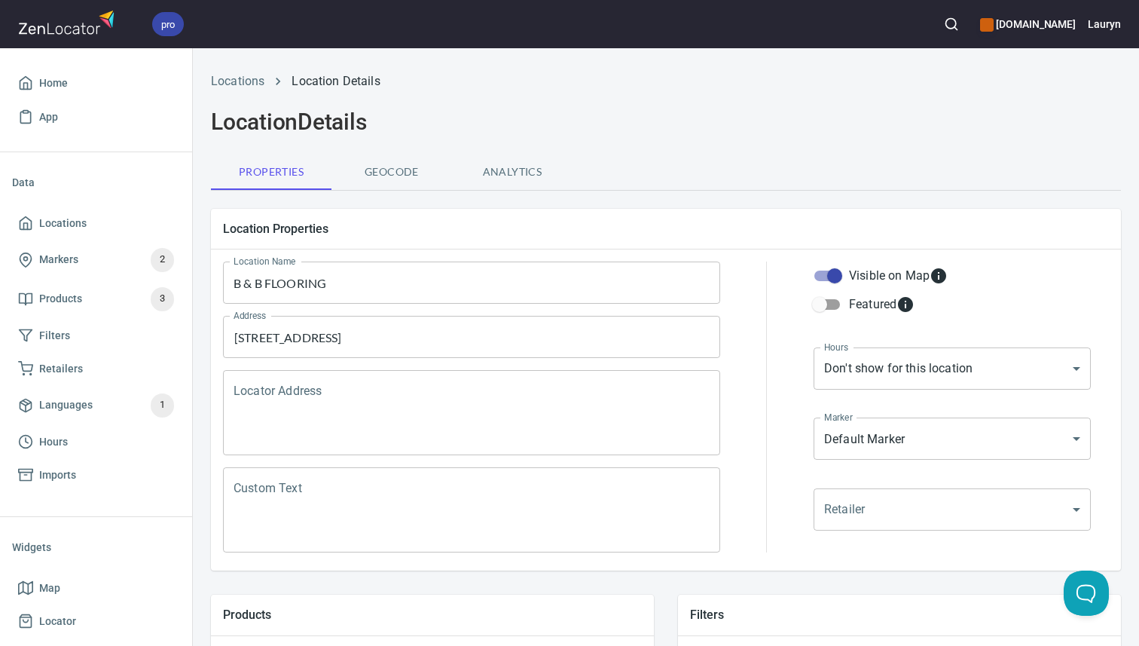
click at [452, 286] on input "B & B FLOORING" at bounding box center [471, 282] width 497 height 42
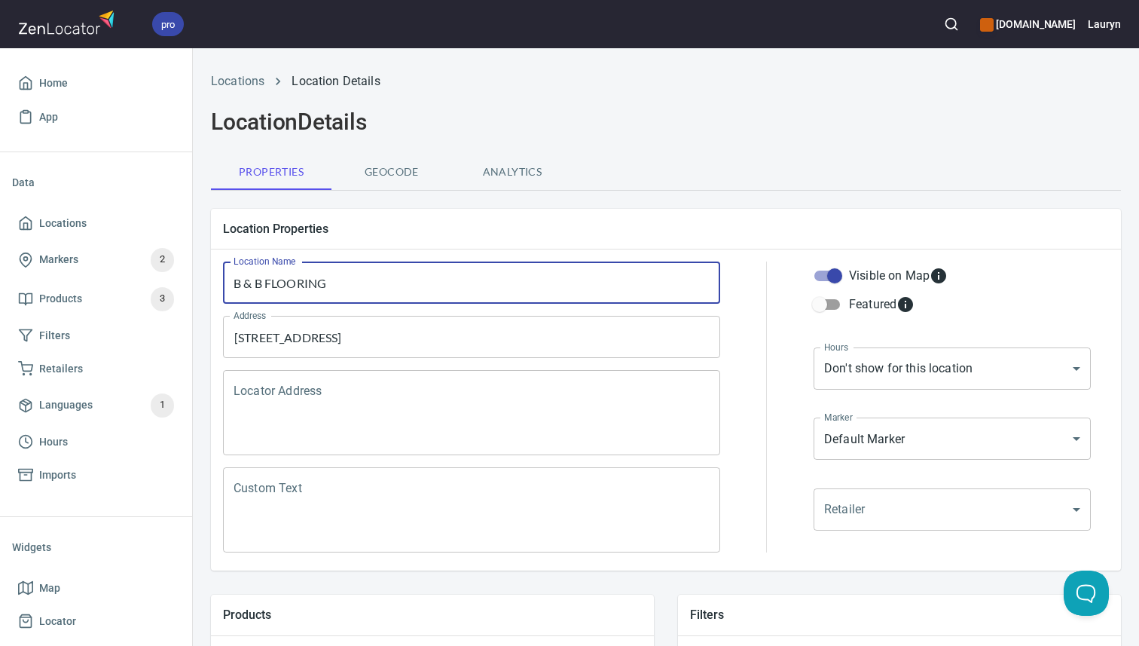
click at [452, 286] on input "B & B FLOORING" at bounding box center [471, 282] width 497 height 42
paste input "looring"
type input "B & B Flooring"
click at [653, 250] on div "Location Name B & B Flooring Location Name Address 2204 NW Broad St, Murfreesbo…" at bounding box center [471, 406] width 527 height 321
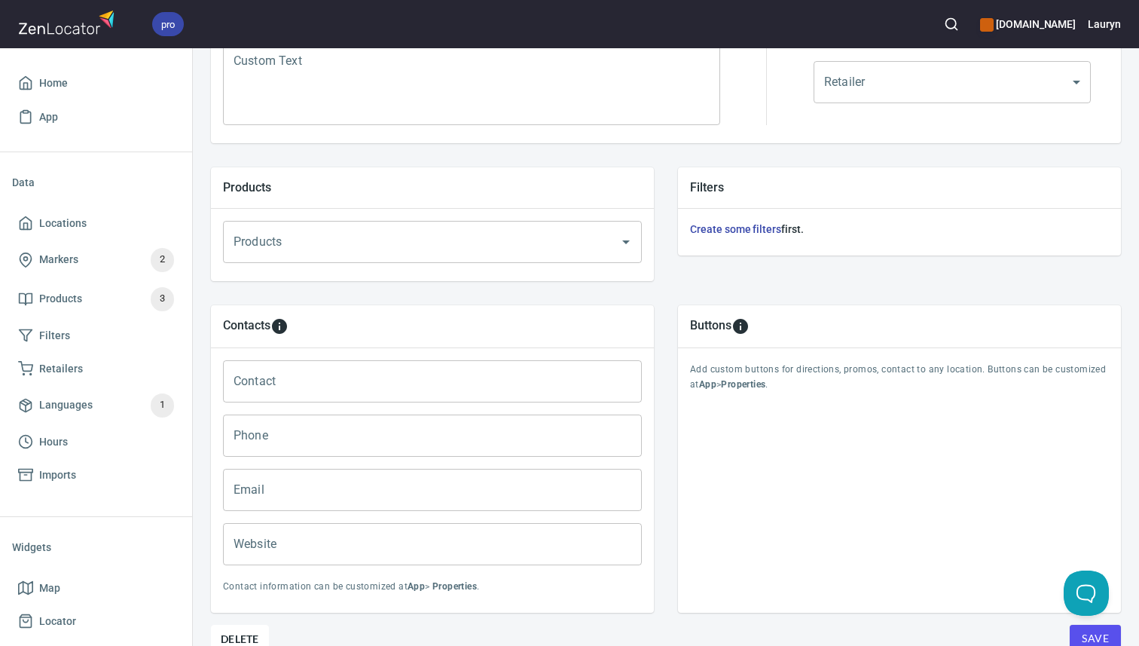
scroll to position [500, 0]
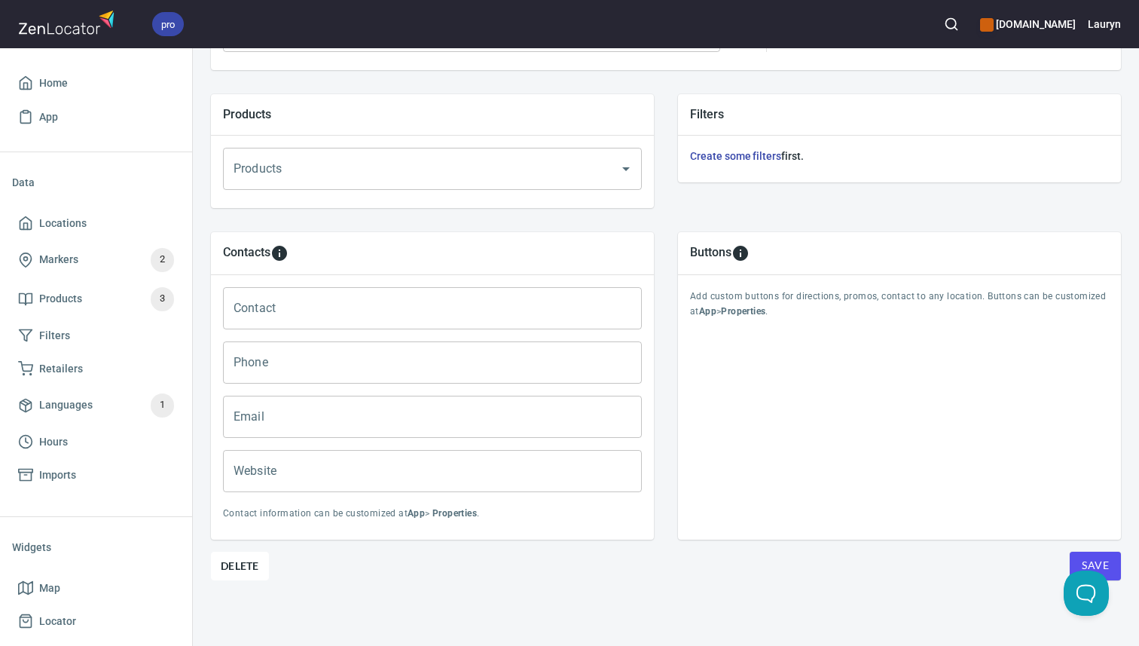
click at [341, 368] on input "Phone" at bounding box center [432, 362] width 419 height 42
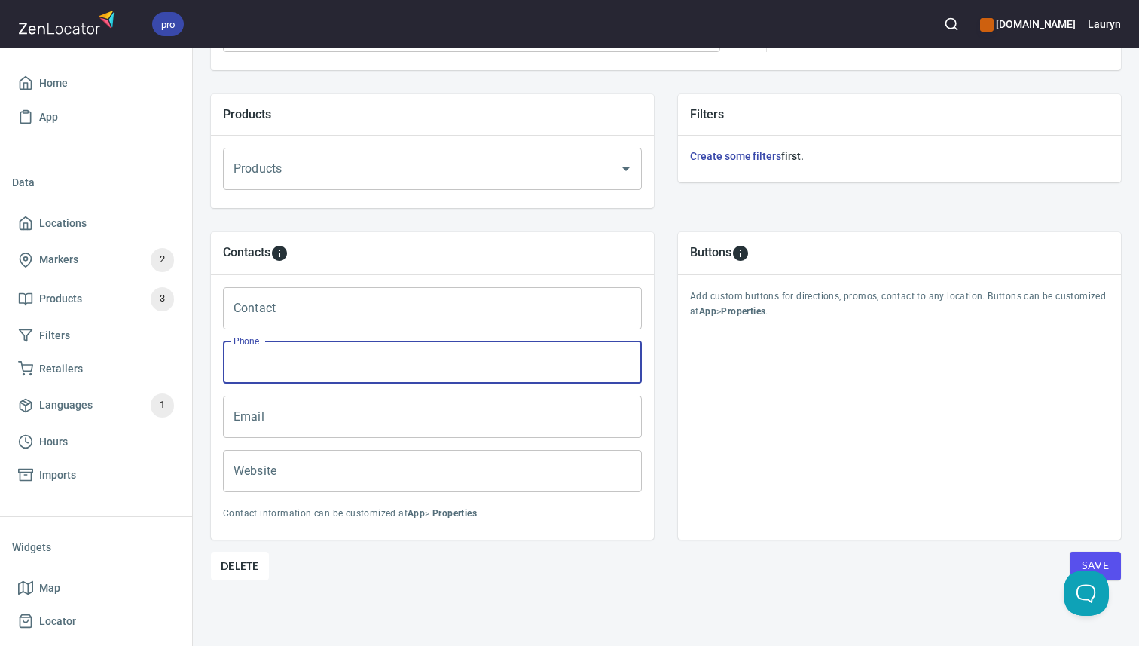
paste input "(615) 216-0551"
type input "(615) 216-0551"
click at [461, 481] on input "Website" at bounding box center [432, 471] width 419 height 42
paste input "https://www.bandbflooringtn.com/"
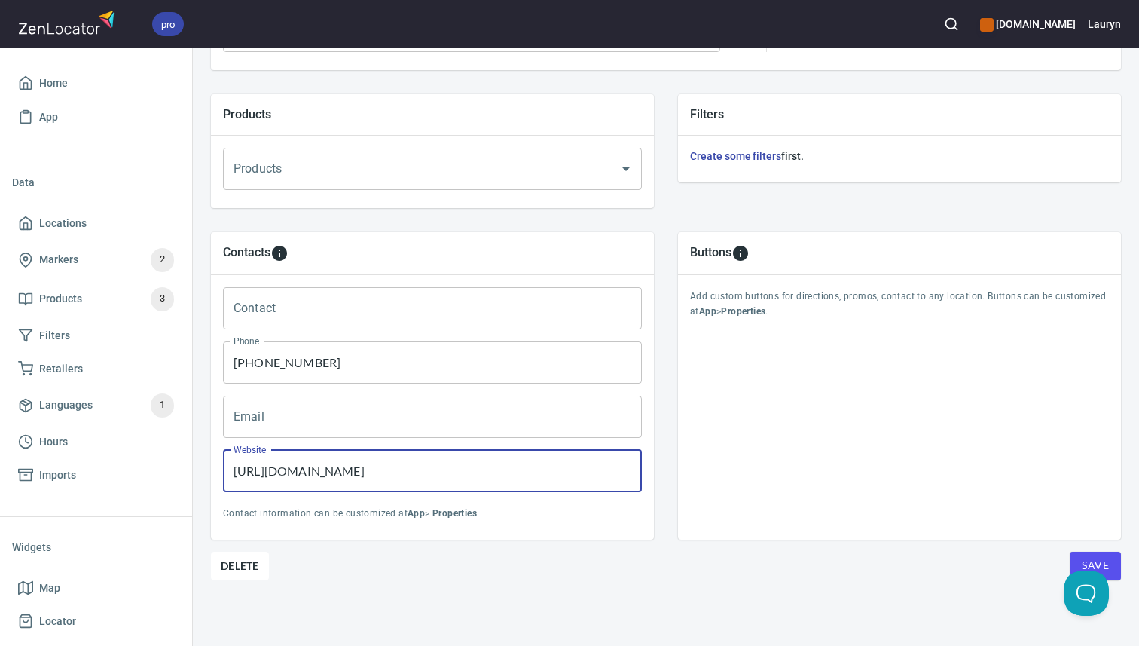
type input "https://www.bandbflooringtn.com/"
click at [781, 546] on div "Buttons Add custom buttons for directions, promos, contact to any location. But…" at bounding box center [899, 385] width 467 height 331
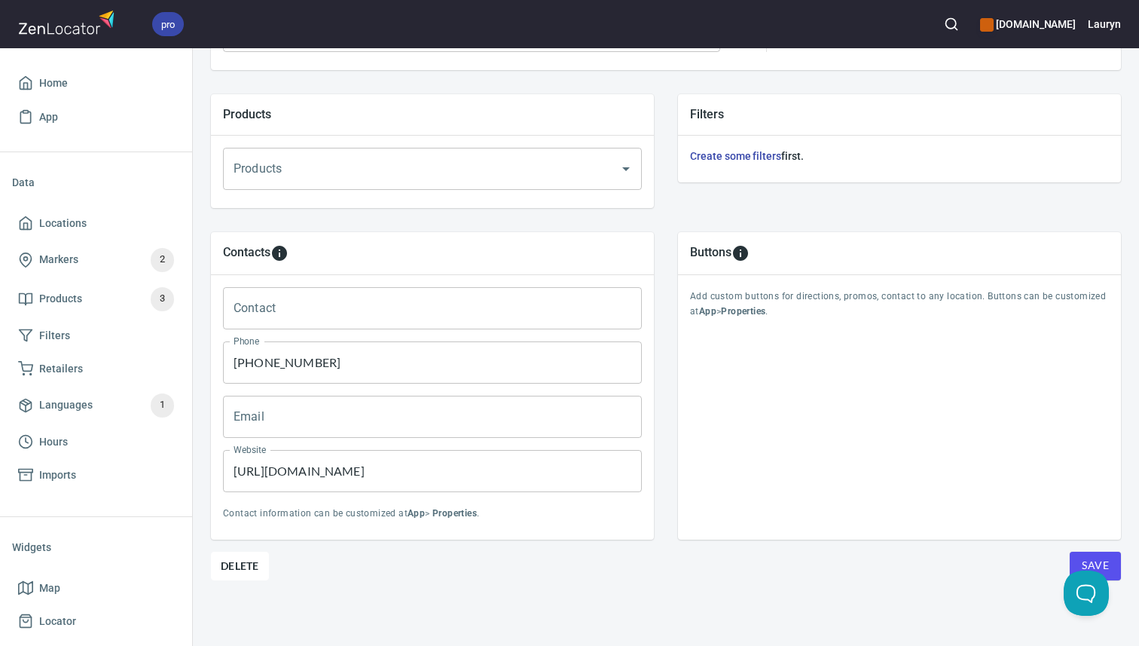
click at [1097, 563] on span "Save" at bounding box center [1095, 565] width 27 height 19
click at [142, 211] on link "Locations" at bounding box center [96, 223] width 168 height 34
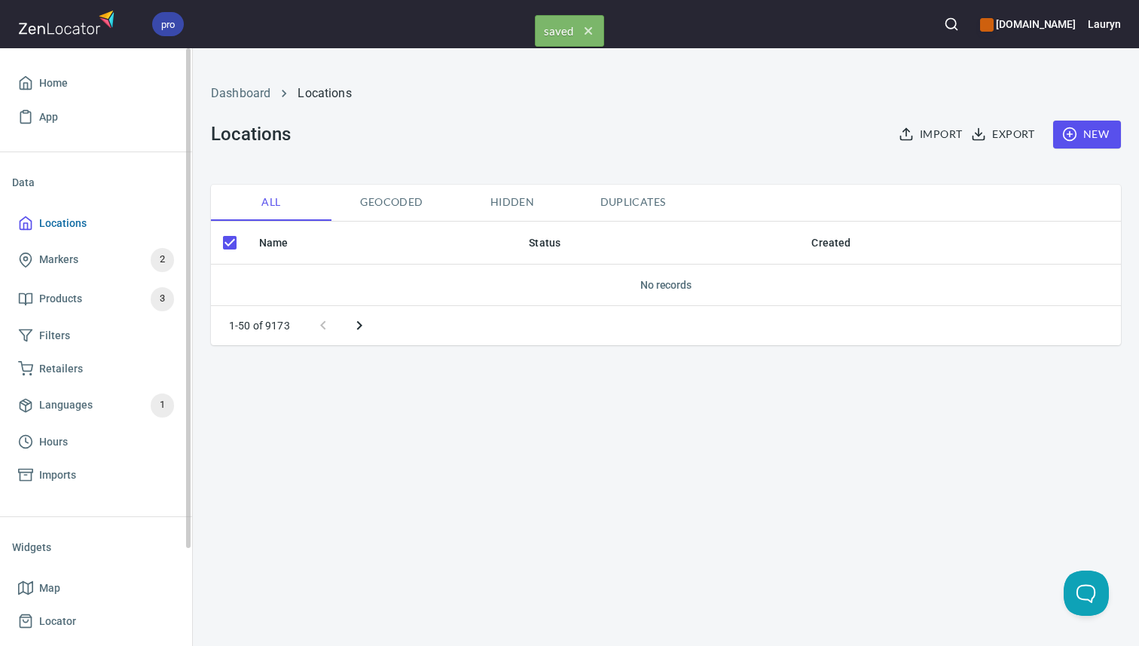
checkbox input "false"
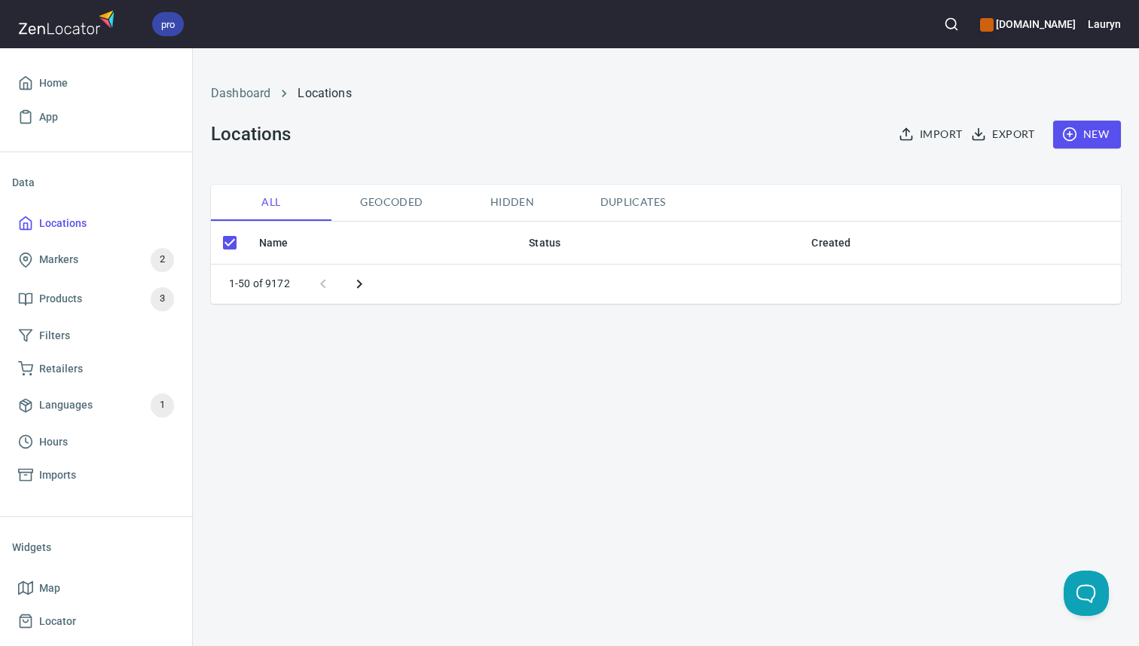
checkbox input "false"
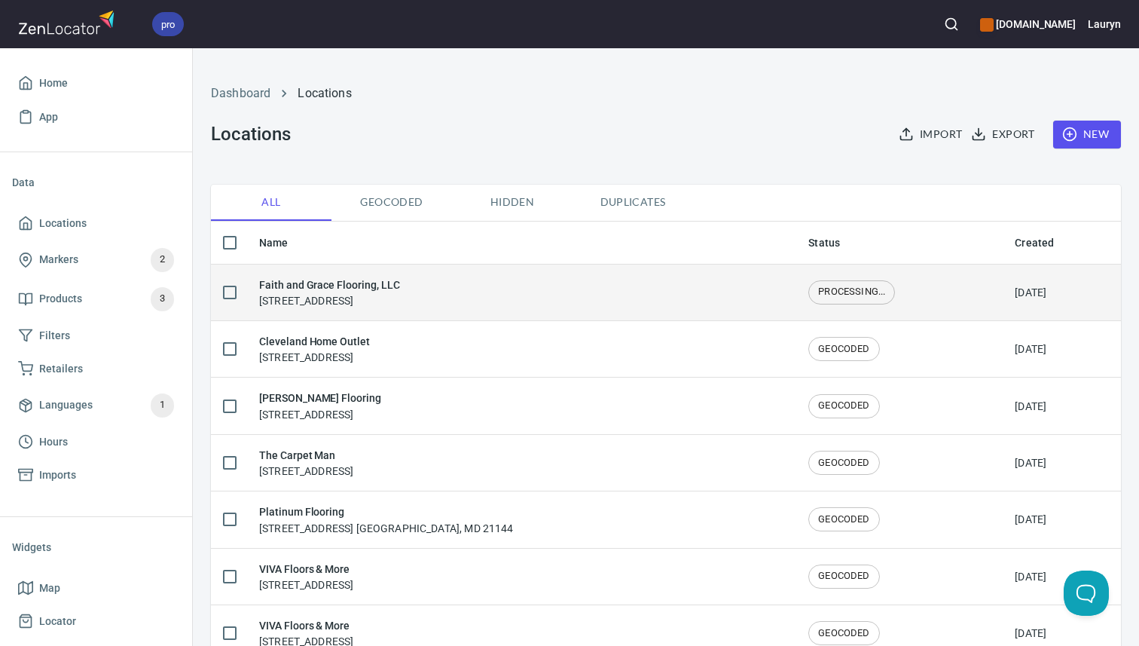
click at [400, 292] on h6 "Faith and Grace Flooring, LLC" at bounding box center [329, 284] width 141 height 17
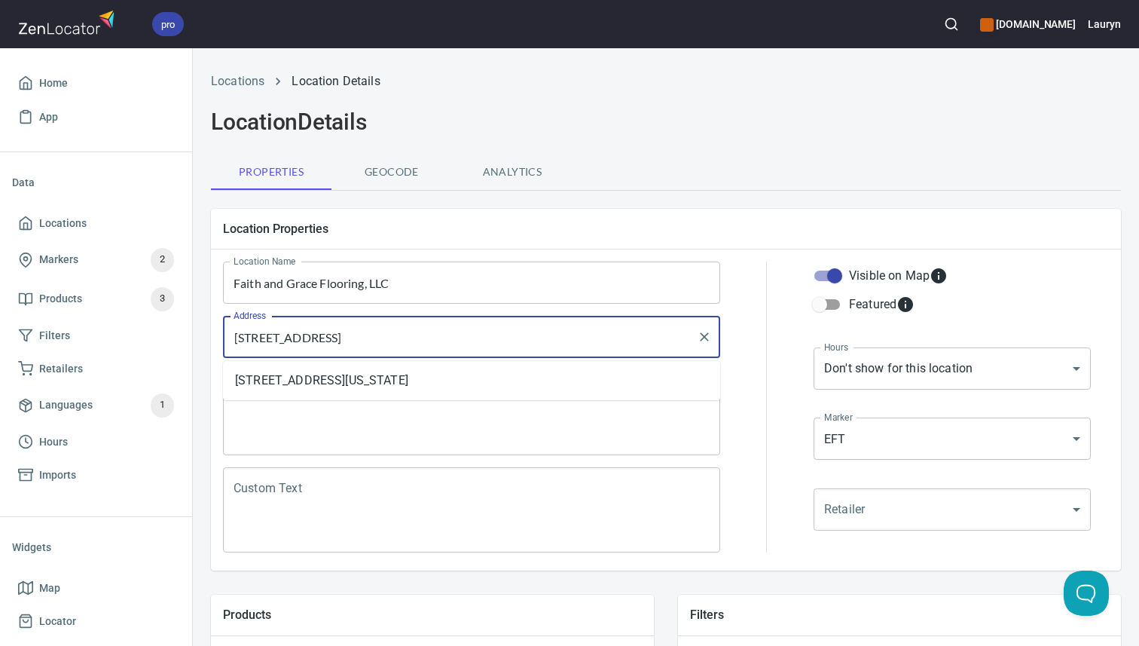
drag, startPoint x: 466, startPoint y: 333, endPoint x: 212, endPoint y: 332, distance: 253.9
click at [212, 333] on div "Location Name Faith and Grace Flooring, LLC Location Name Address 902 Dashiel S…" at bounding box center [471, 406] width 527 height 321
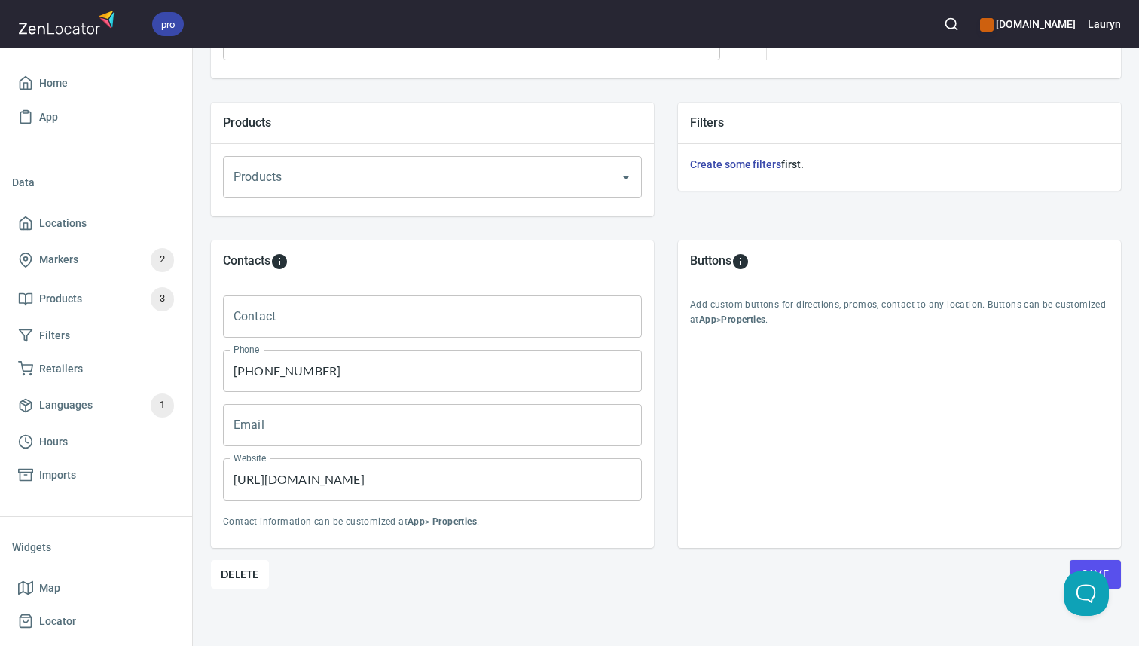
scroll to position [500, 0]
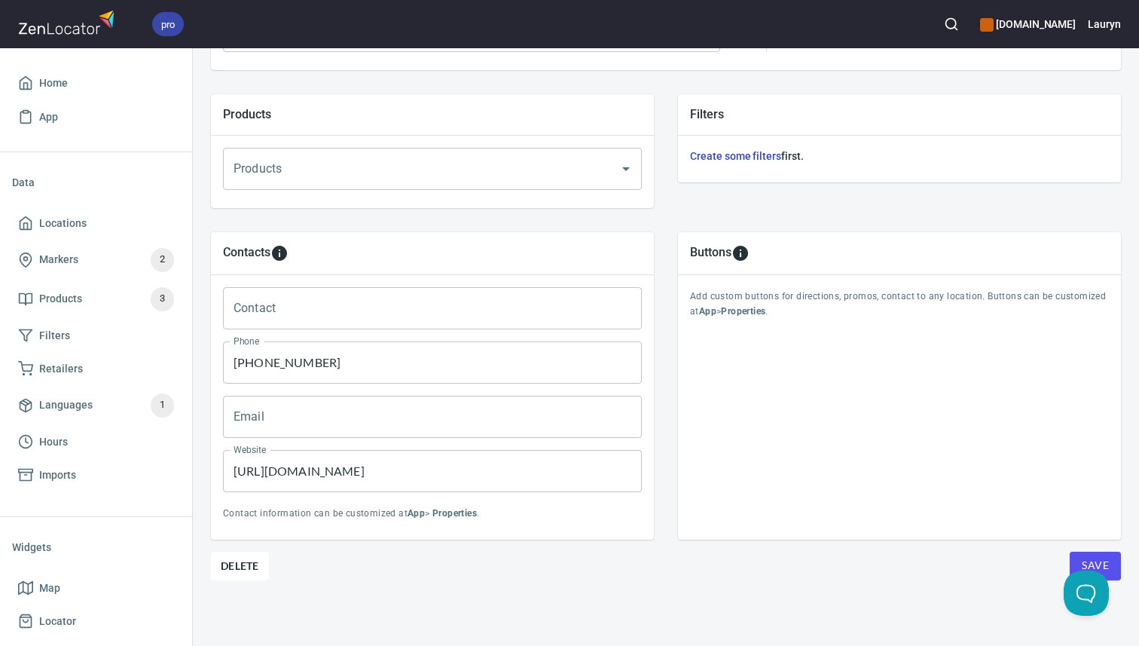
click at [1091, 549] on div "Buttons Add custom buttons for directions, promos, contact to any location. But…" at bounding box center [899, 385] width 467 height 331
click at [1088, 558] on span "Save" at bounding box center [1095, 565] width 27 height 19
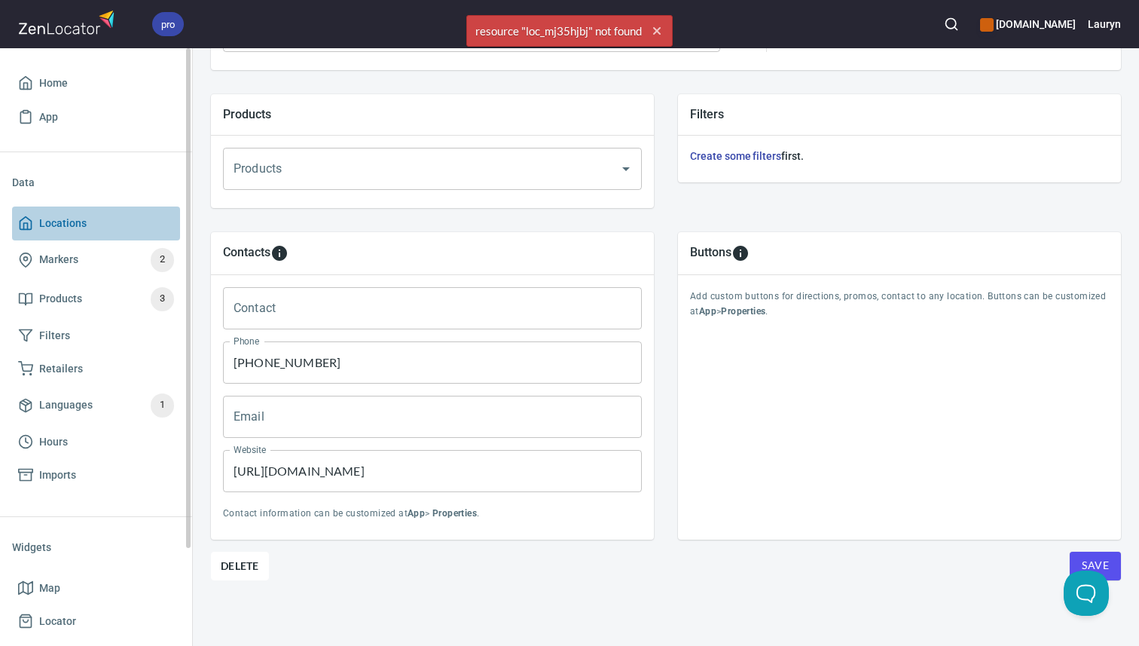
click at [97, 233] on link "Locations" at bounding box center [96, 223] width 168 height 34
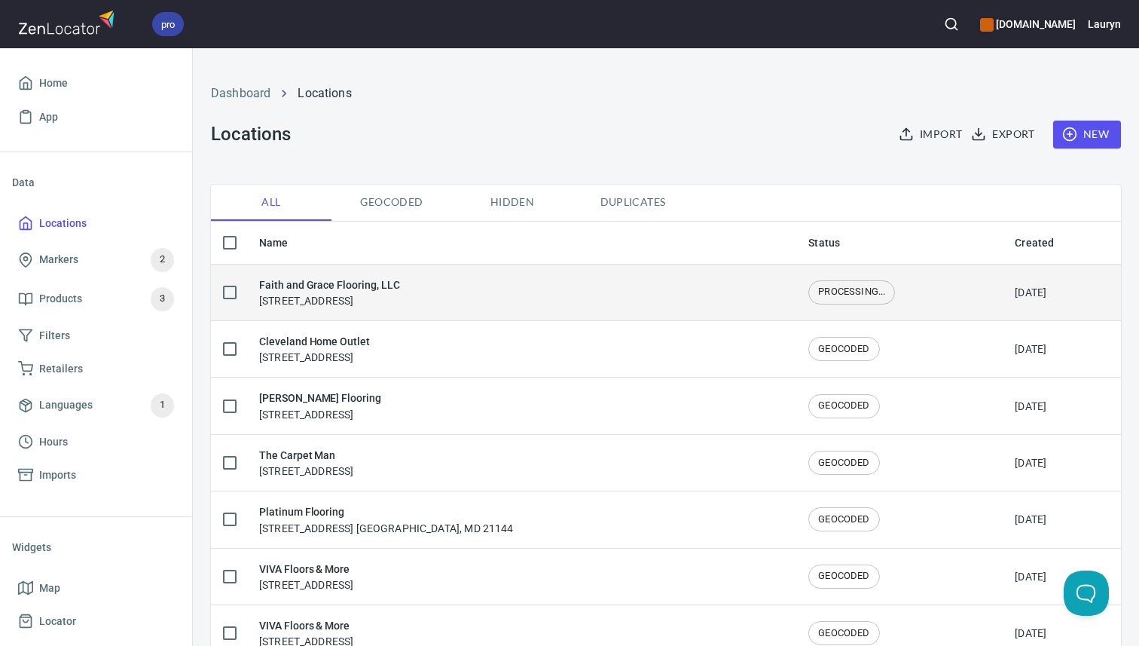
click at [507, 290] on div "Faith and Grace Flooring, LLC [STREET_ADDRESS]" at bounding box center [521, 292] width 525 height 32
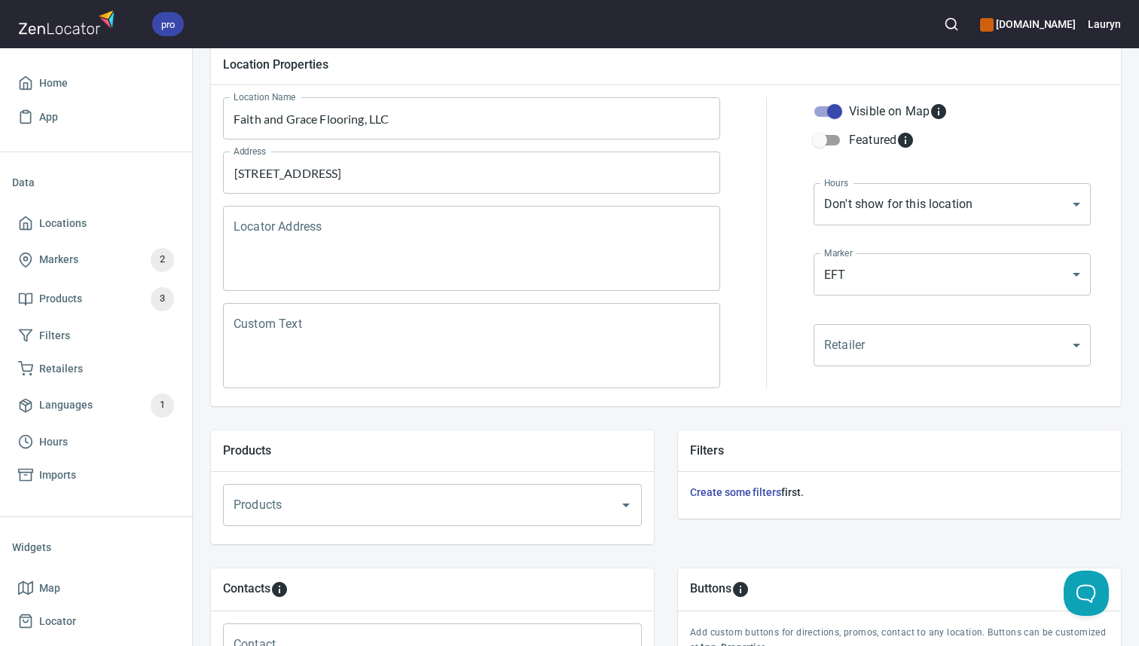
scroll to position [500, 0]
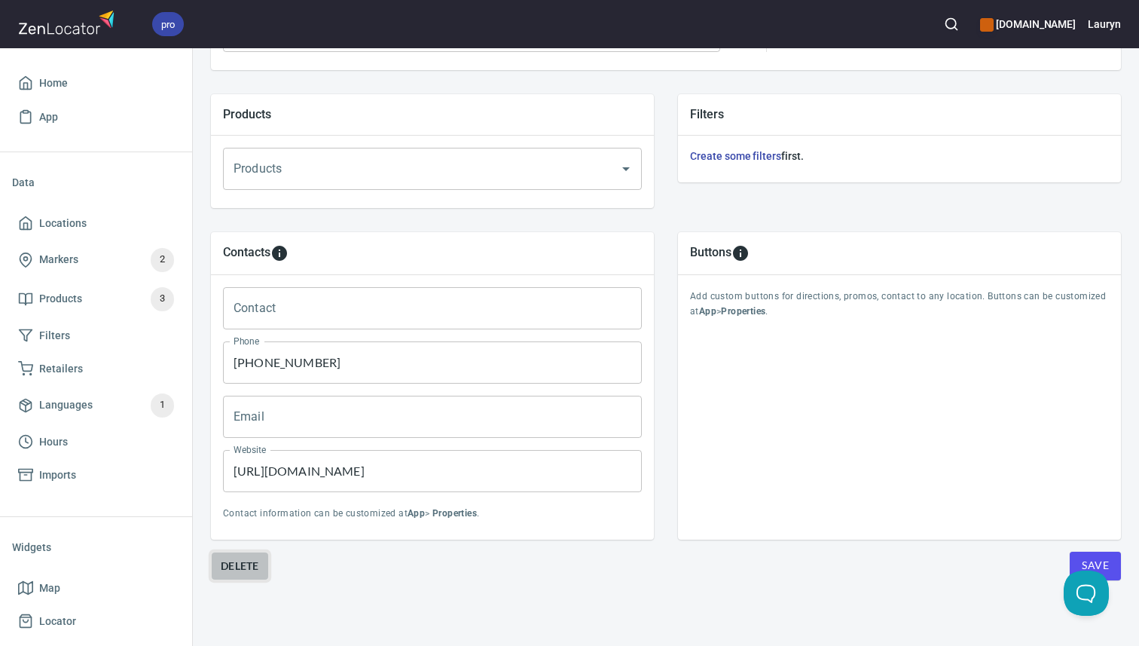
click at [263, 567] on button "Delete" at bounding box center [240, 565] width 58 height 29
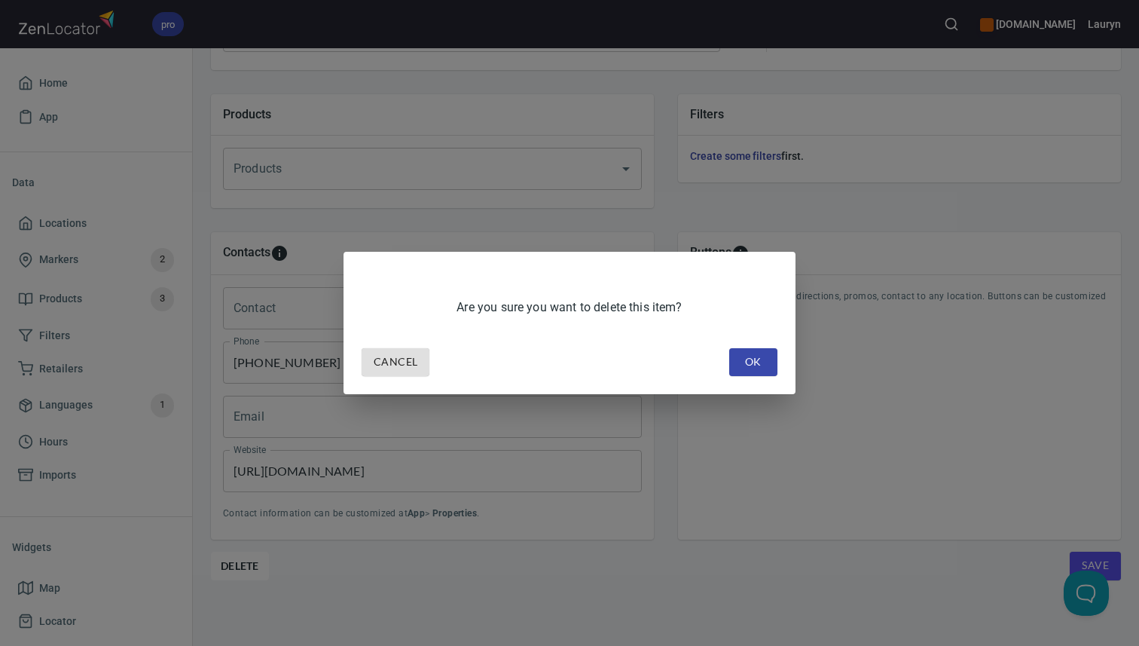
click at [742, 371] on span "OK" at bounding box center [753, 362] width 24 height 19
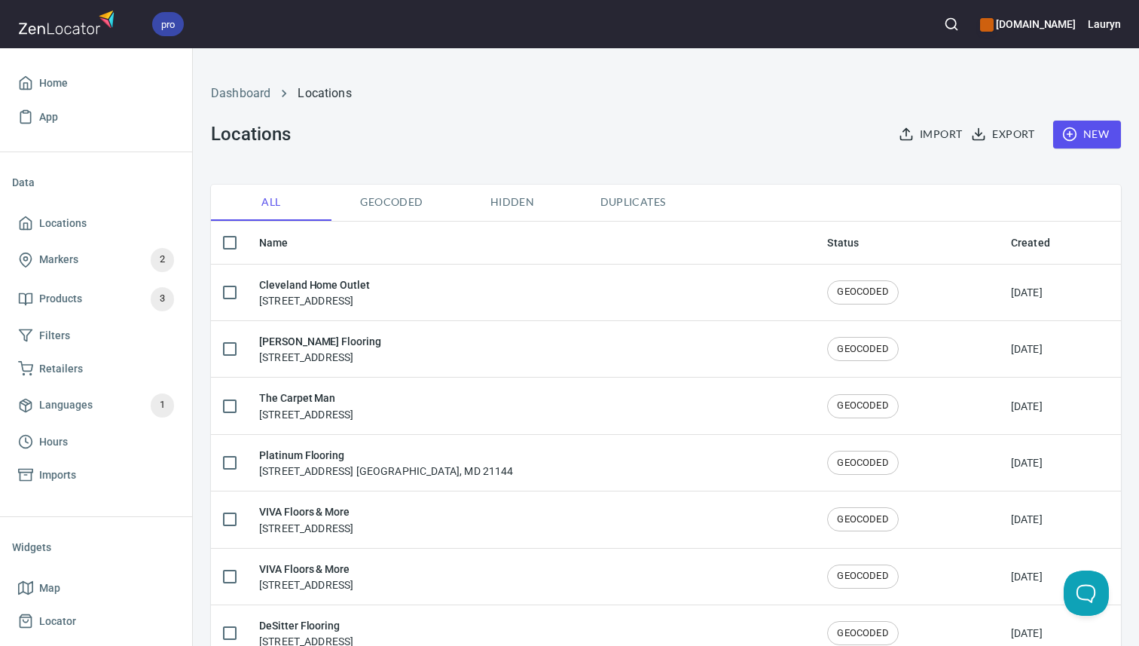
click at [1092, 139] on span "New" at bounding box center [1087, 134] width 44 height 19
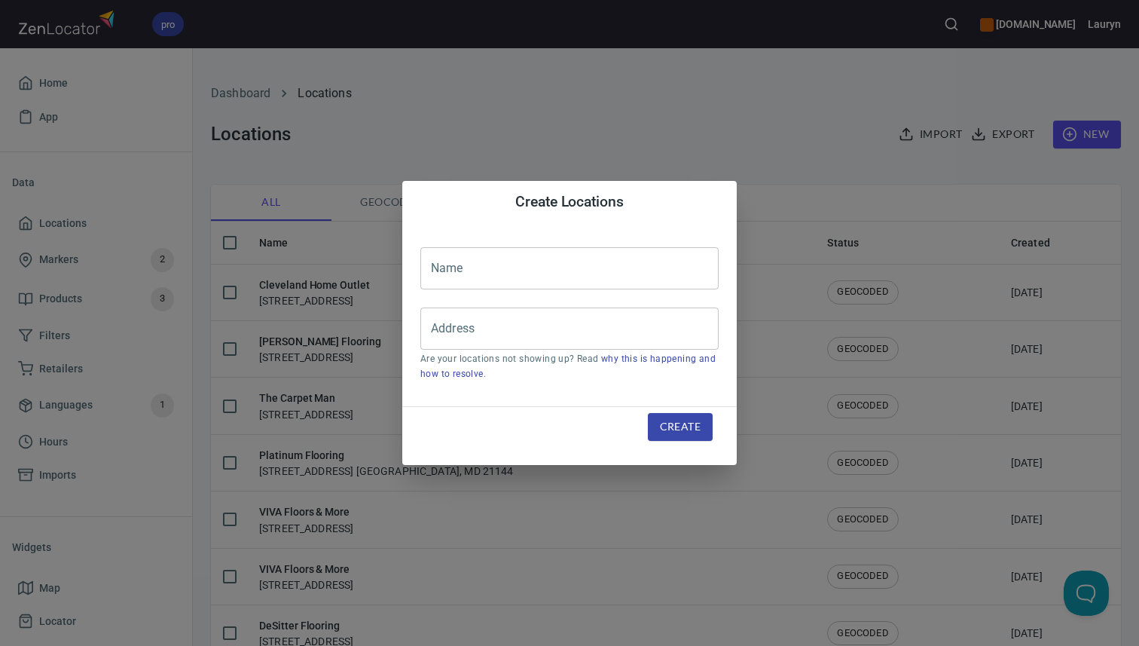
click at [610, 228] on div "Name Name Address Address Are your locations not showing up? Read why this is h…" at bounding box center [569, 314] width 334 height 183
click at [602, 251] on input "text" at bounding box center [569, 268] width 298 height 42
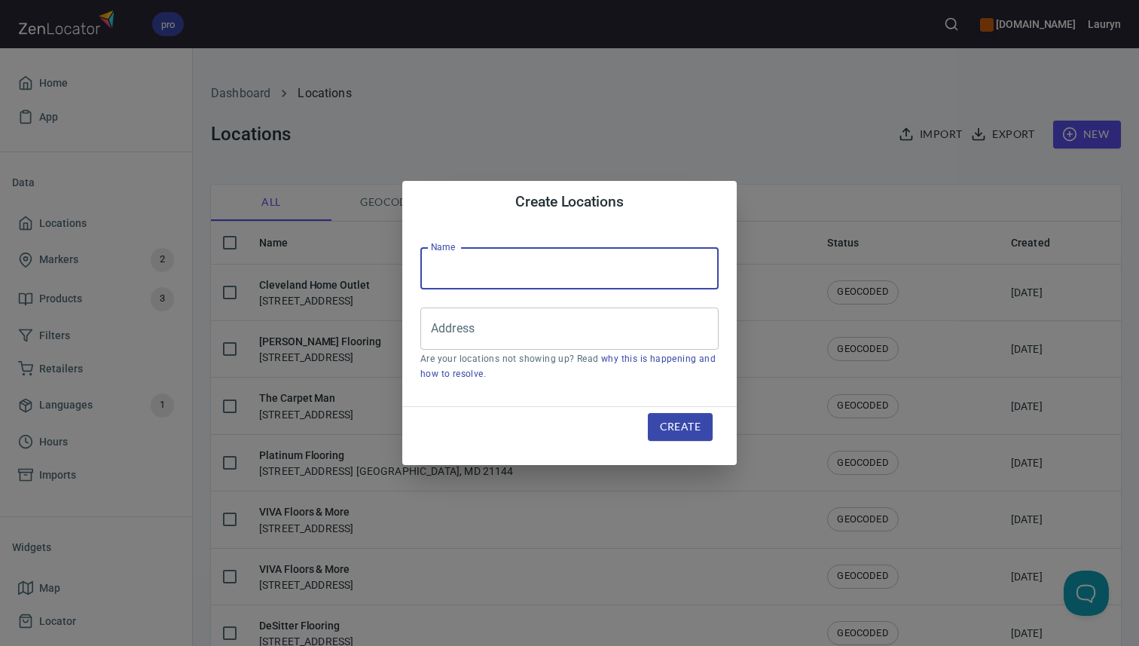
paste input "[STREET_ADDRESS]"
type input "[STREET_ADDRESS]"
click at [604, 346] on div "Address" at bounding box center [569, 328] width 298 height 42
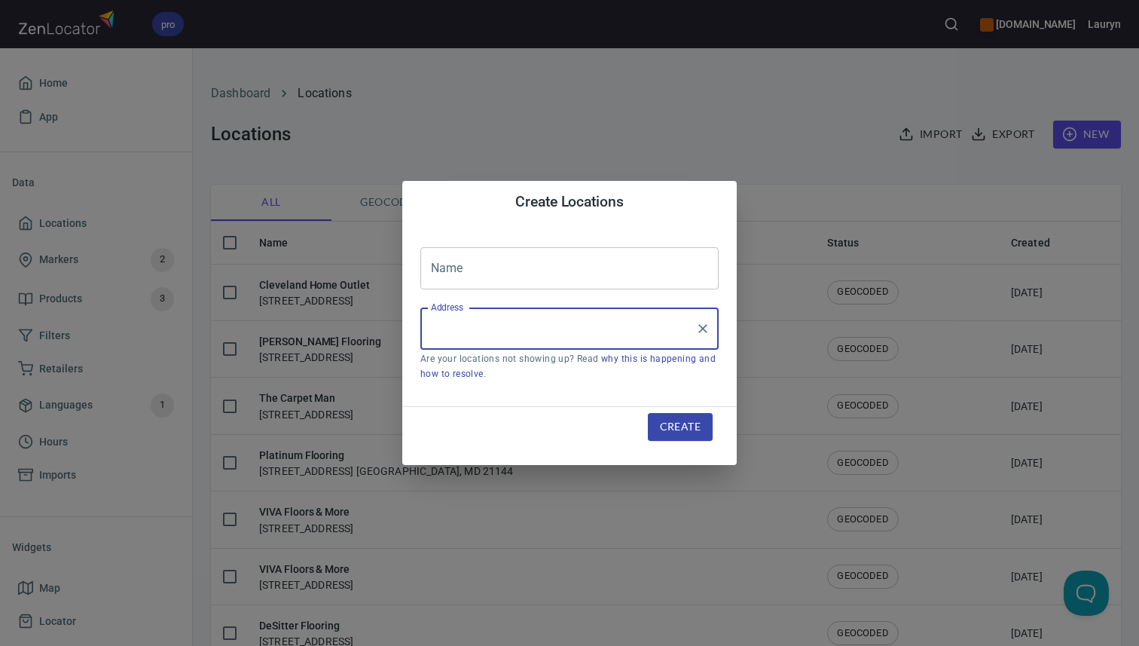
paste input "[STREET_ADDRESS]"
click at [509, 331] on input "[STREET_ADDRESS]" at bounding box center [558, 328] width 262 height 29
type input "[STREET_ADDRESS]"
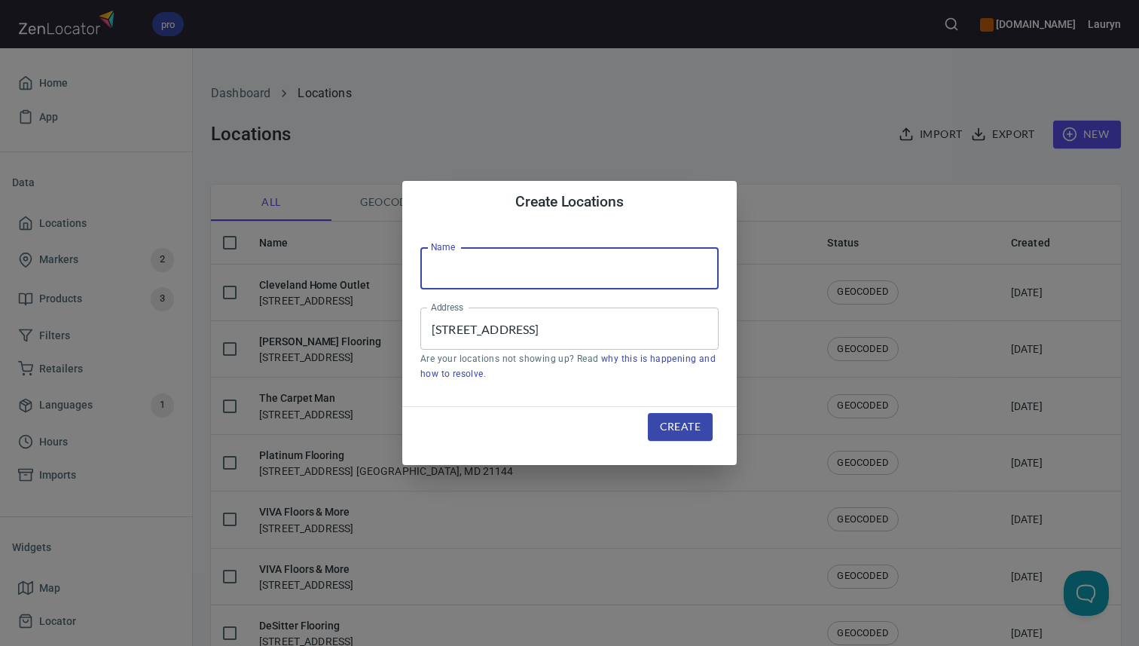
click at [579, 247] on input "text" at bounding box center [569, 268] width 298 height 42
paste input "Faith and Grace Flooring, LLC"
type input "Faith and Grace Flooring, LLC"
click at [680, 428] on span "Create" at bounding box center [680, 426] width 41 height 19
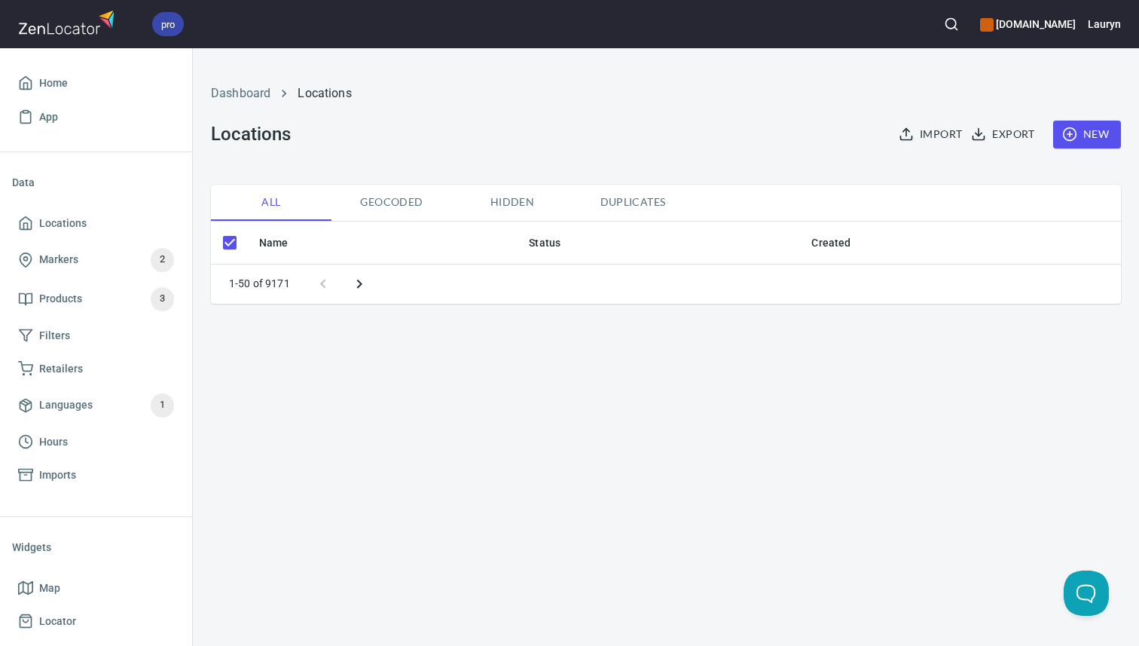
checkbox input "false"
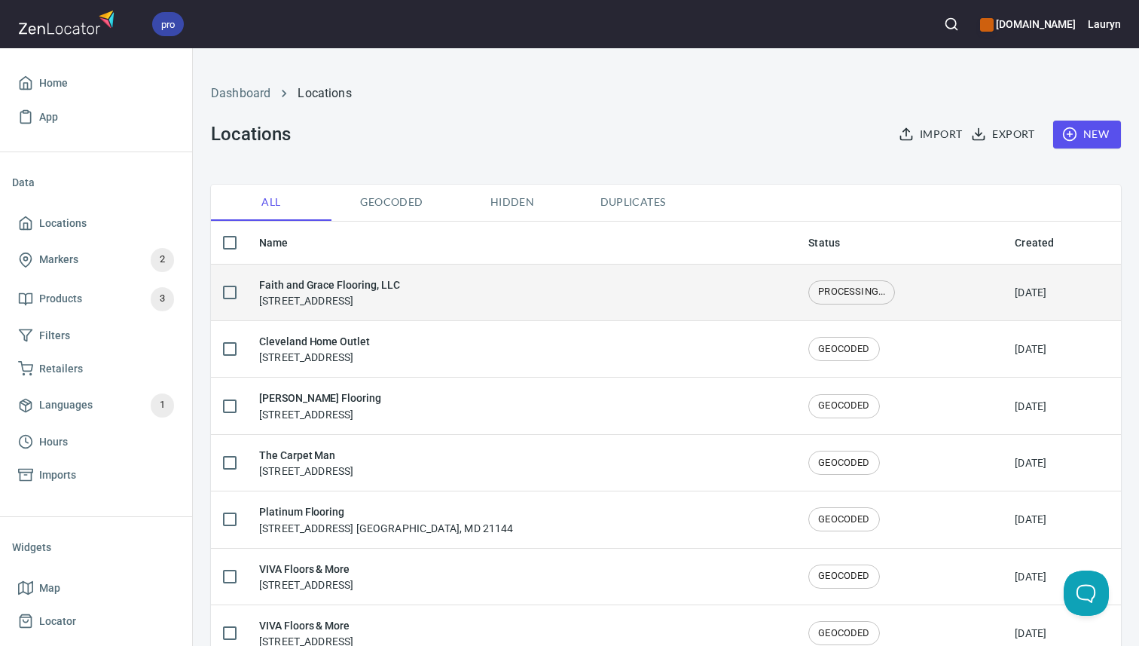
click at [544, 292] on div "Faith and Grace Flooring, LLC 902 Dashiel Street, Murfreesboro, TN 37129" at bounding box center [521, 292] width 525 height 32
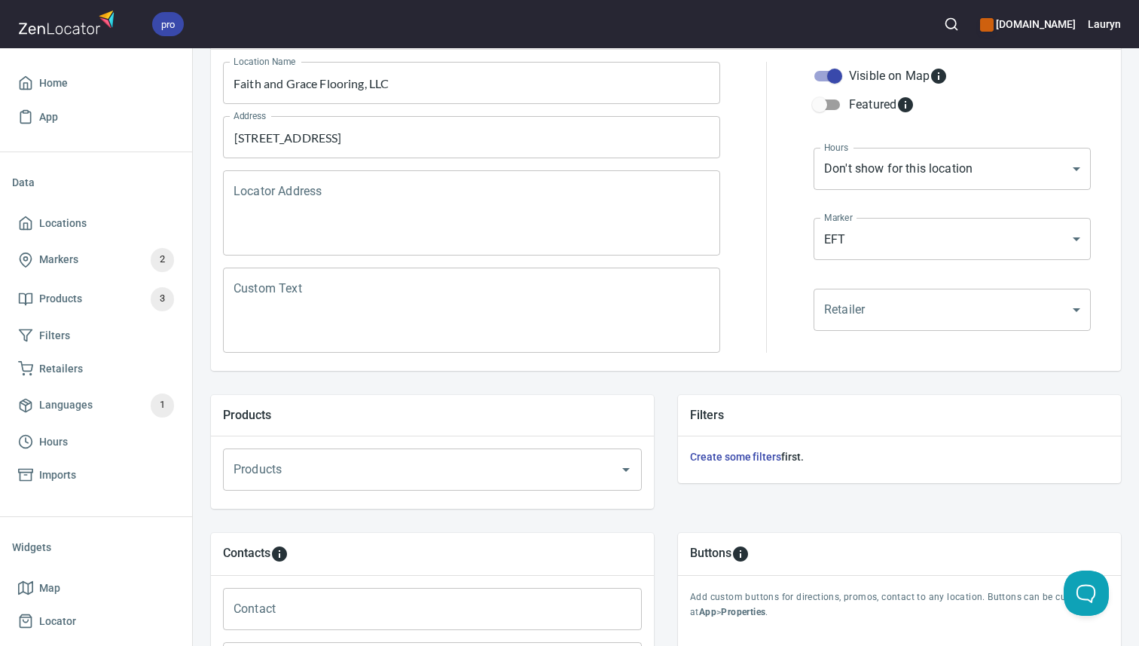
scroll to position [263, 0]
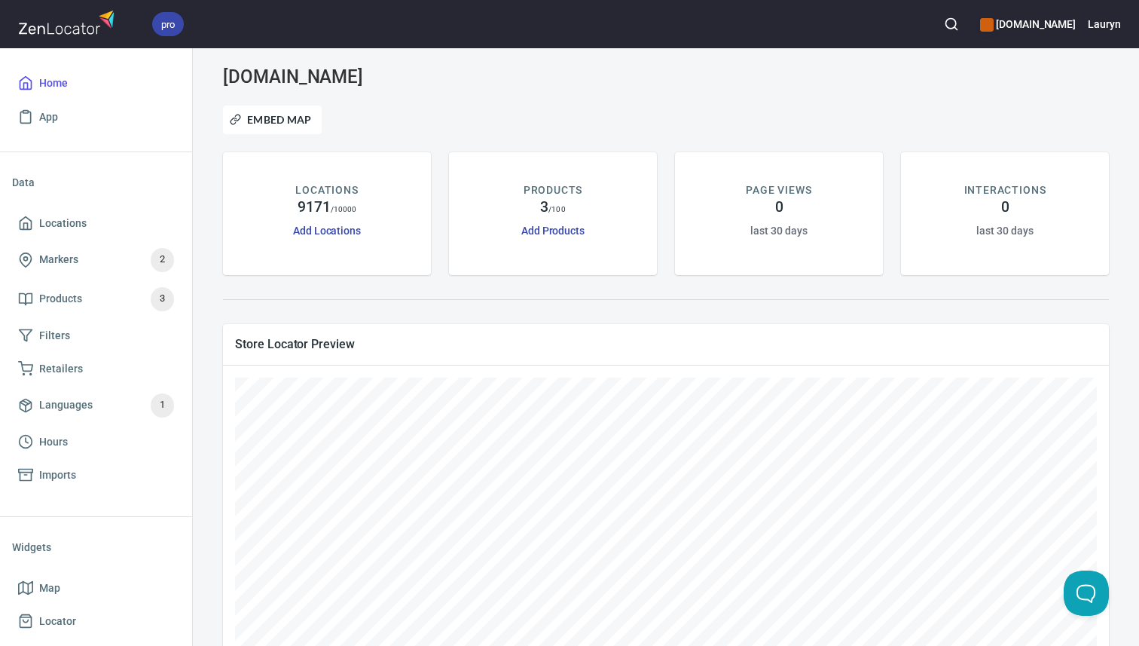
click at [469, 88] on div "[DOMAIN_NAME]" at bounding box center [364, 76] width 301 height 39
click at [97, 230] on span "Locations" at bounding box center [96, 223] width 156 height 19
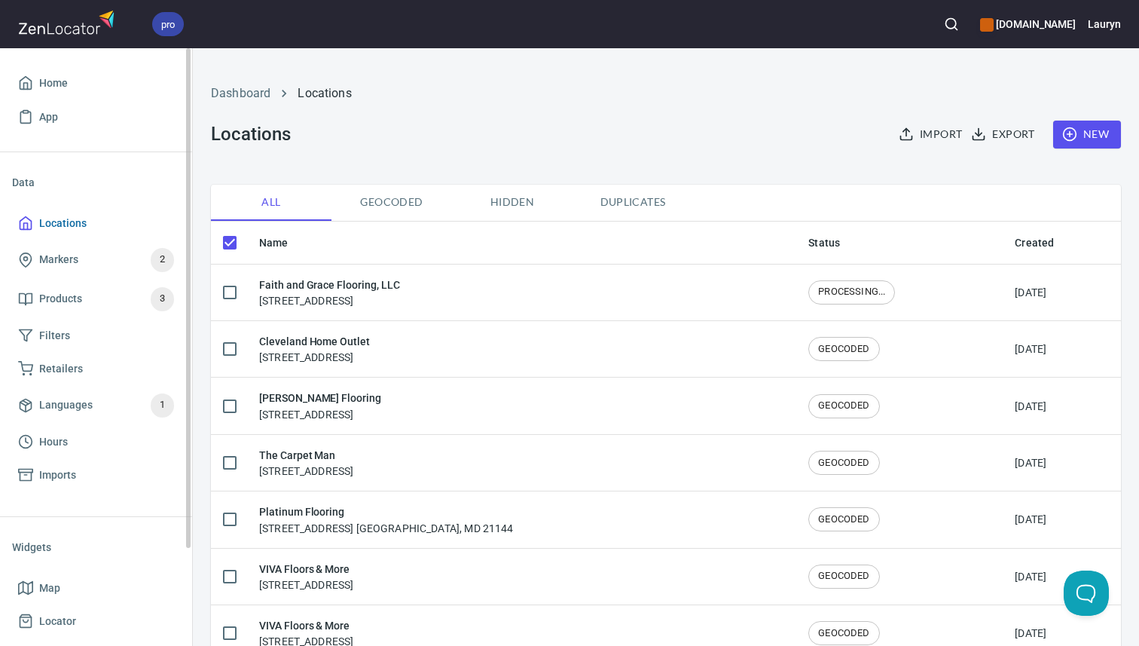
checkbox input "false"
click at [568, 148] on div "Dashboard Locations Locations Import Export New" at bounding box center [666, 116] width 928 height 118
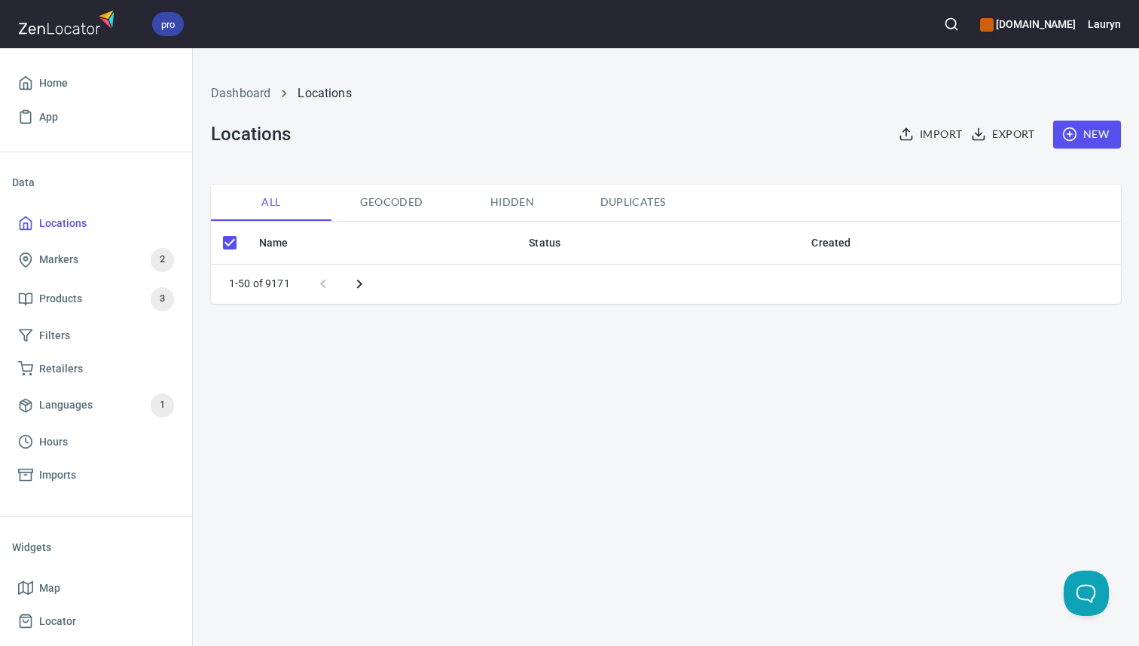
checkbox input "false"
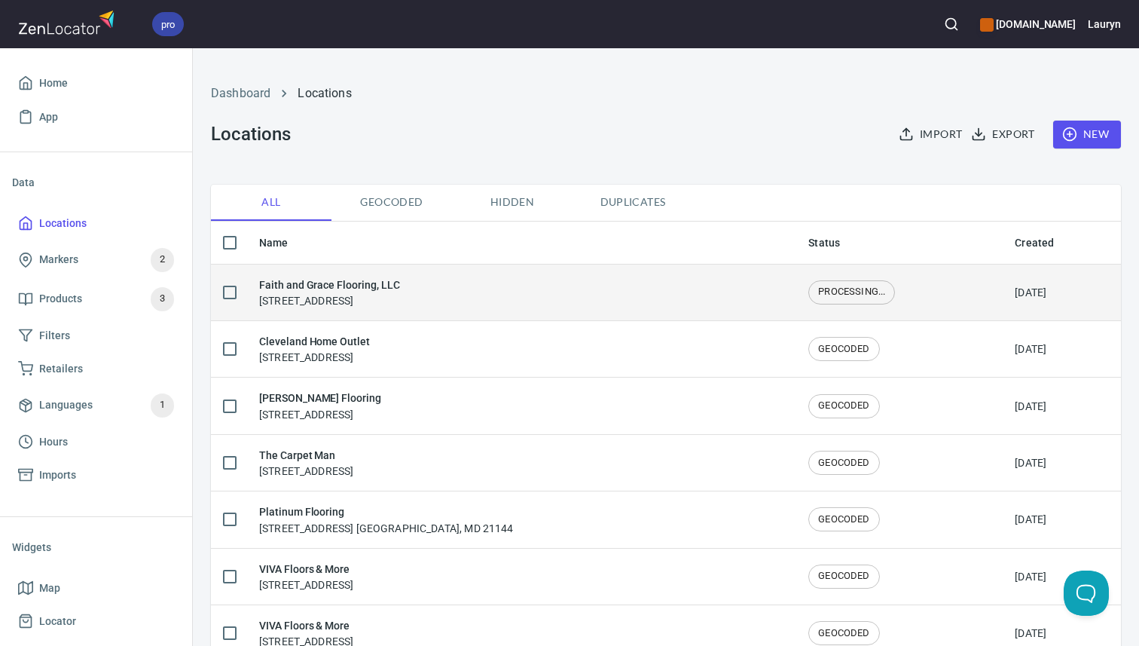
drag, startPoint x: 471, startPoint y: 300, endPoint x: 439, endPoint y: 300, distance: 31.6
click at [439, 300] on div "Faith and Grace Flooring, LLC [STREET_ADDRESS]" at bounding box center [521, 292] width 525 height 32
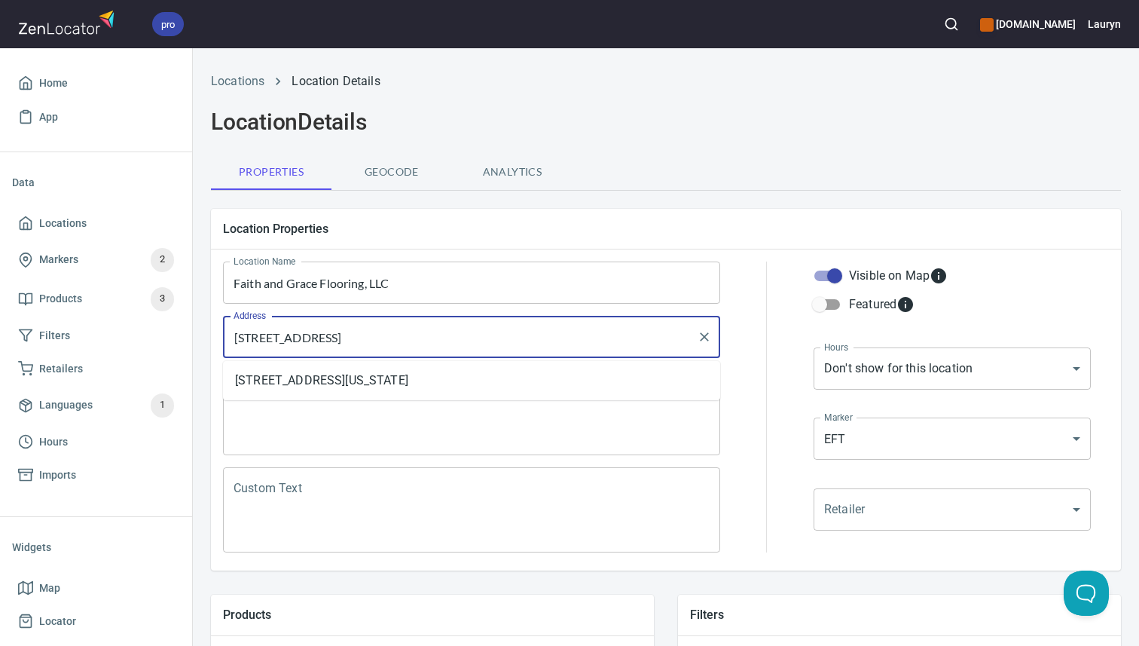
drag, startPoint x: 483, startPoint y: 344, endPoint x: 440, endPoint y: 338, distance: 43.4
click at [440, 338] on input "[STREET_ADDRESS]" at bounding box center [460, 336] width 461 height 29
click at [535, 338] on input "[STREET_ADDRESS]" at bounding box center [460, 336] width 461 height 29
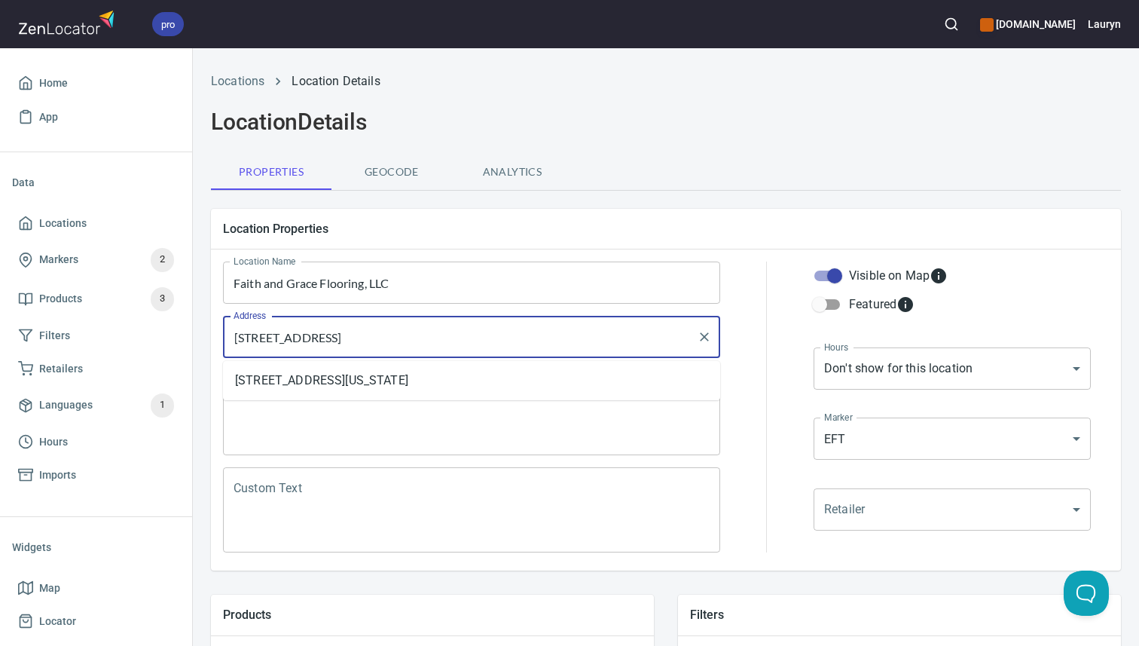
click at [535, 338] on input "[STREET_ADDRESS]" at bounding box center [460, 336] width 461 height 29
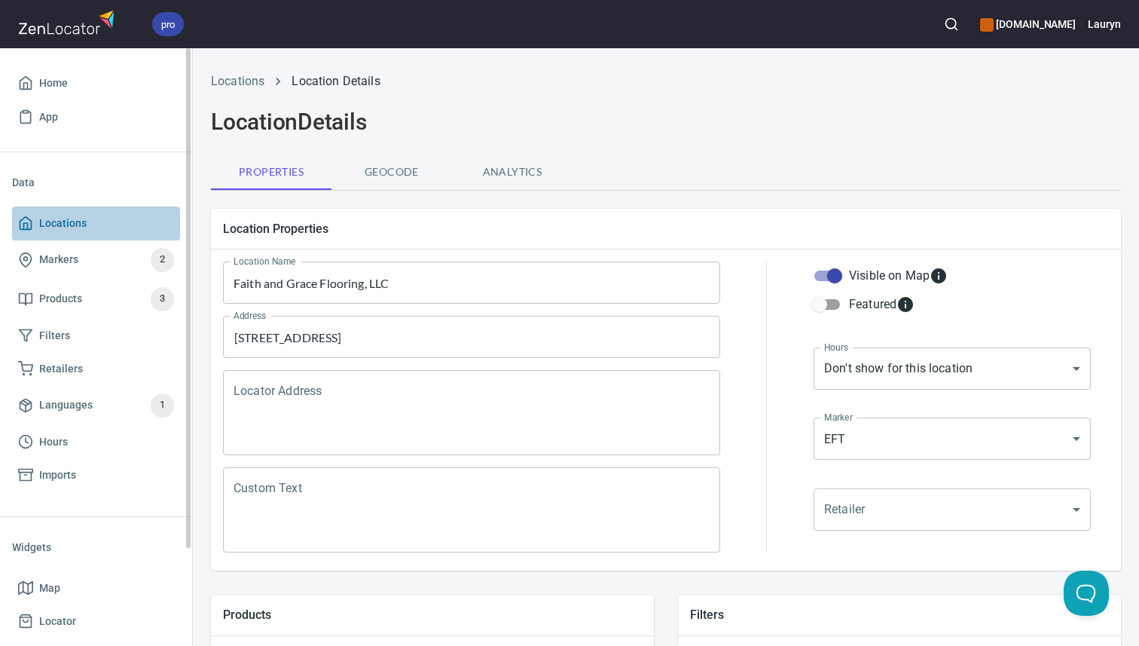
click at [73, 228] on span "Locations" at bounding box center [62, 223] width 47 height 19
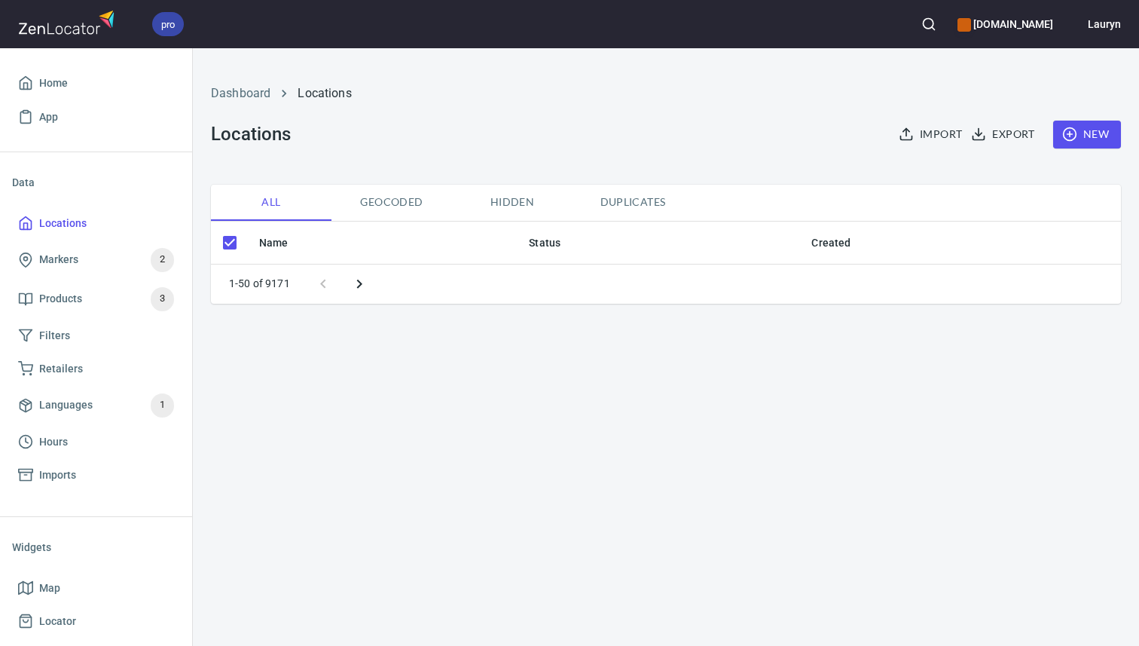
checkbox input "false"
